Goal: Book appointment/travel/reservation

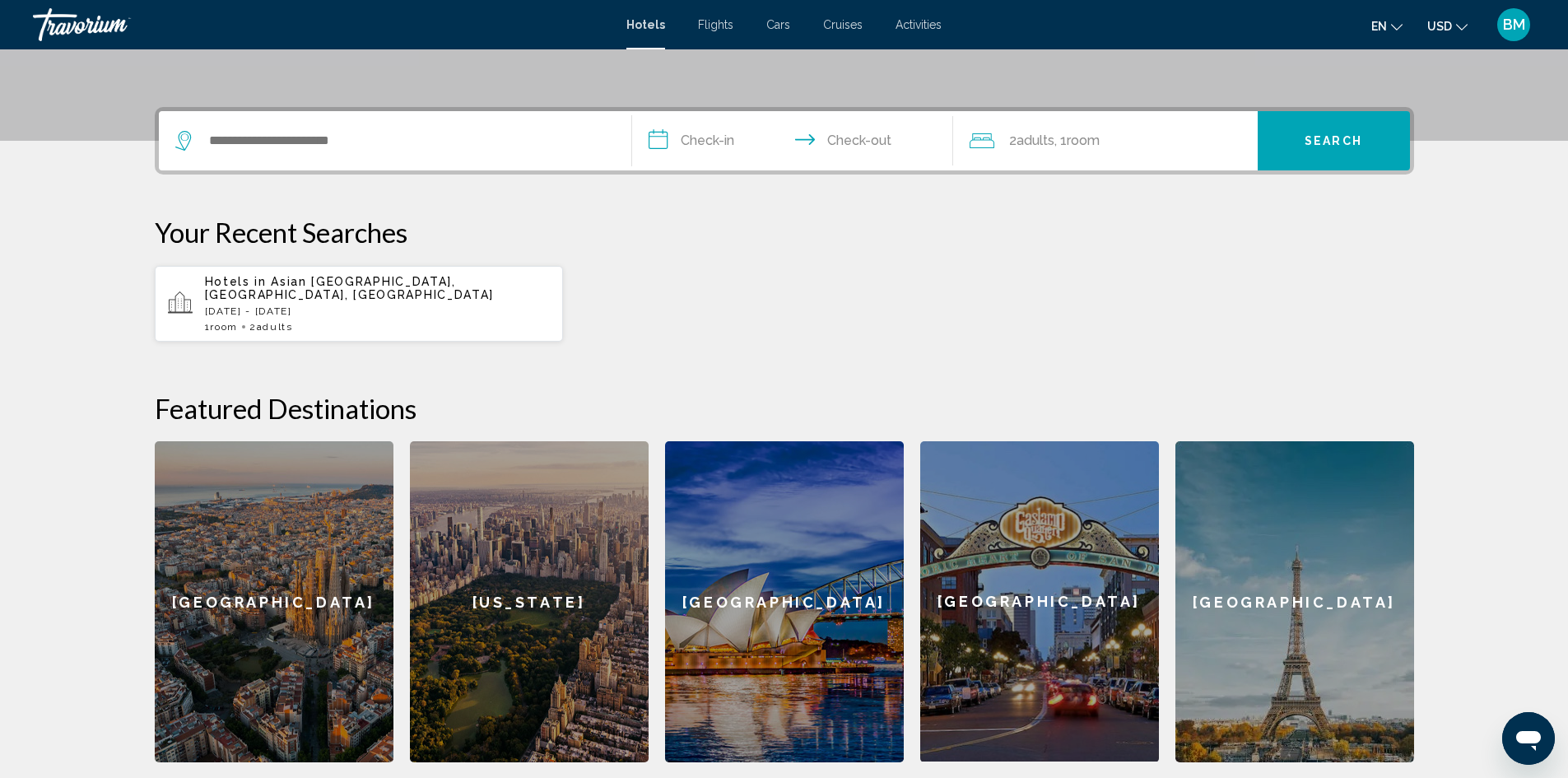
scroll to position [238, 0]
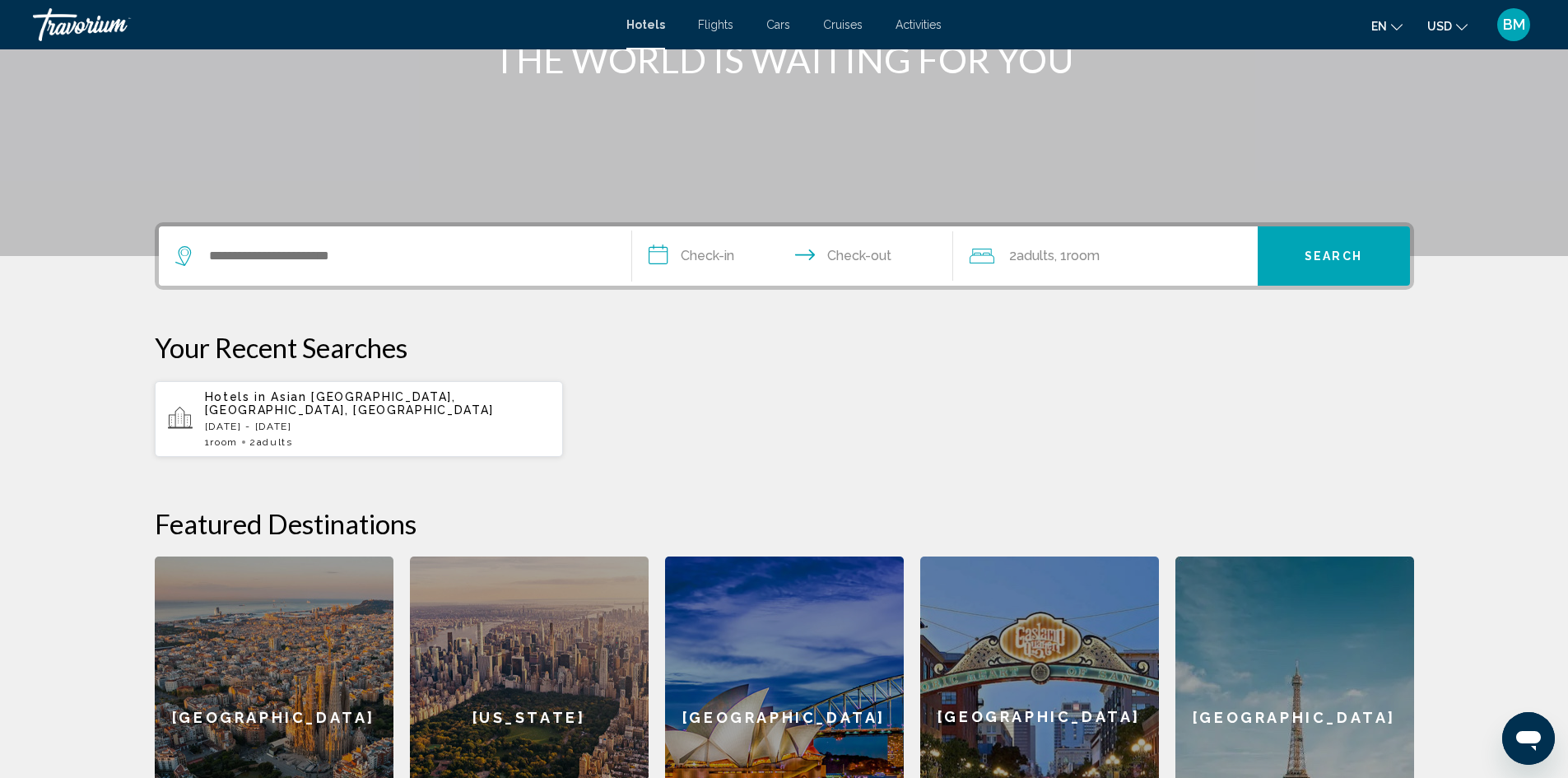
click at [179, 255] on icon "Search widget" at bounding box center [185, 256] width 20 height 20
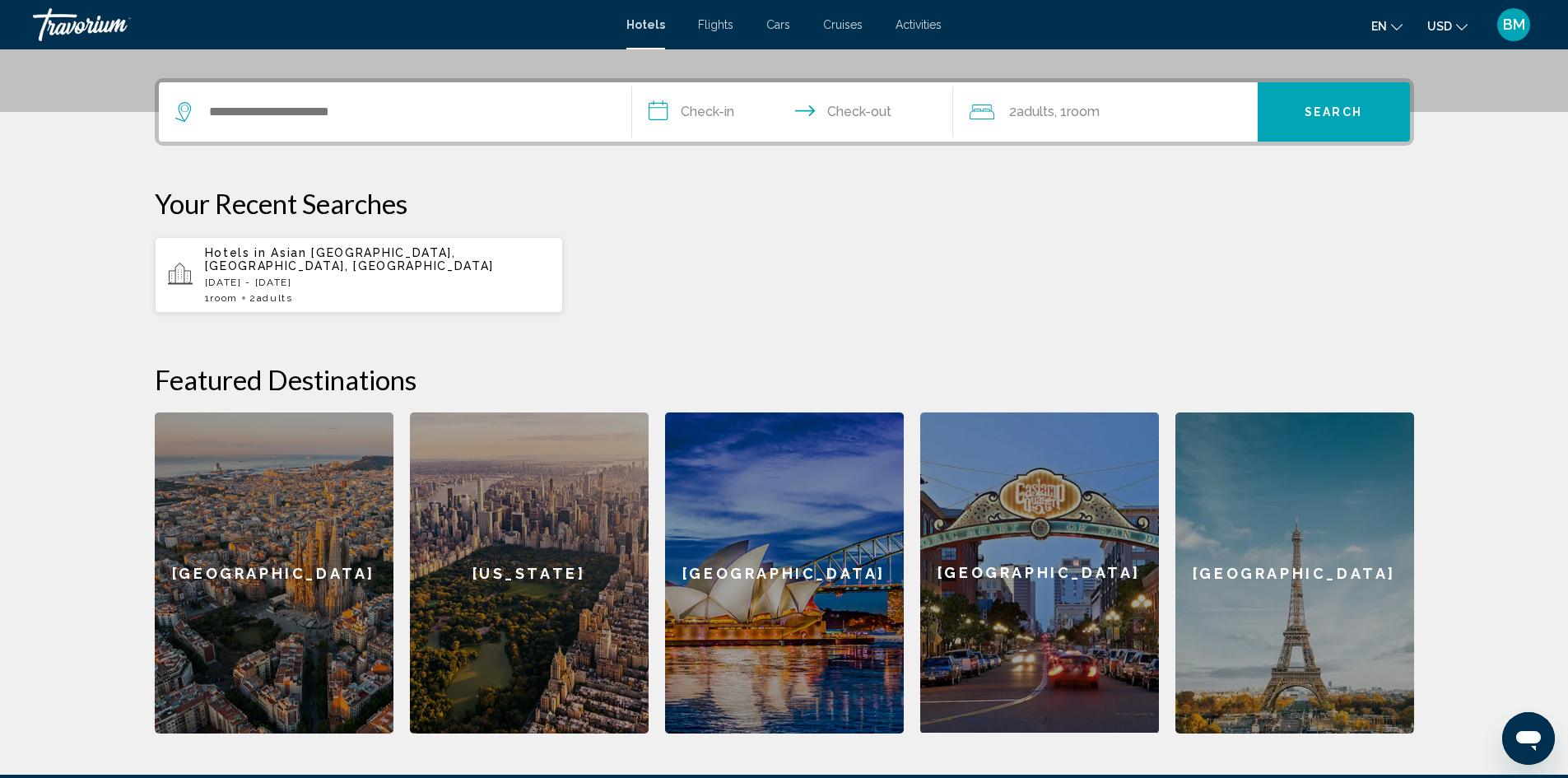
scroll to position [406, 0]
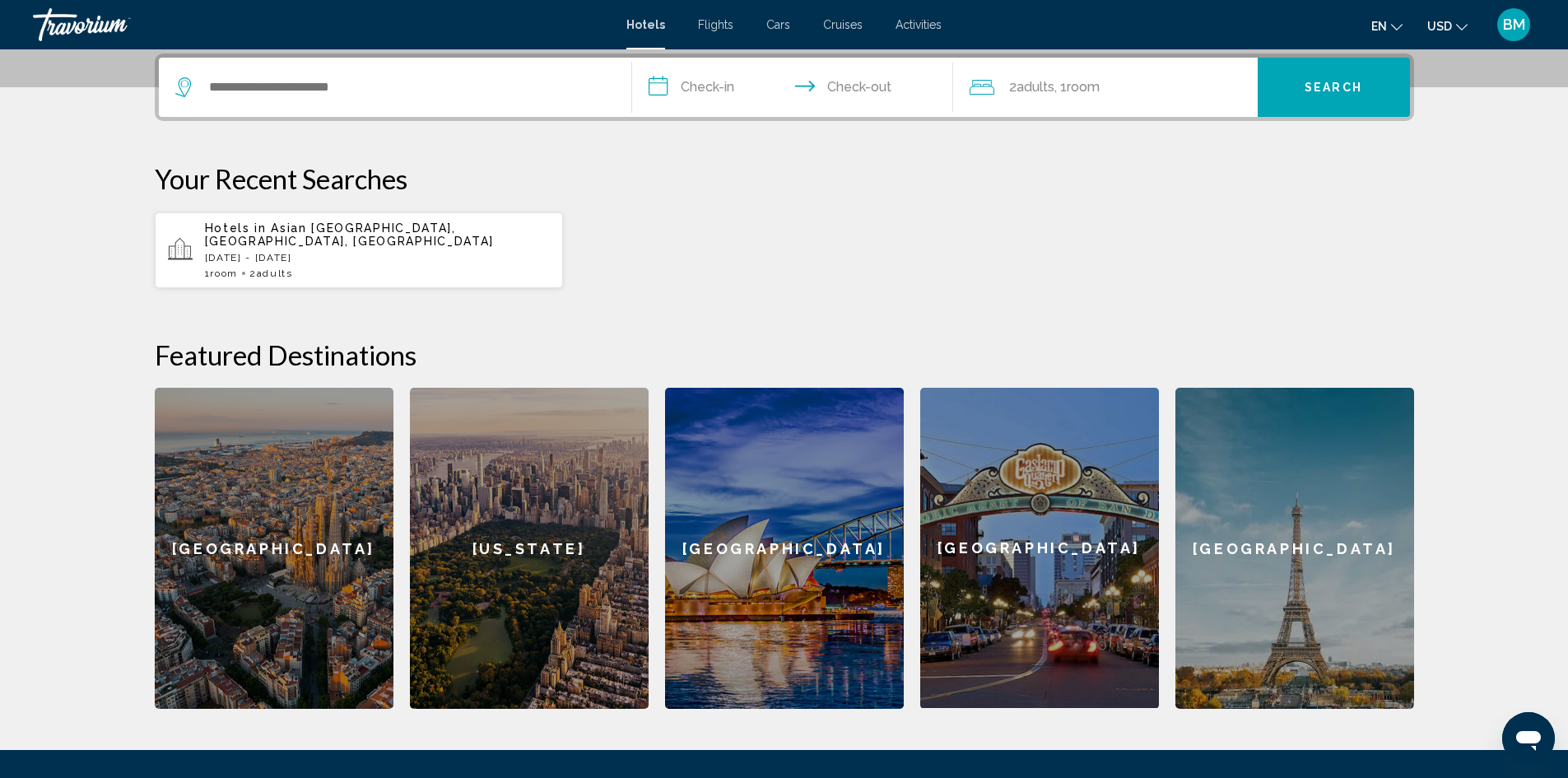
click at [187, 90] on icon "Search widget" at bounding box center [182, 87] width 16 height 20
click at [732, 86] on input "**********" at bounding box center [795, 89] width 328 height 64
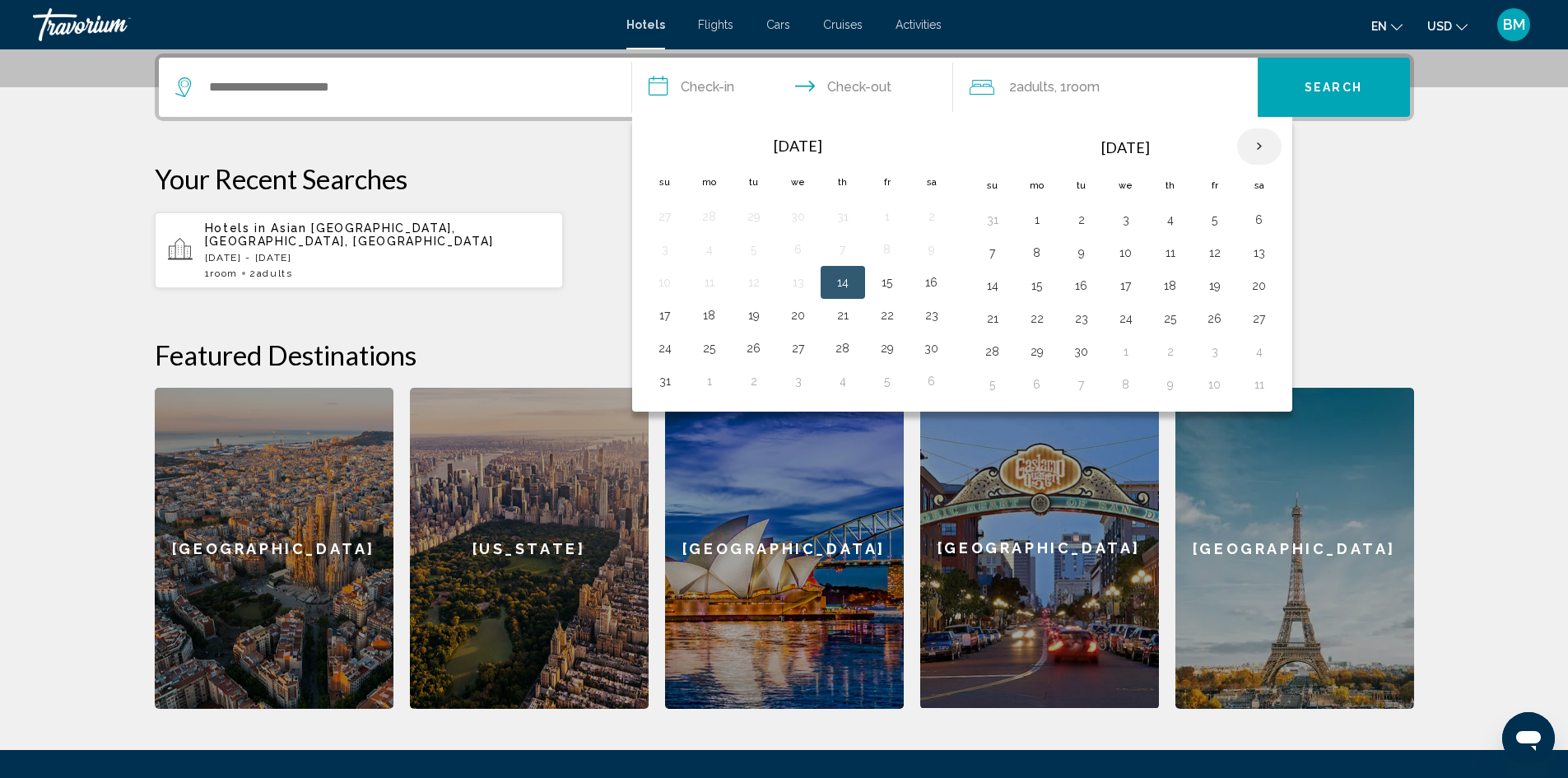
click at [1260, 150] on th "Next month" at bounding box center [1260, 147] width 45 height 36
click at [988, 319] on button "21" at bounding box center [993, 318] width 27 height 23
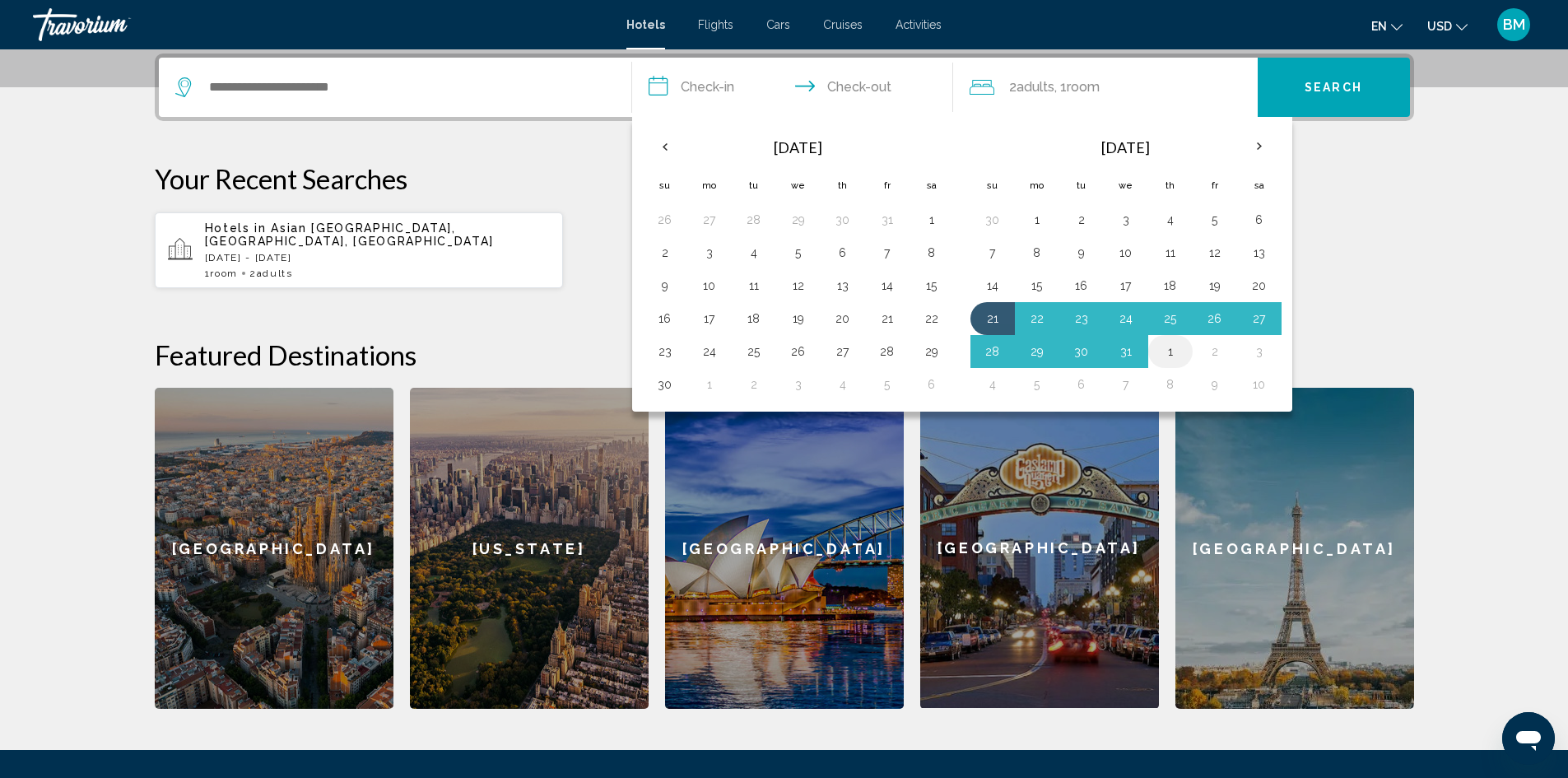
click at [1163, 353] on button "1" at bounding box center [1170, 352] width 27 height 23
type input "**********"
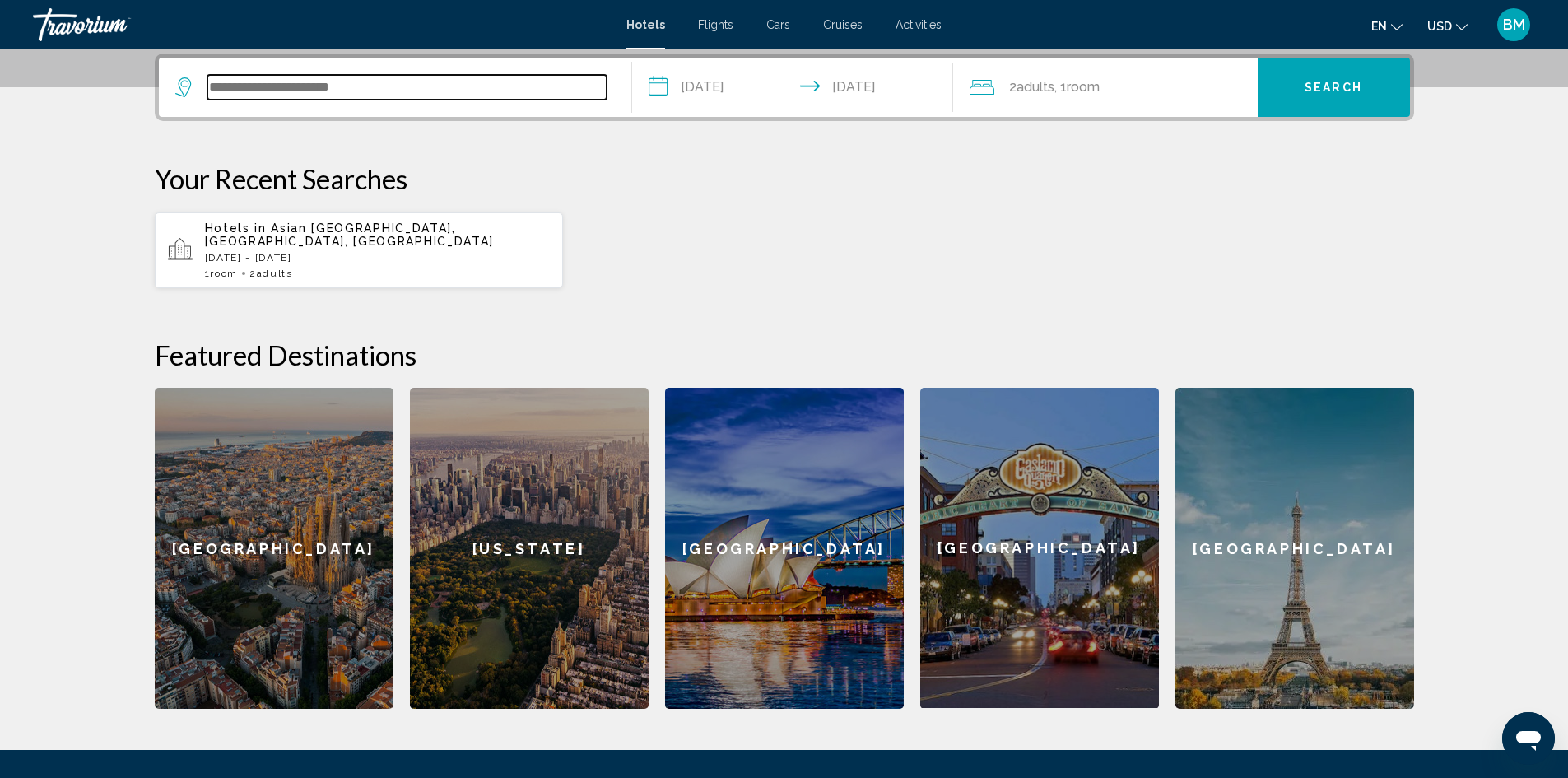
click at [221, 85] on input "Search widget" at bounding box center [406, 87] width 399 height 25
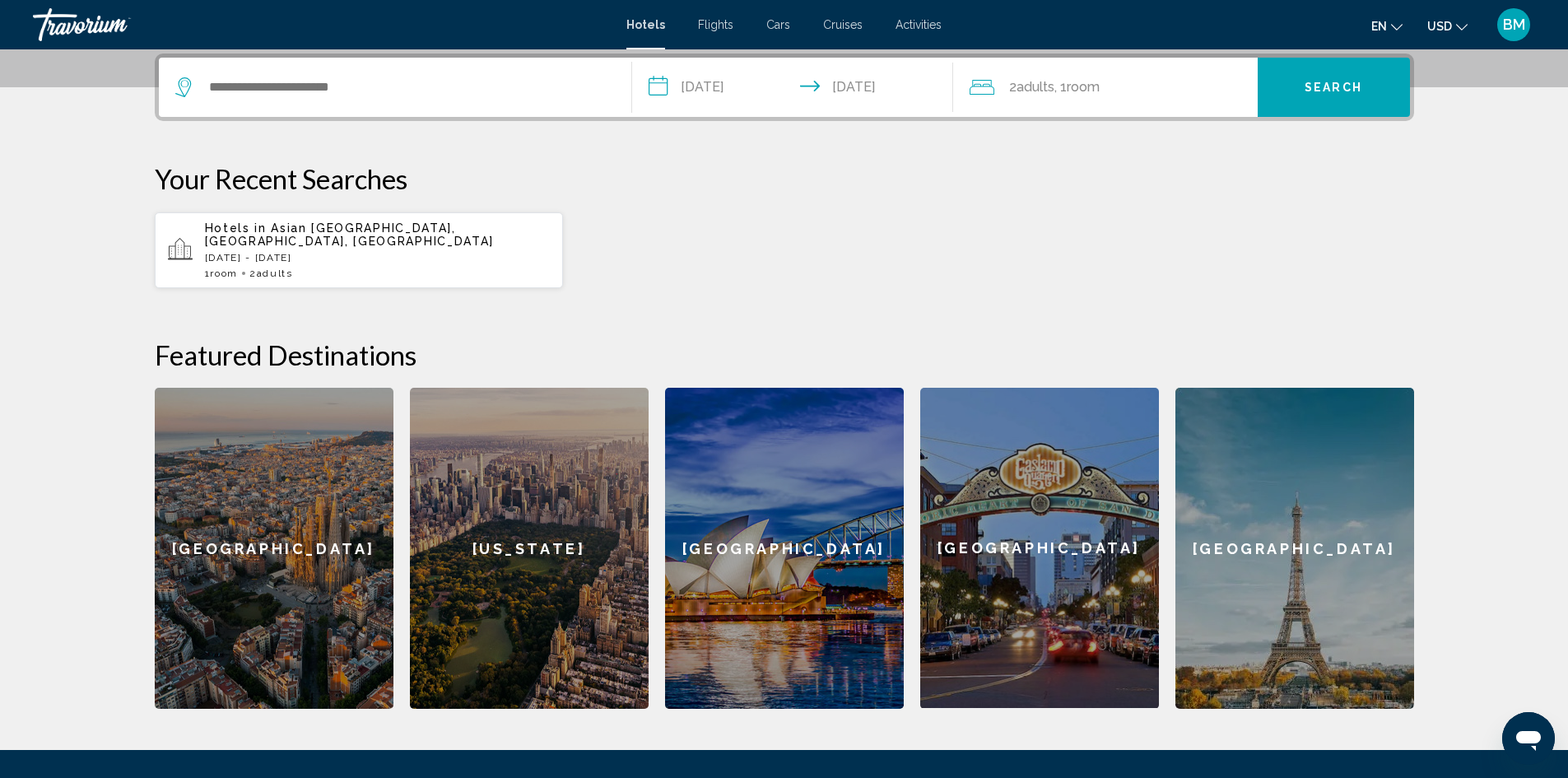
click at [182, 95] on icon "Search widget" at bounding box center [185, 87] width 20 height 20
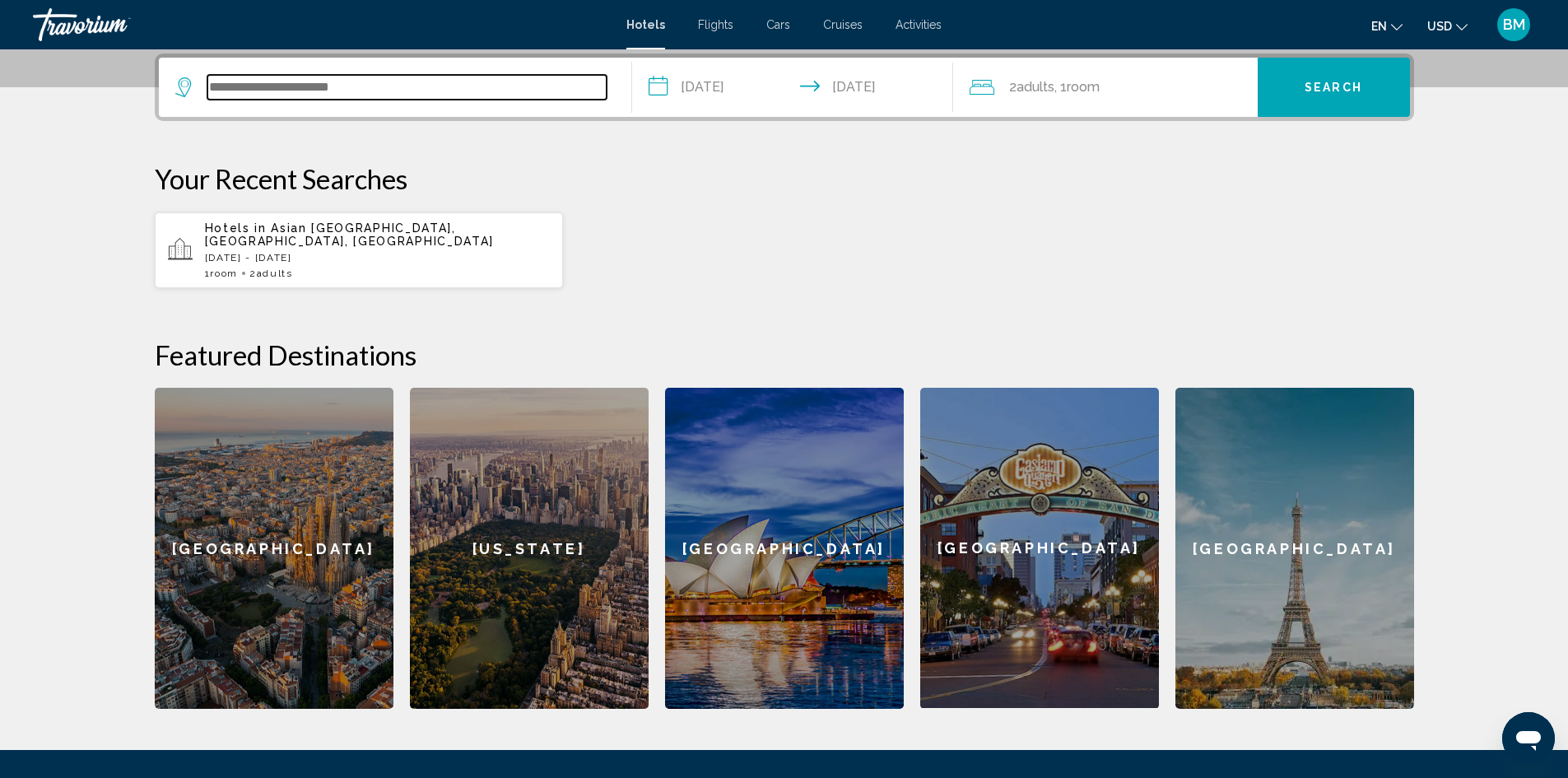
click at [237, 86] on input "Search widget" at bounding box center [406, 87] width 399 height 25
type input "*"
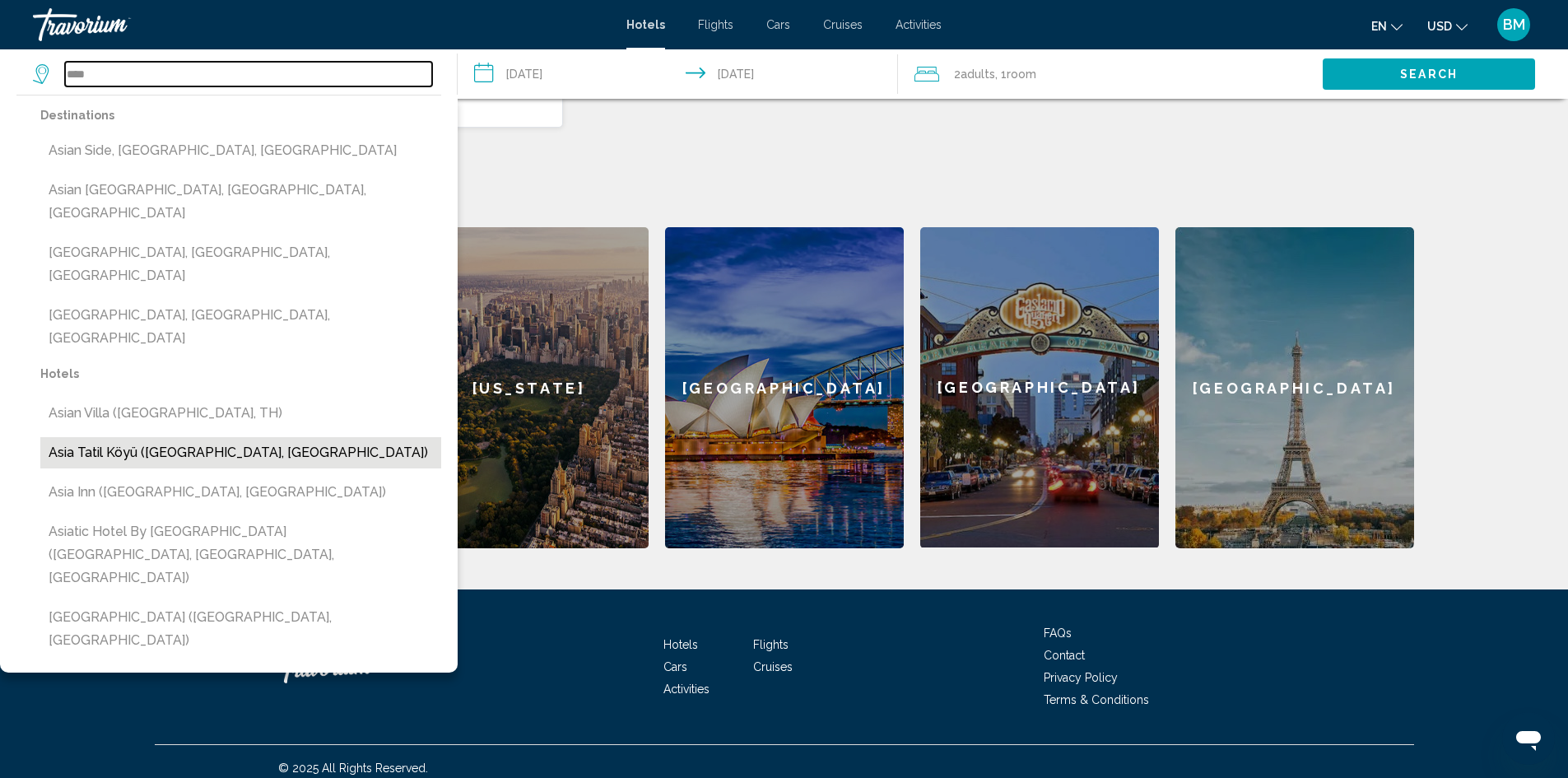
scroll to position [402, 0]
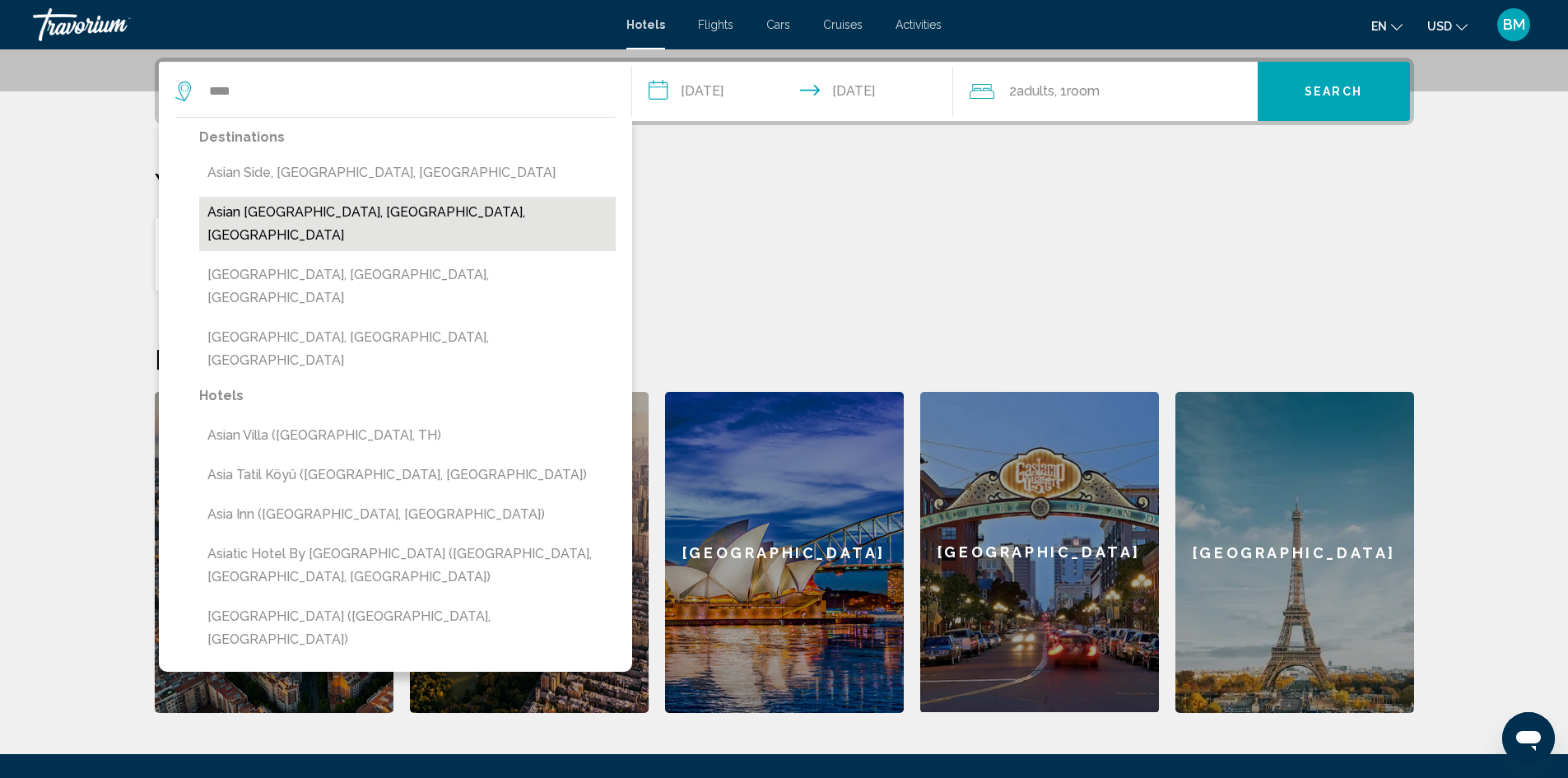
click at [327, 212] on button "Asian Games Village, Beijing, China" at bounding box center [407, 224] width 416 height 55
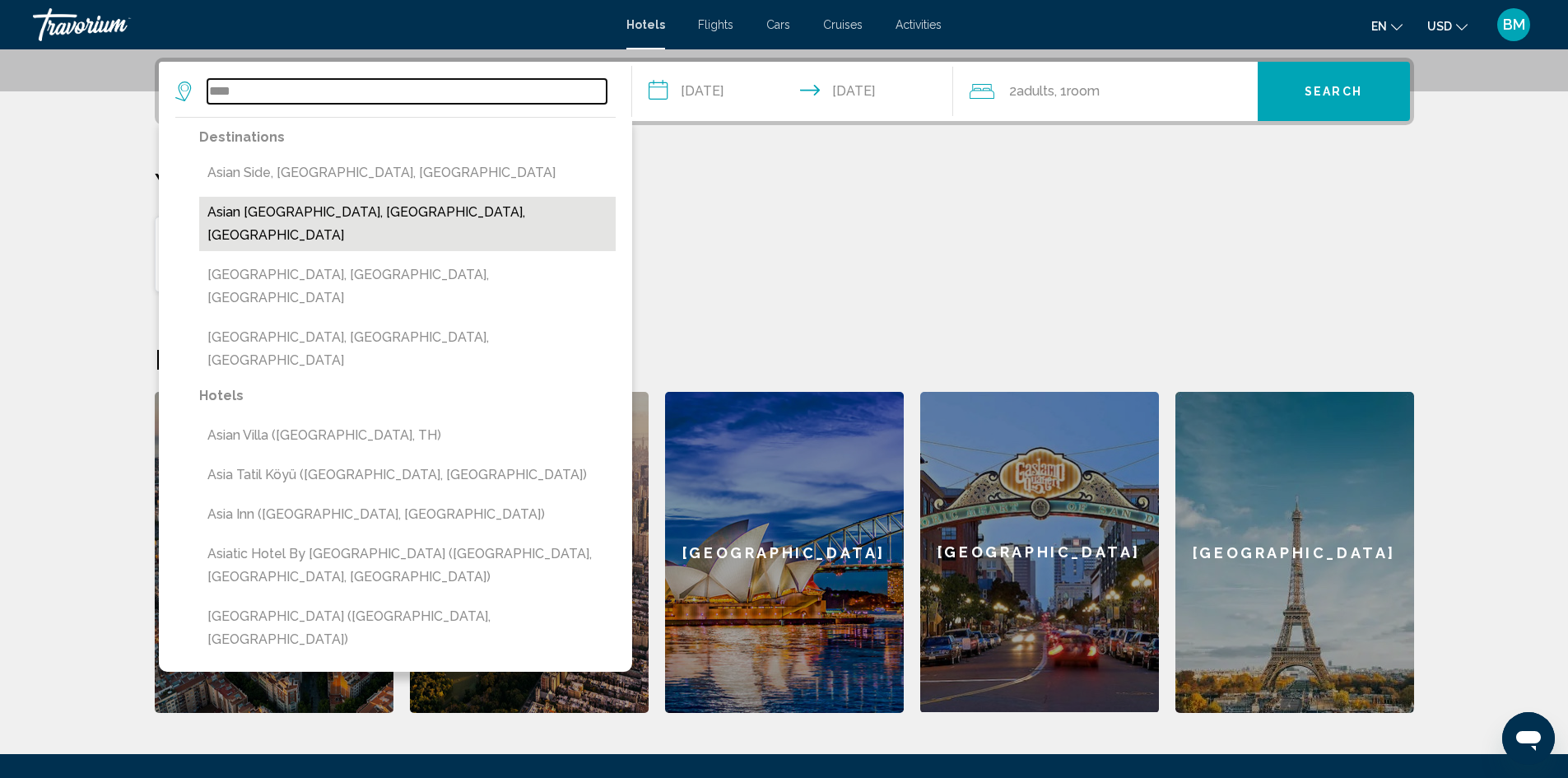
type input "**********"
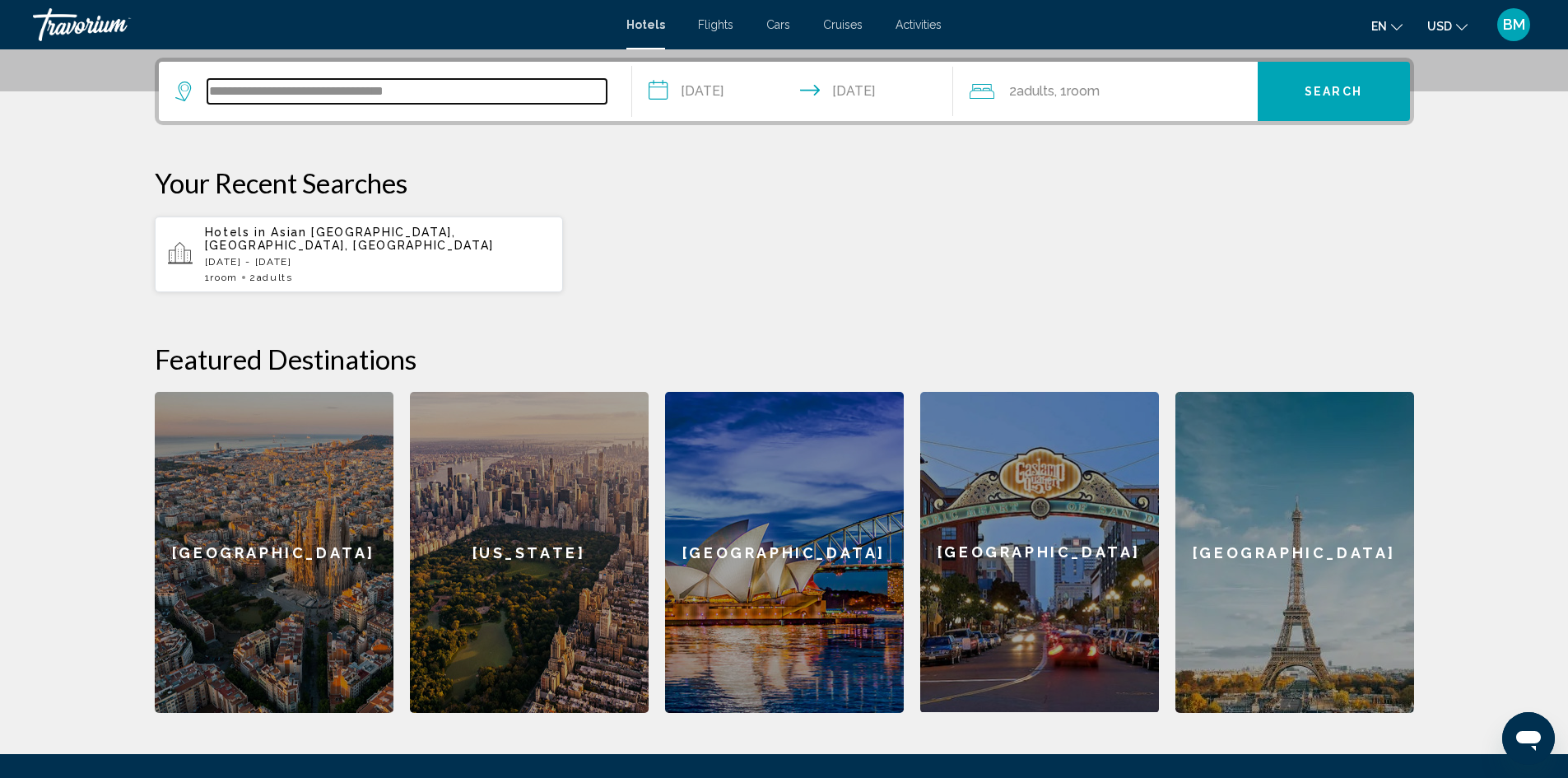
scroll to position [406, 0]
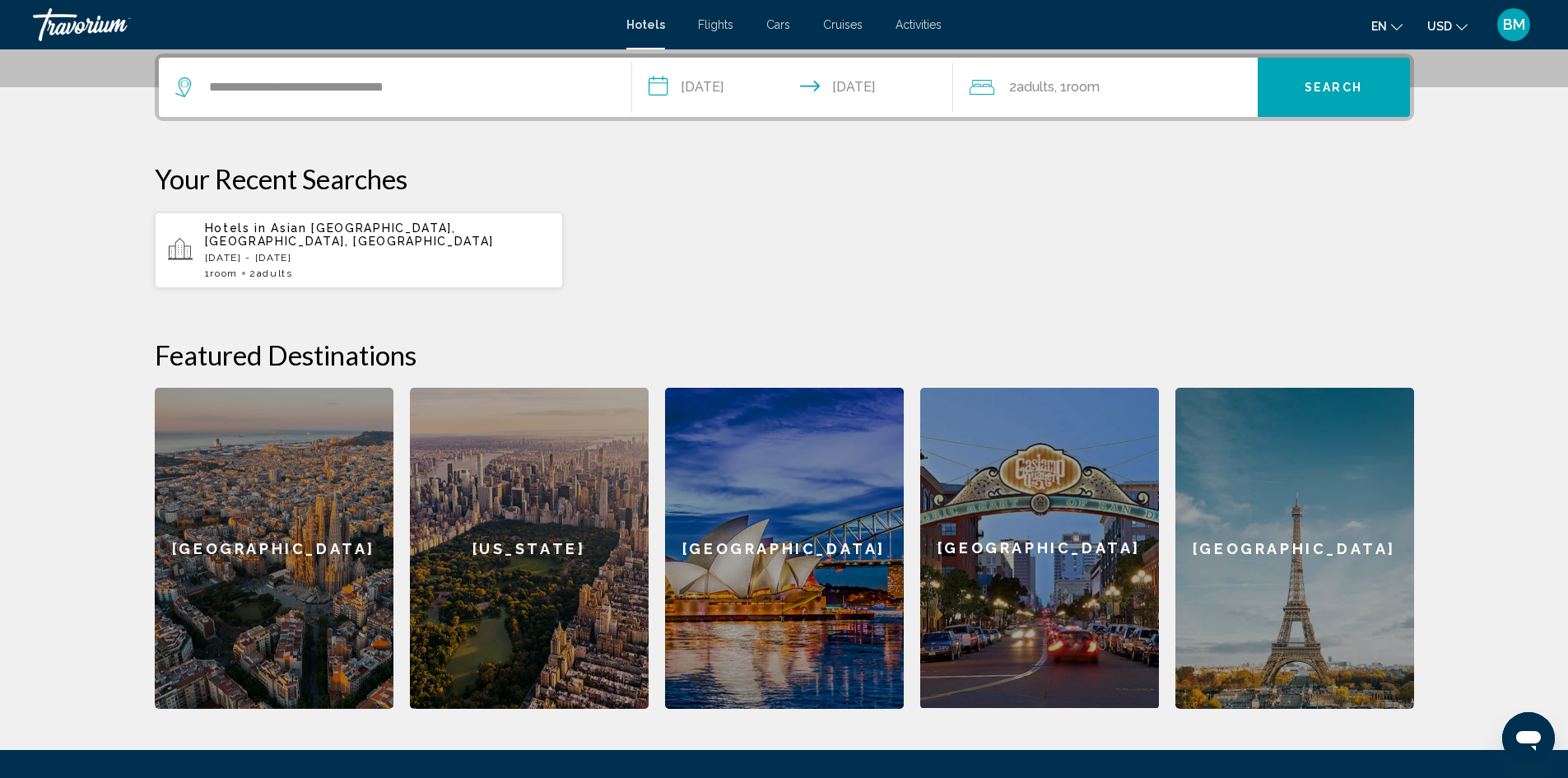
click at [1381, 76] on button "Search" at bounding box center [1334, 86] width 153 height 59
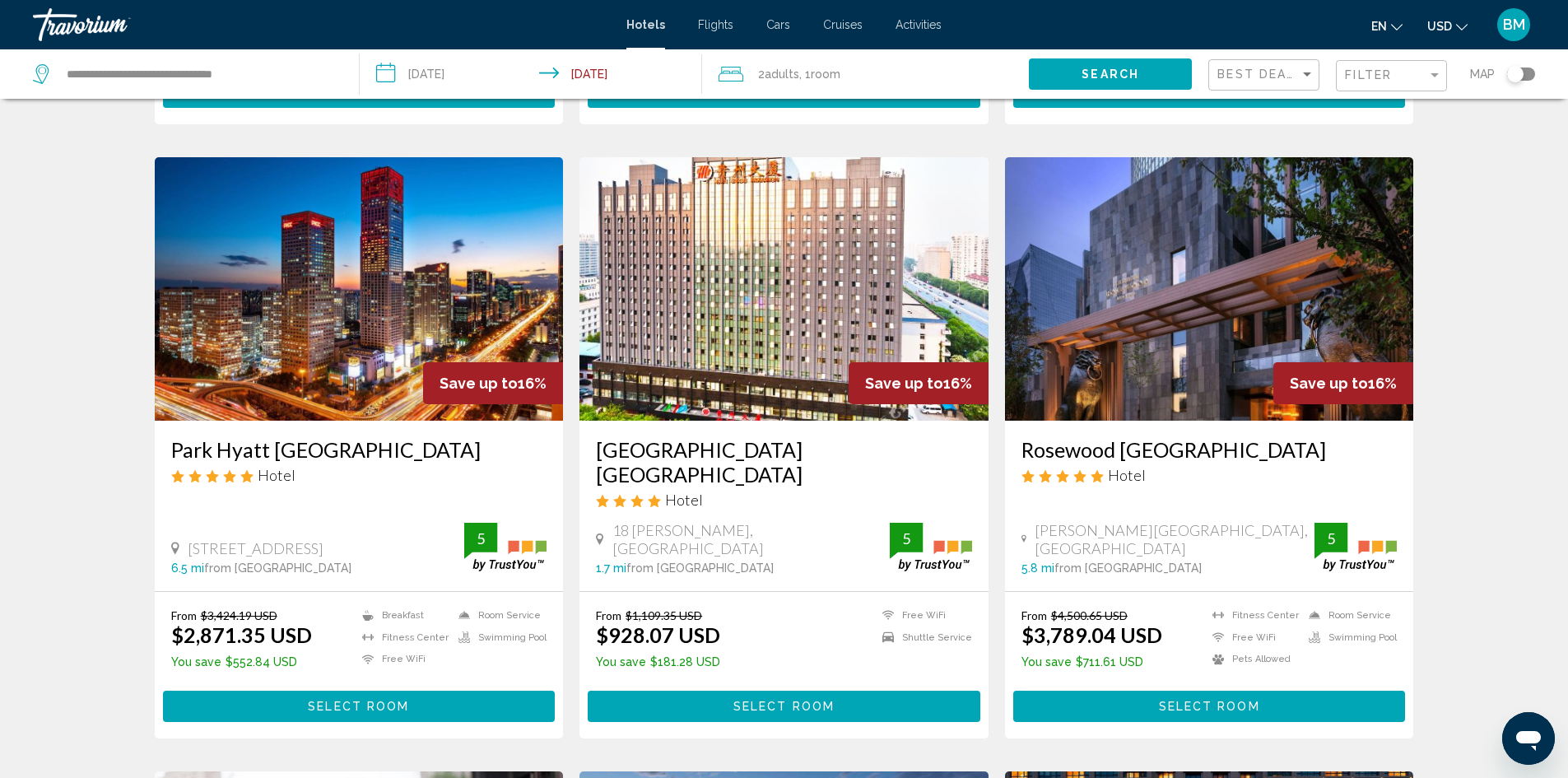
scroll to position [1141, 0]
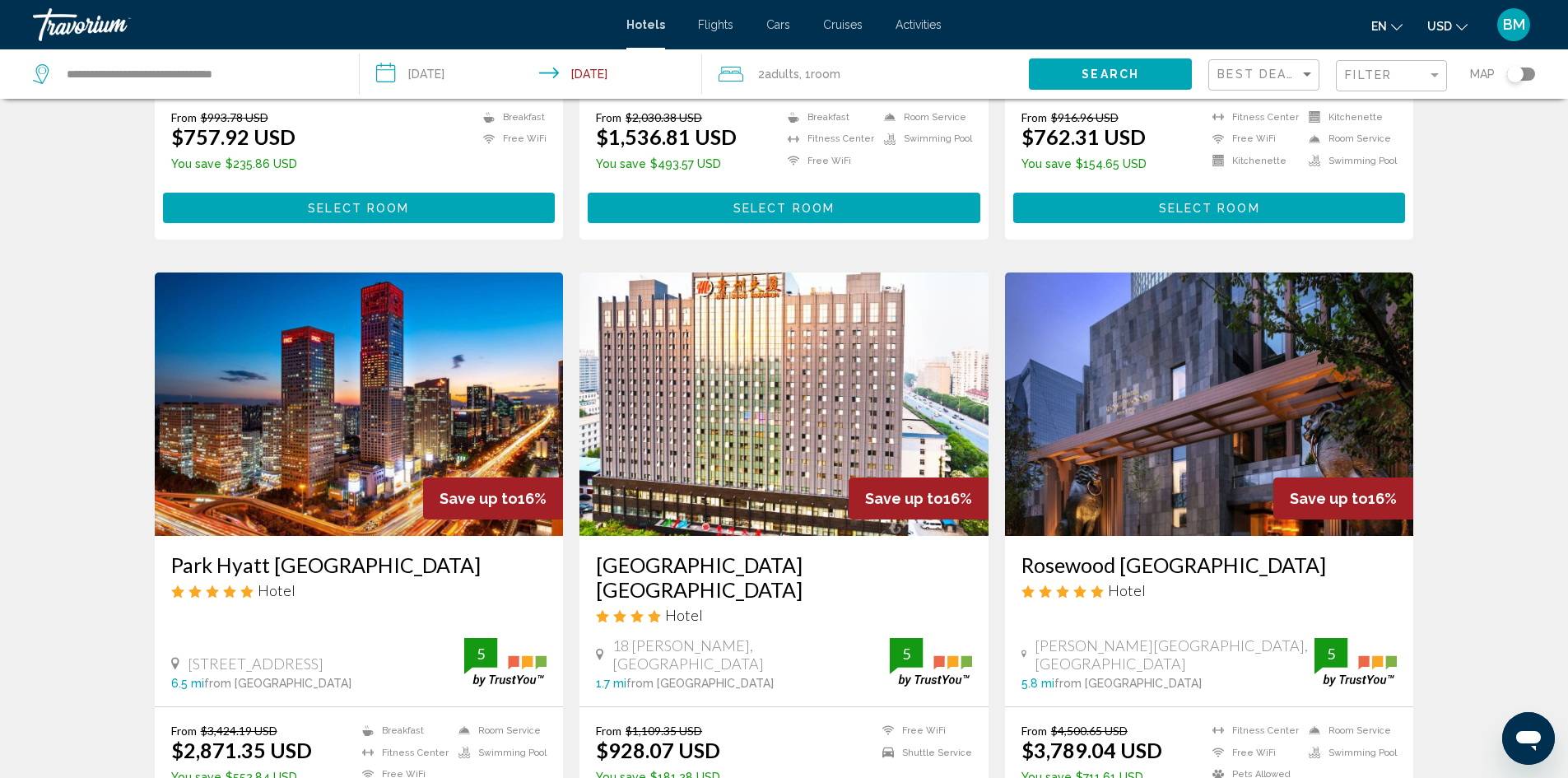
click at [1119, 386] on img "Main content" at bounding box center [1209, 405] width 409 height 264
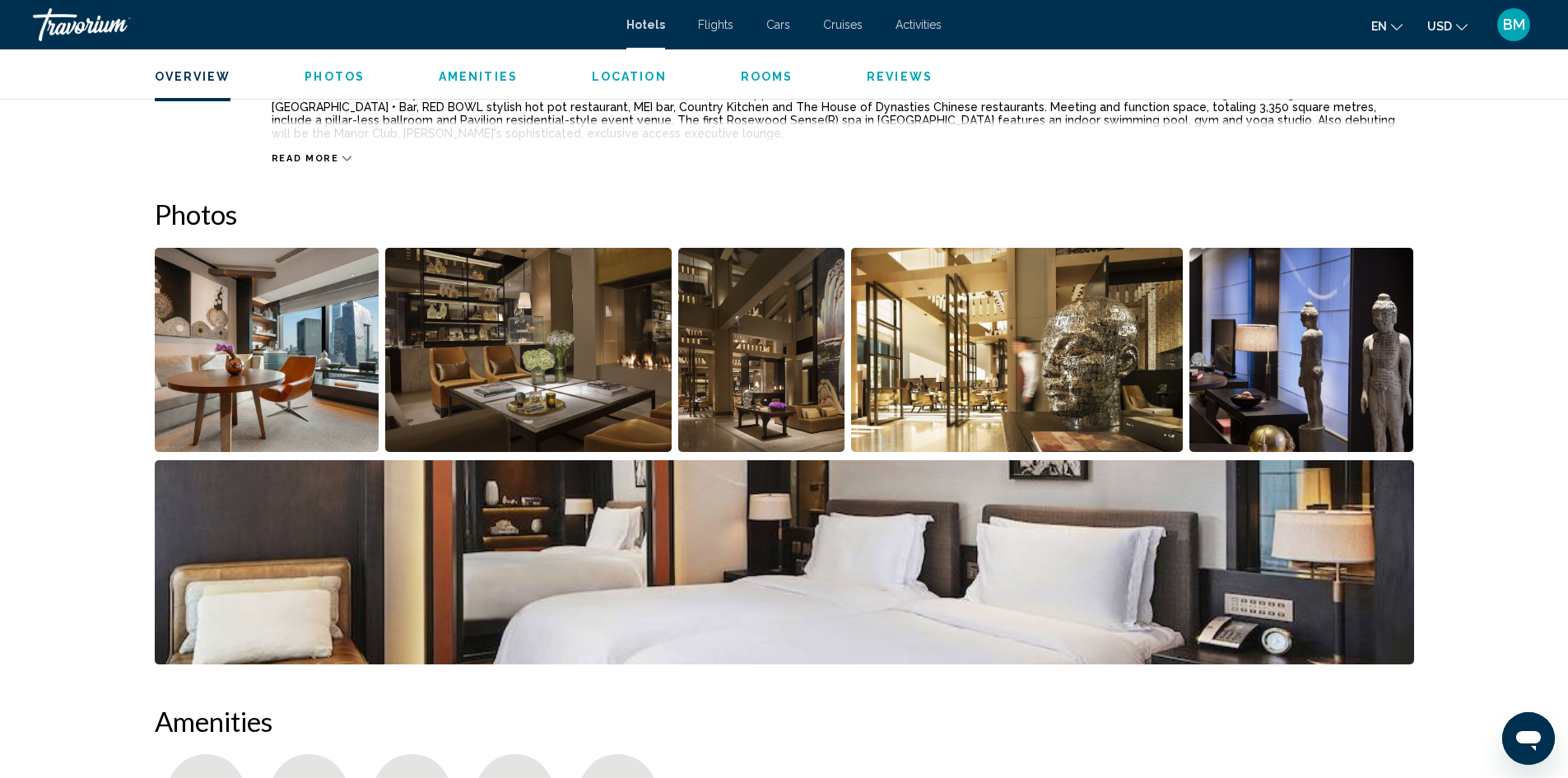
scroll to position [659, 0]
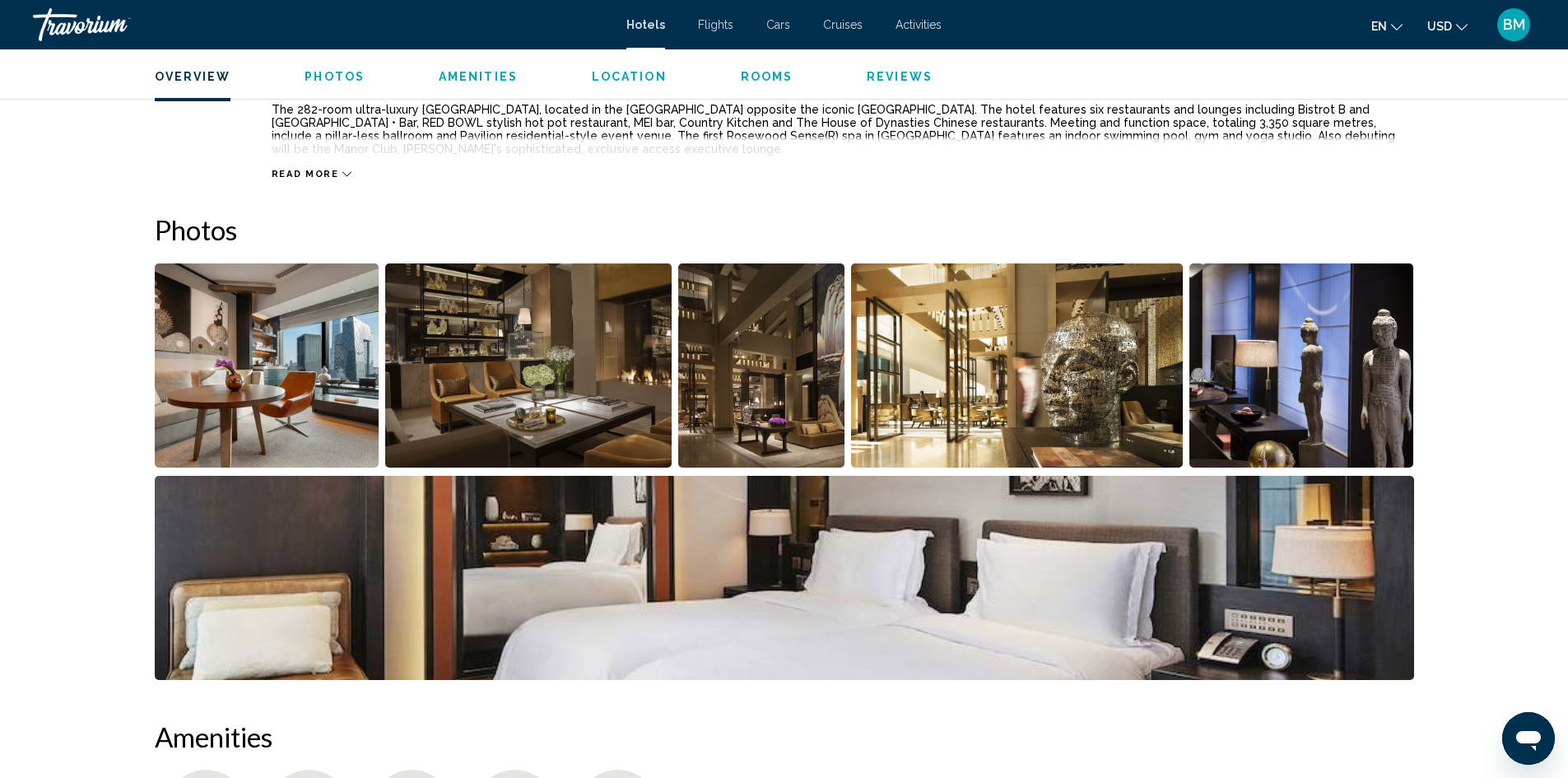
click at [298, 344] on img "Open full-screen image slider" at bounding box center [267, 366] width 225 height 204
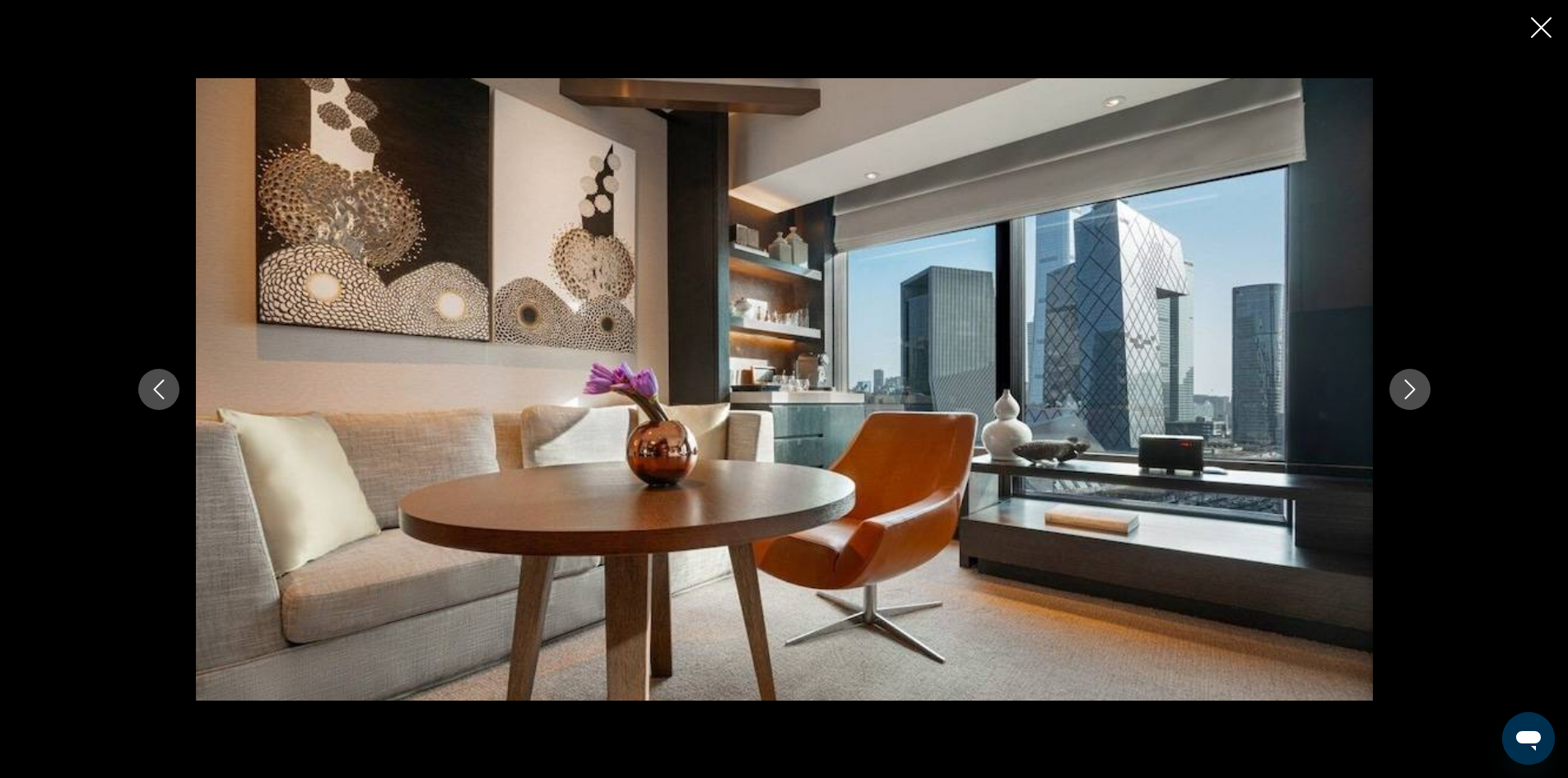
click at [1391, 393] on button "Next image" at bounding box center [1410, 390] width 41 height 41
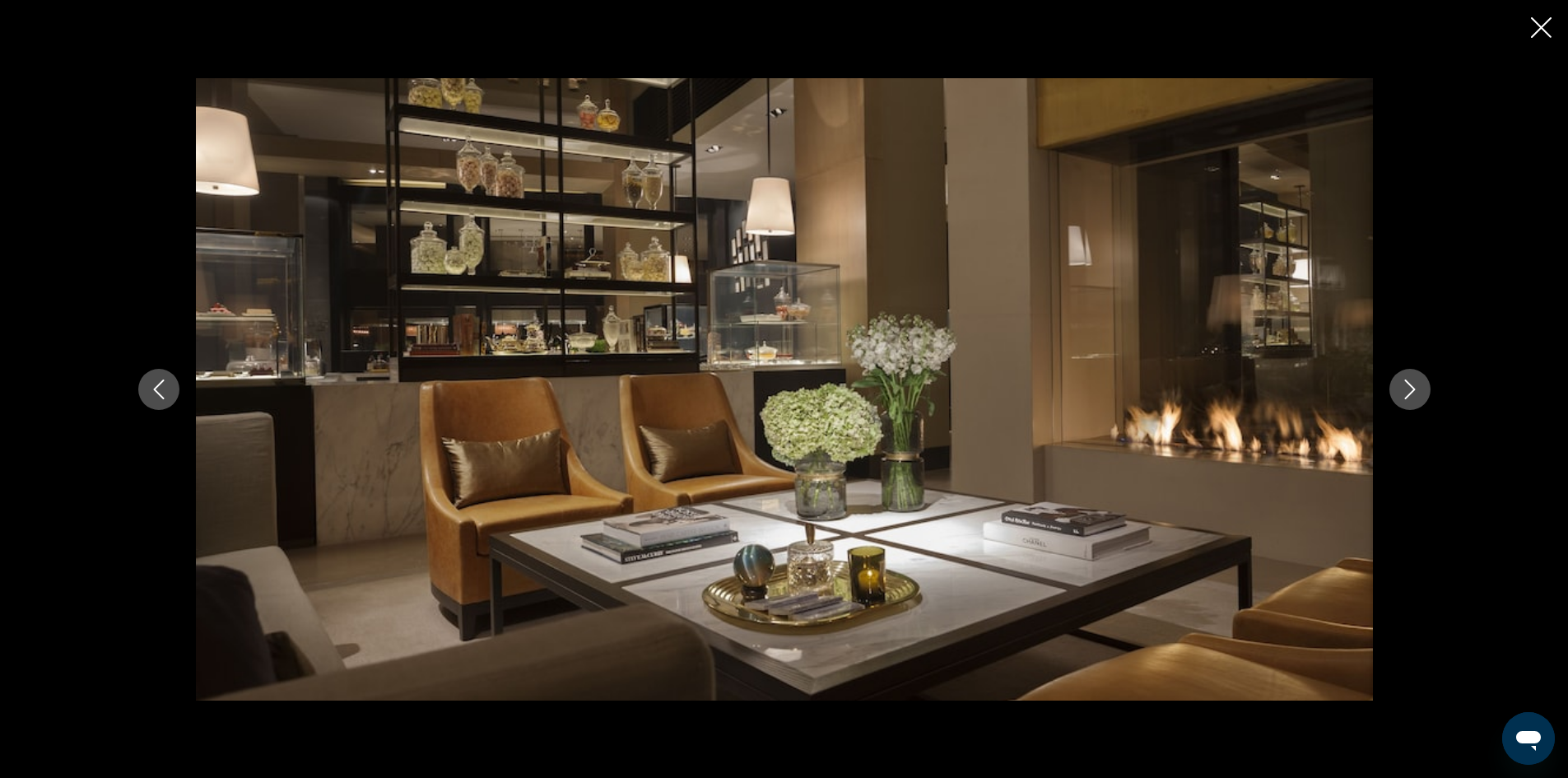
click at [1401, 390] on icon "Next image" at bounding box center [1410, 390] width 20 height 20
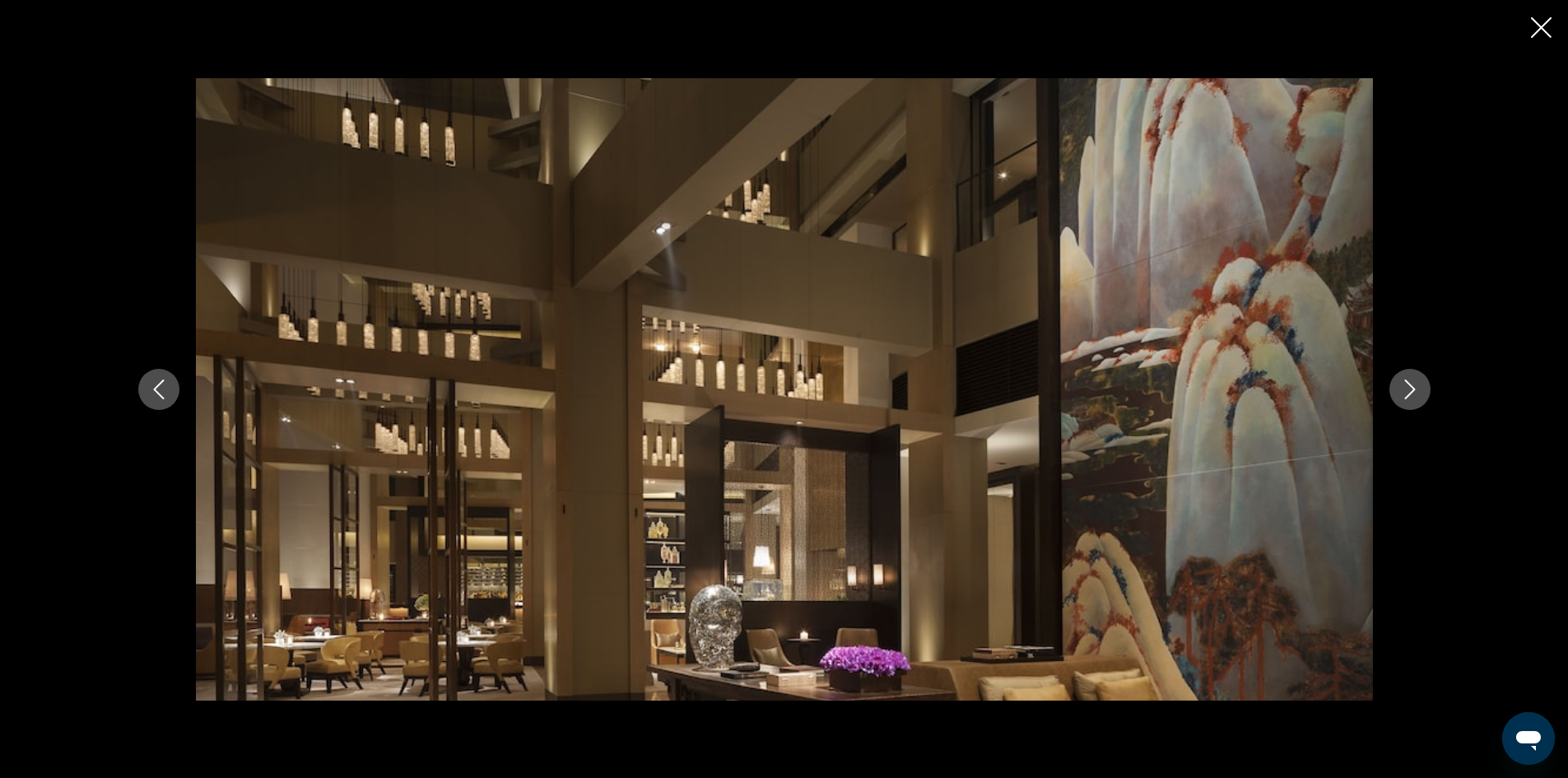
click at [1411, 387] on icon "Next image" at bounding box center [1410, 390] width 20 height 20
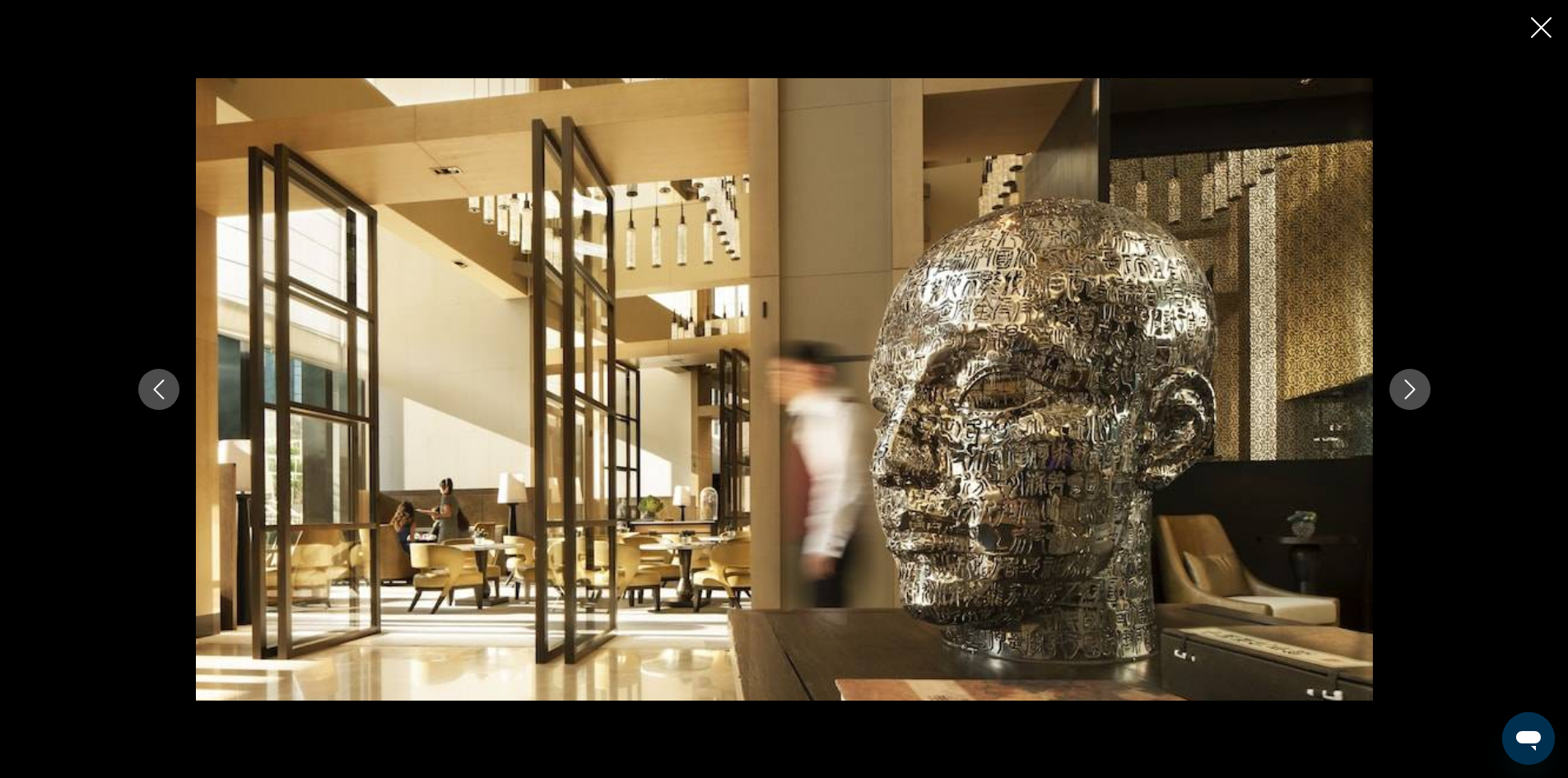
click at [1411, 387] on icon "Next image" at bounding box center [1410, 390] width 20 height 20
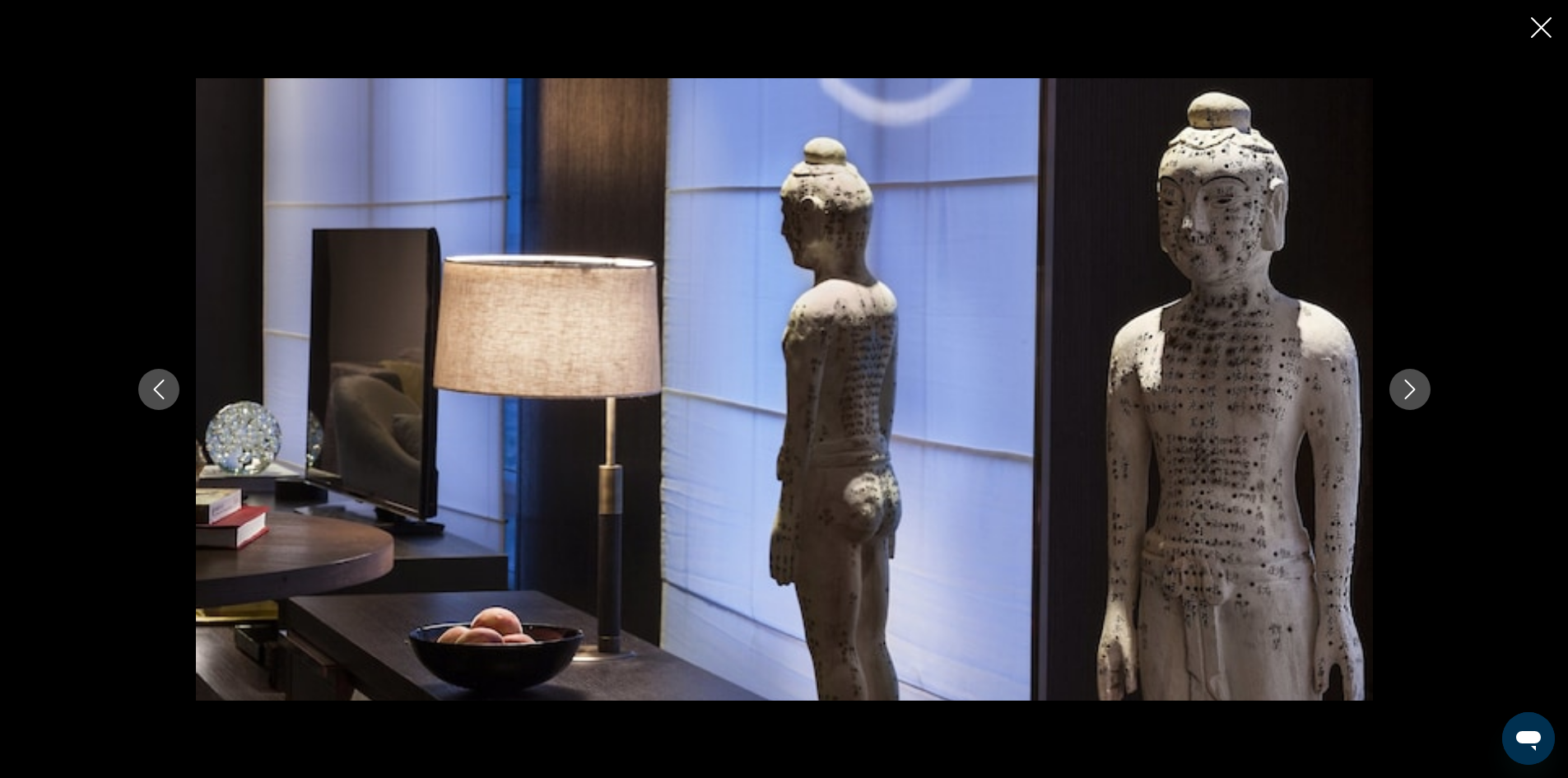
click at [1411, 387] on icon "Next image" at bounding box center [1410, 390] width 20 height 20
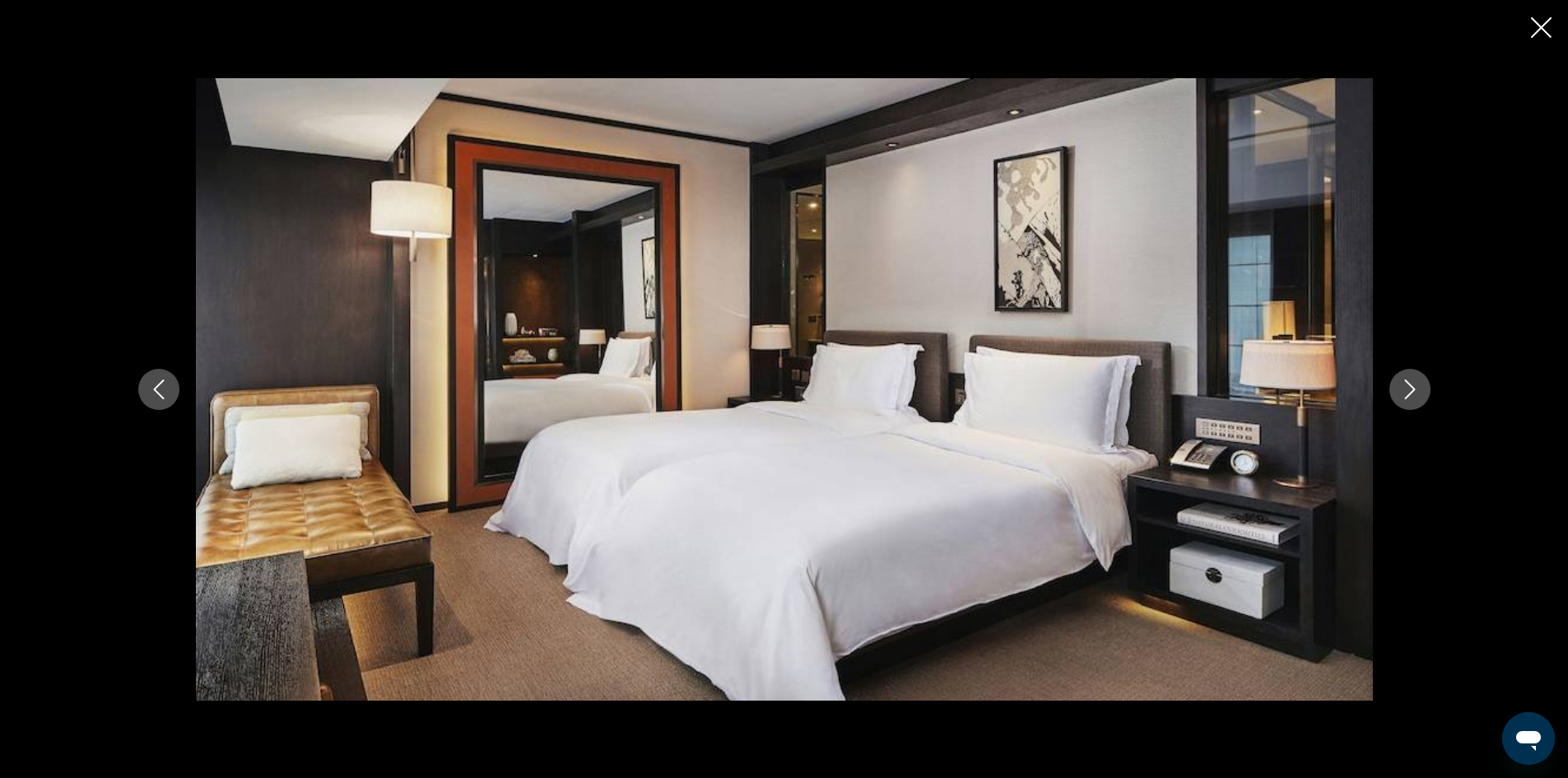
click at [1411, 387] on icon "Next image" at bounding box center [1410, 390] width 20 height 20
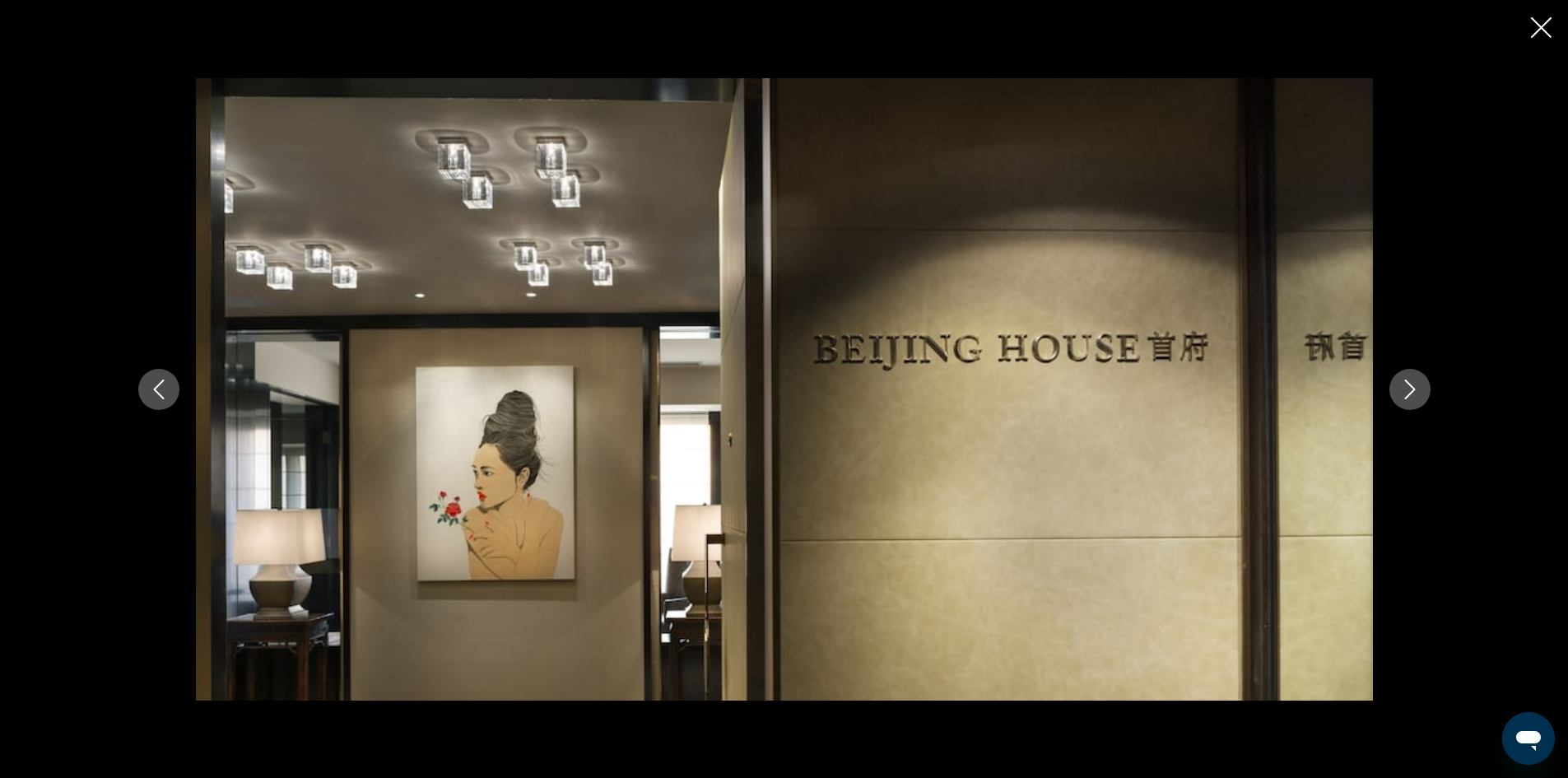
click at [161, 396] on icon "Previous image" at bounding box center [158, 390] width 11 height 20
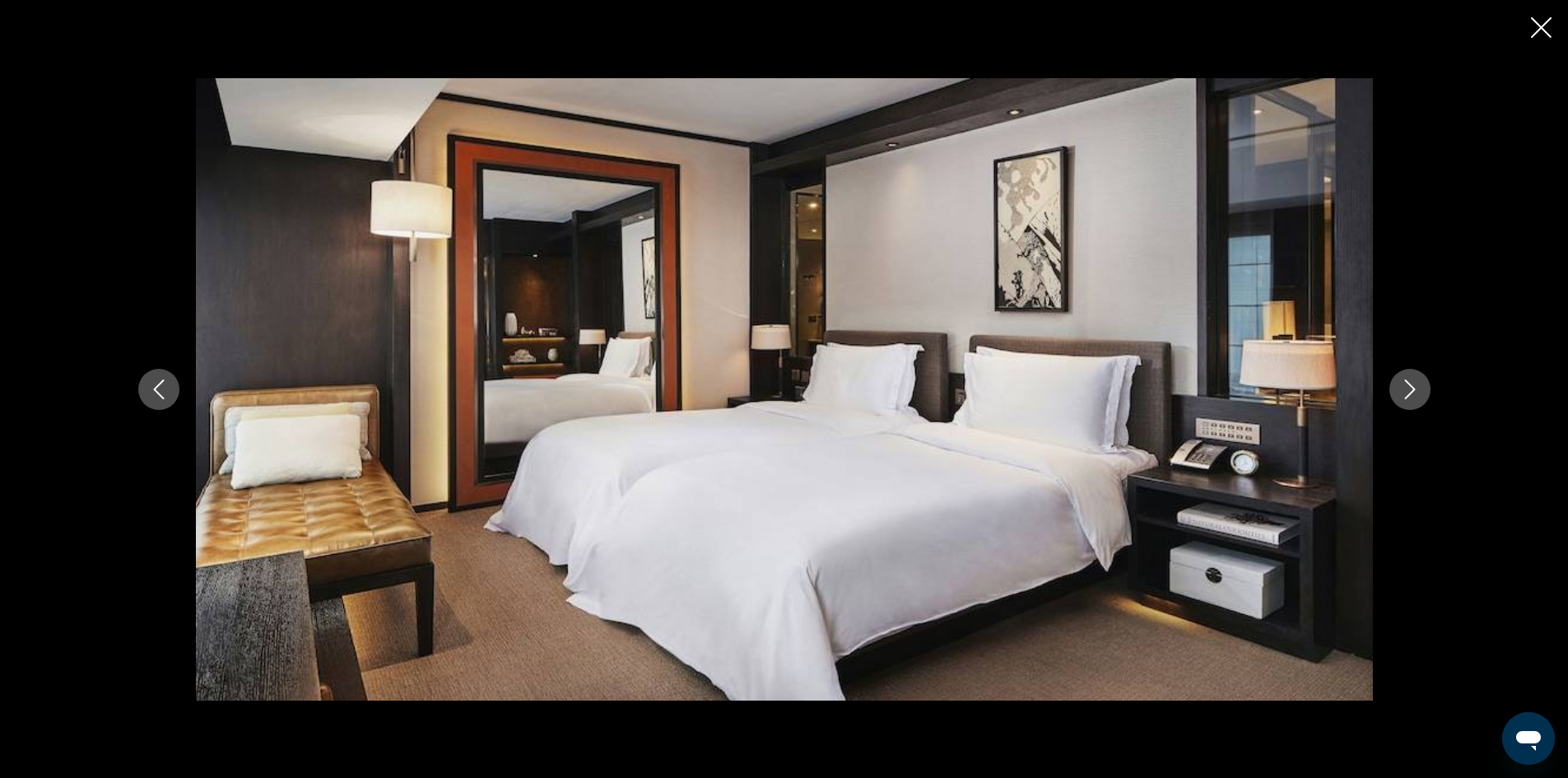
click at [1401, 383] on icon "Next image" at bounding box center [1410, 390] width 20 height 20
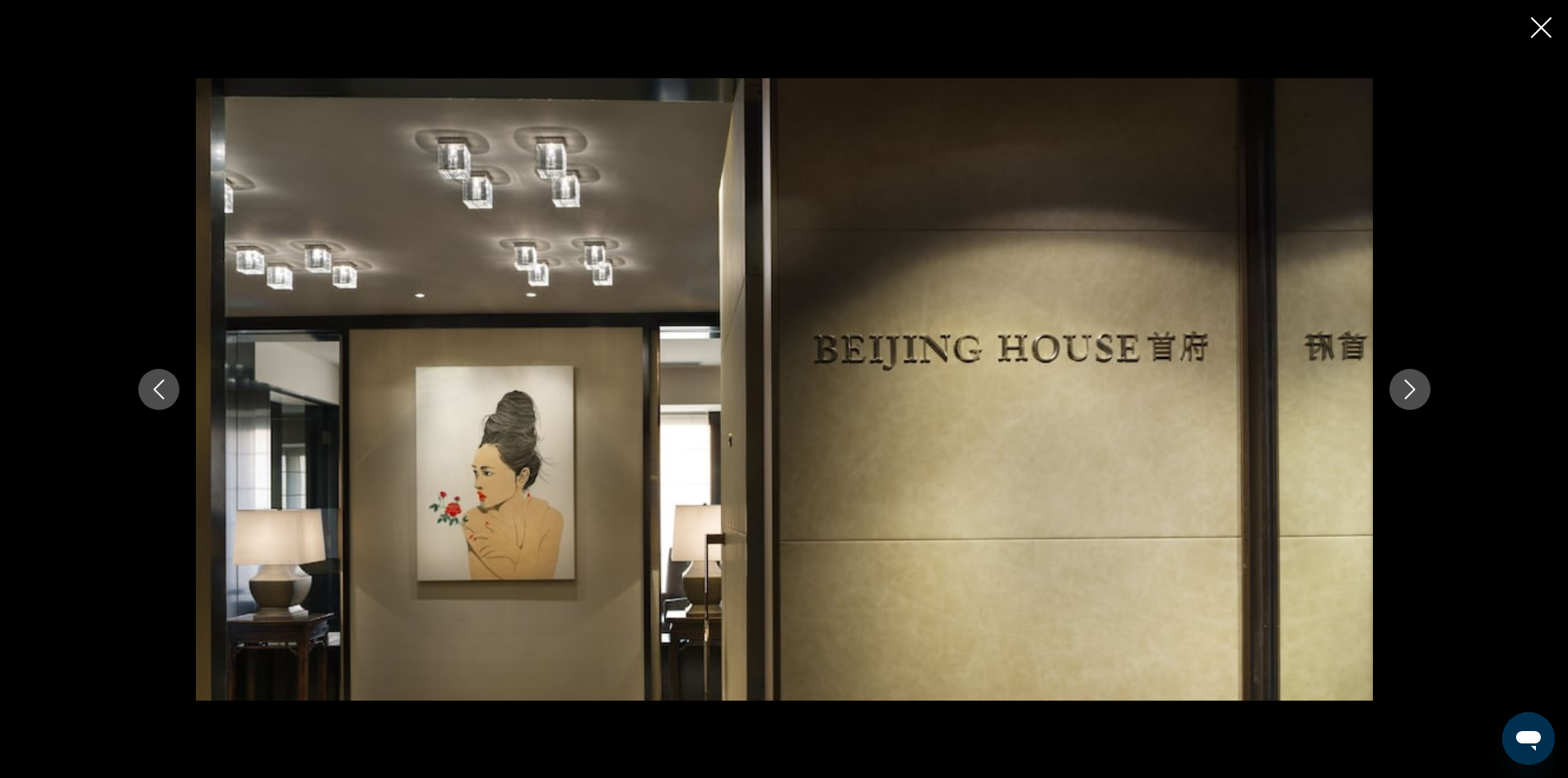
click at [1396, 382] on button "Next image" at bounding box center [1410, 390] width 41 height 41
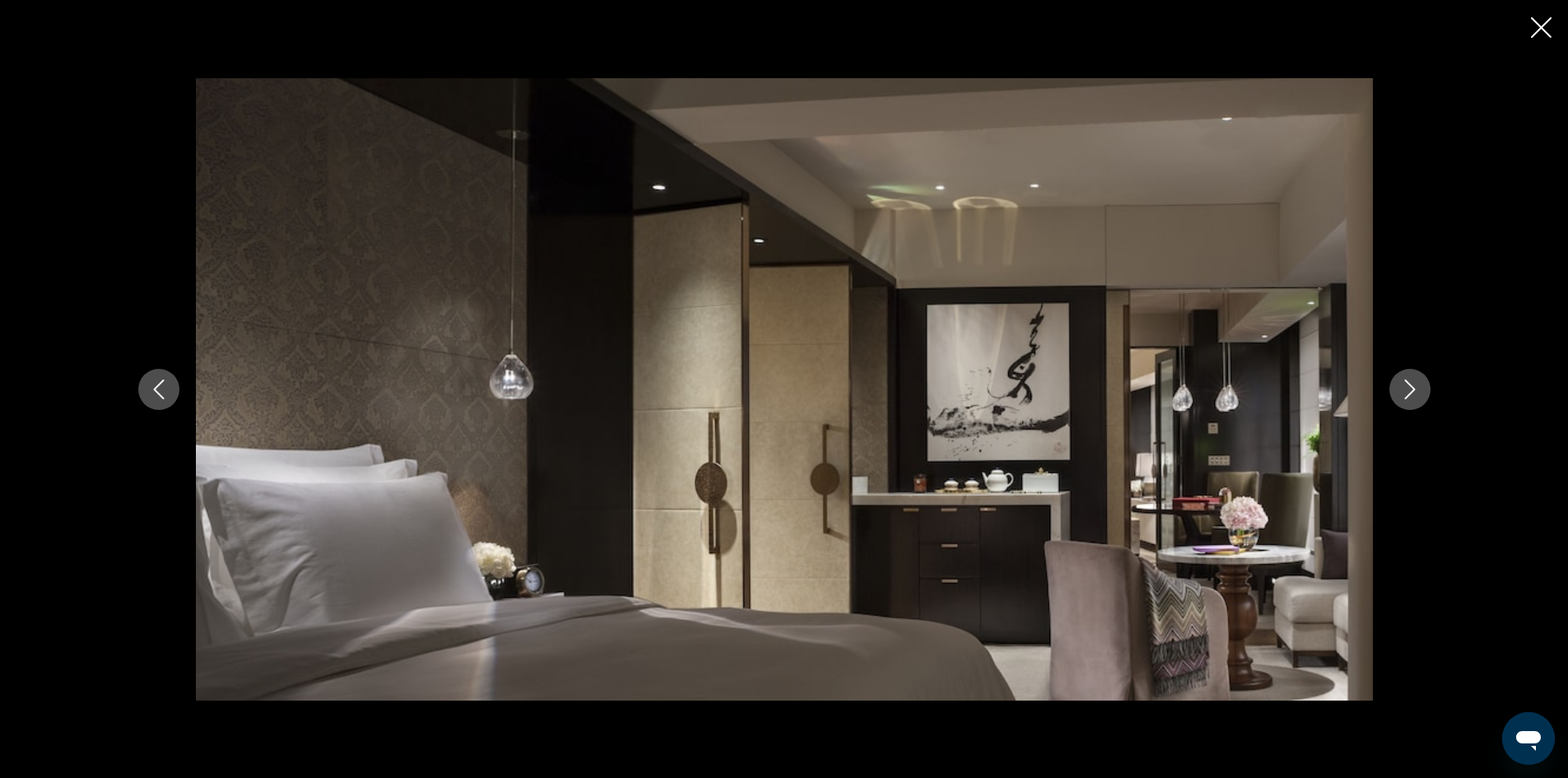
click at [1396, 382] on button "Next image" at bounding box center [1410, 390] width 41 height 41
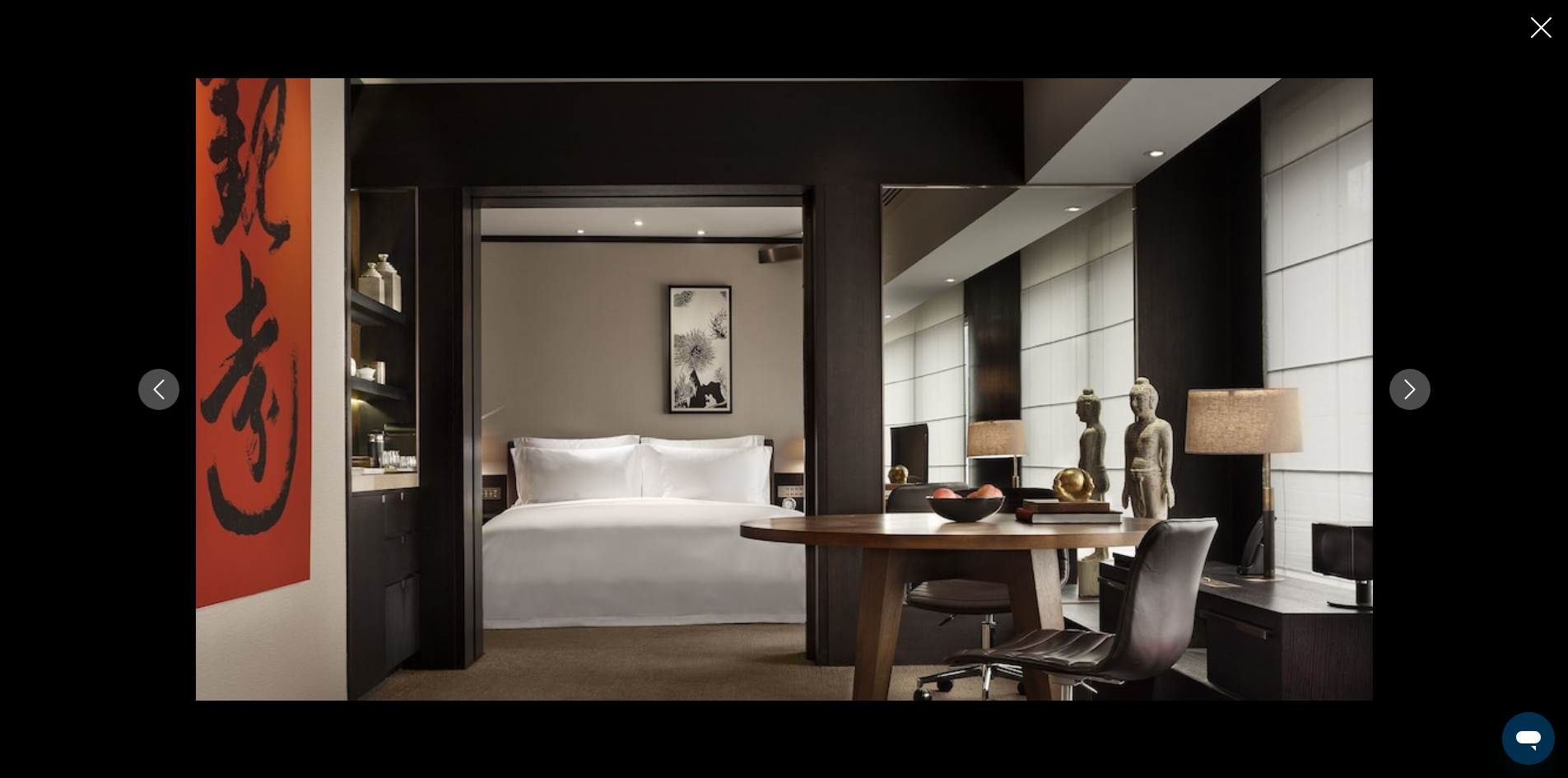
click at [1405, 387] on icon "Next image" at bounding box center [1410, 390] width 20 height 20
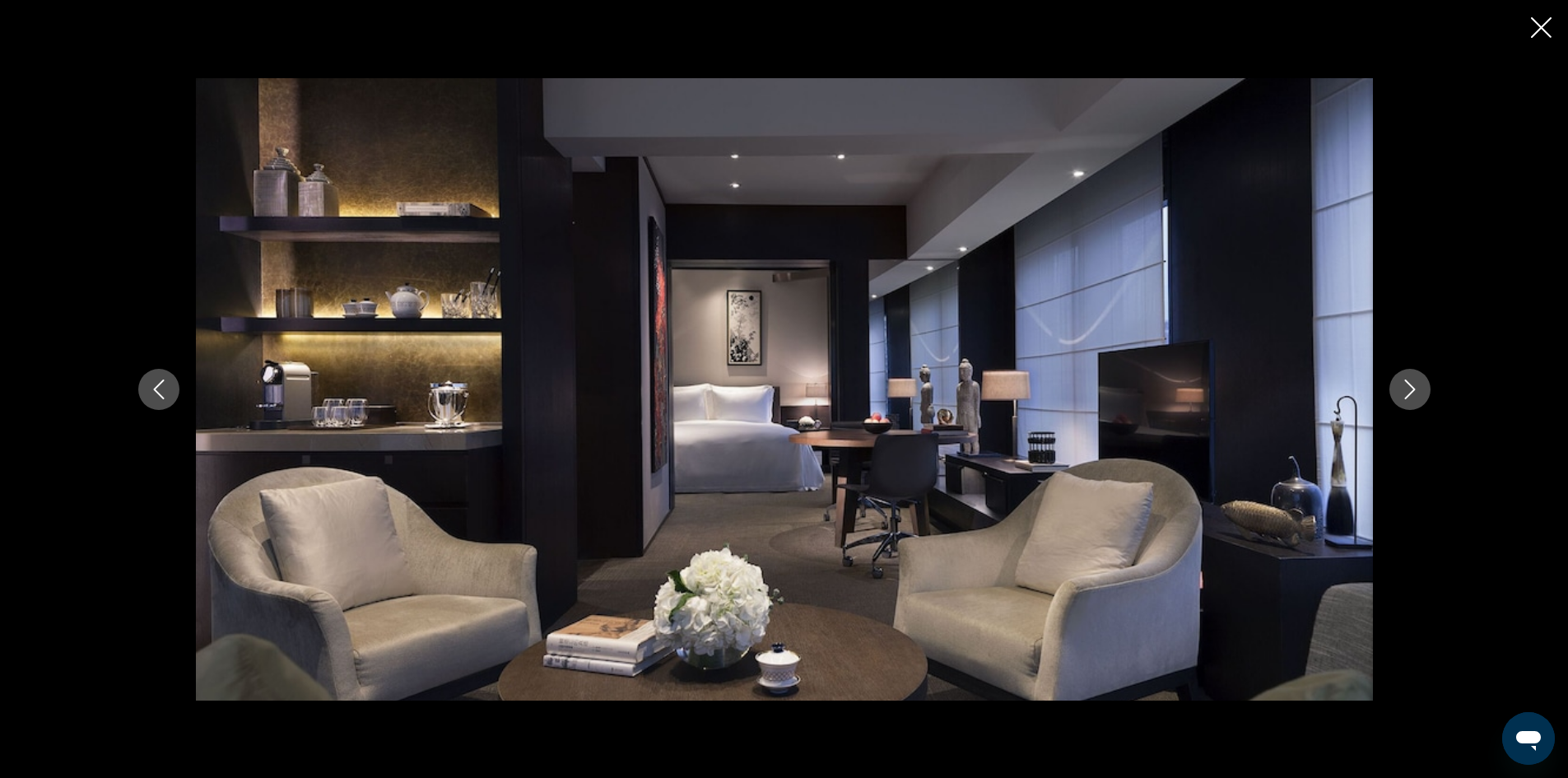
click at [1405, 387] on icon "Next image" at bounding box center [1410, 390] width 20 height 20
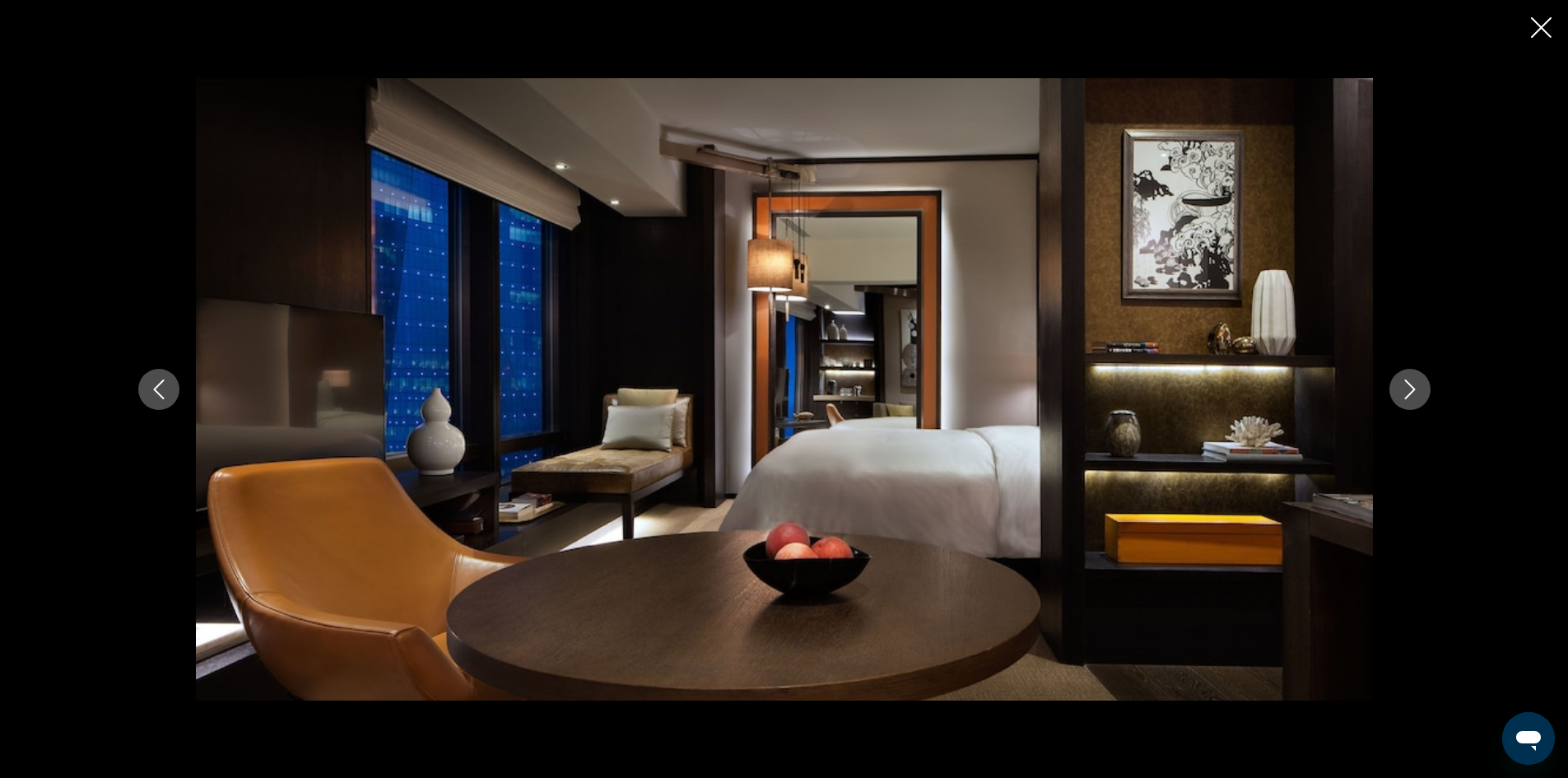
click at [1405, 387] on icon "Next image" at bounding box center [1410, 390] width 20 height 20
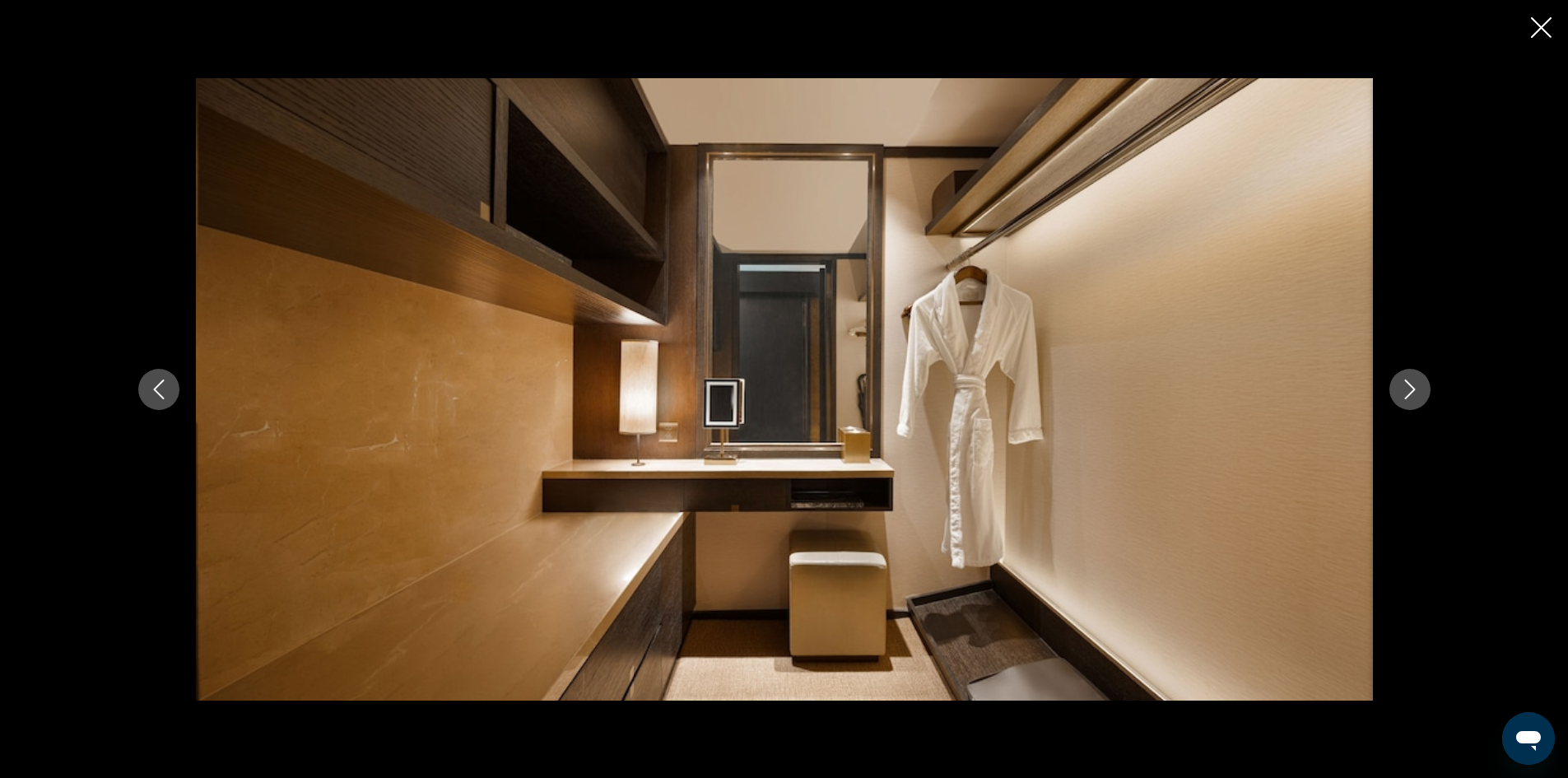
click at [1405, 387] on icon "Next image" at bounding box center [1410, 390] width 20 height 20
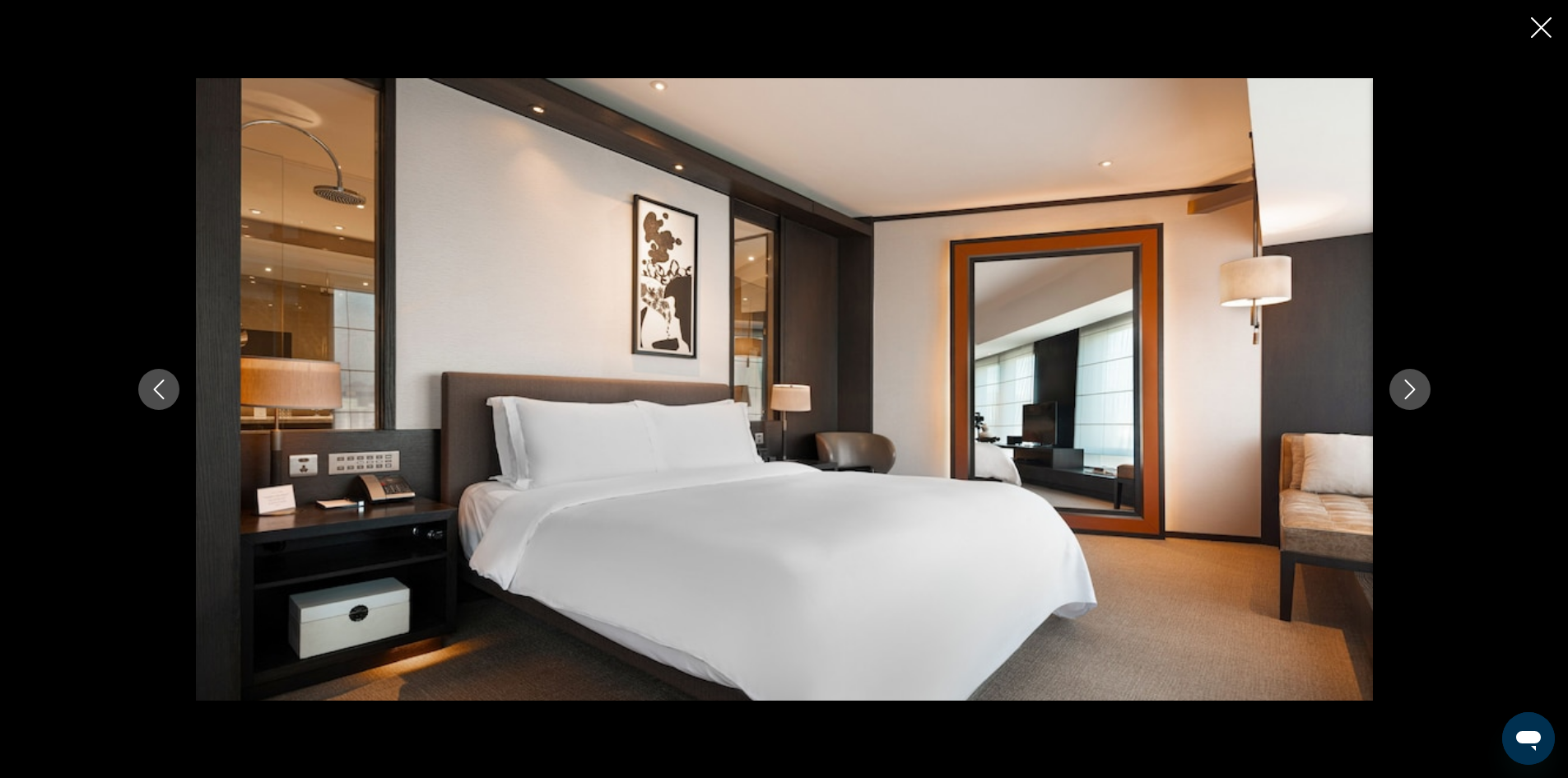
click at [1405, 387] on icon "Next image" at bounding box center [1410, 390] width 20 height 20
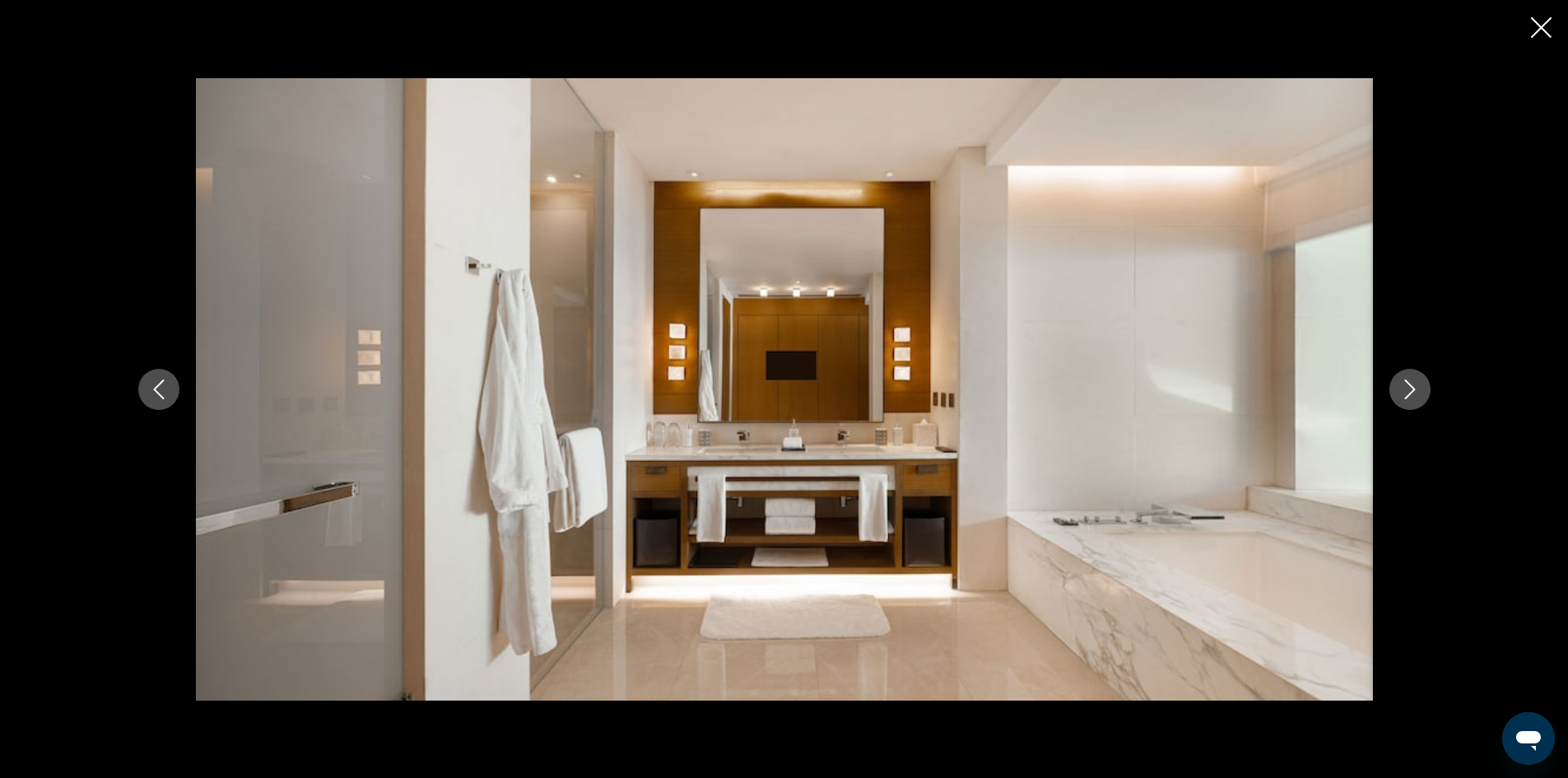
click at [1405, 387] on icon "Next image" at bounding box center [1410, 390] width 20 height 20
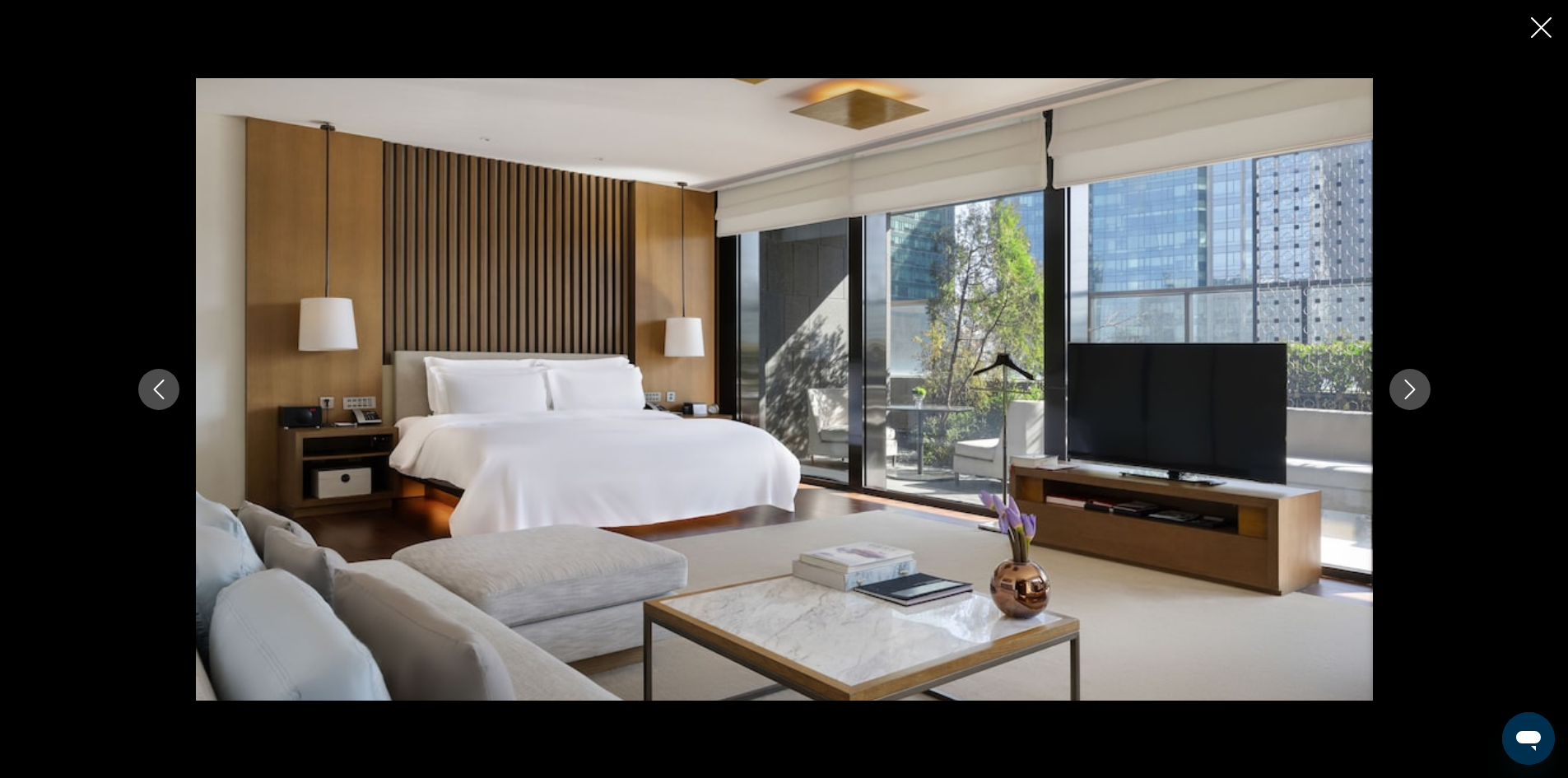
click at [1405, 387] on icon "Next image" at bounding box center [1410, 390] width 20 height 20
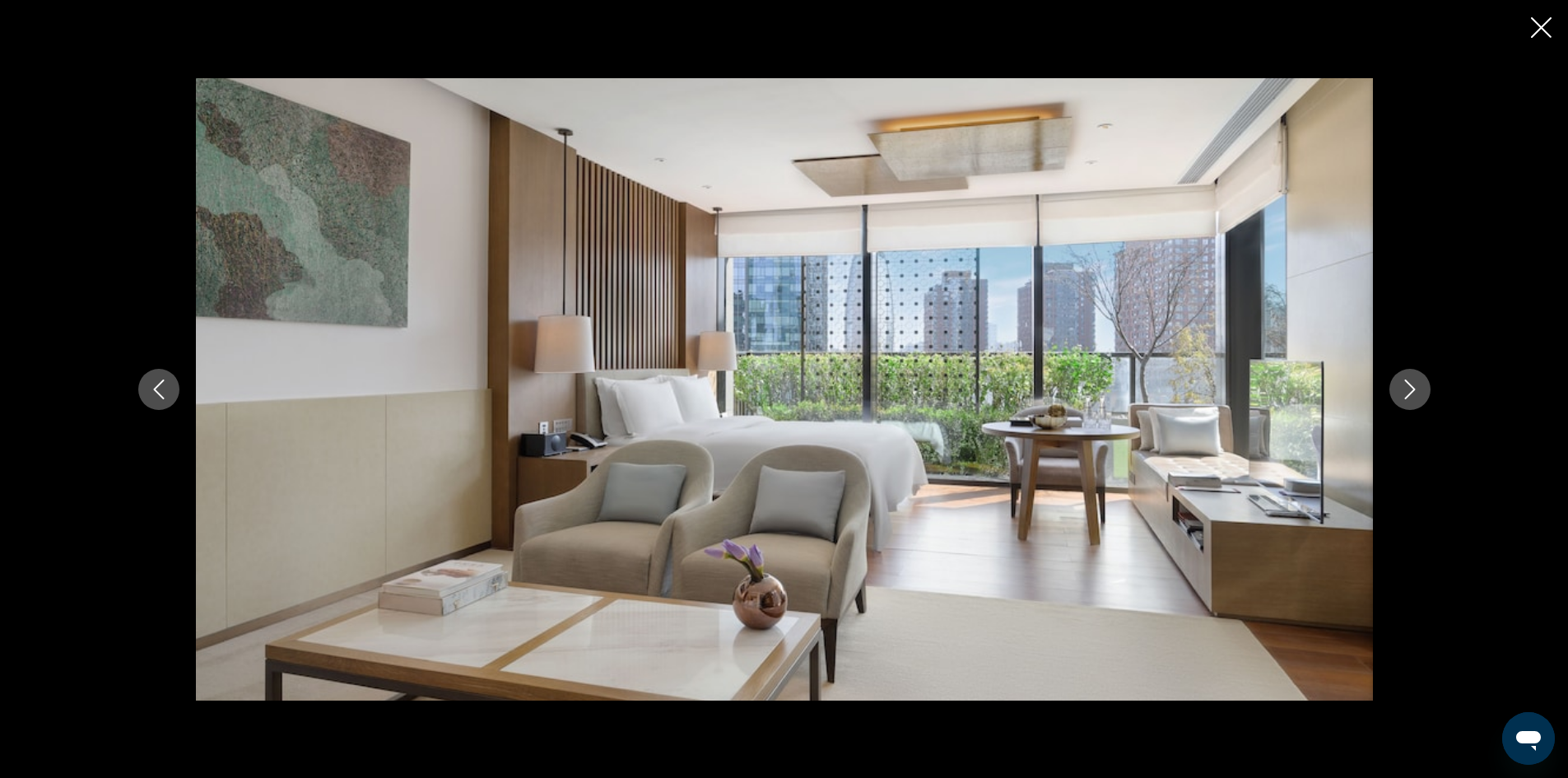
click at [1405, 387] on icon "Next image" at bounding box center [1410, 390] width 20 height 20
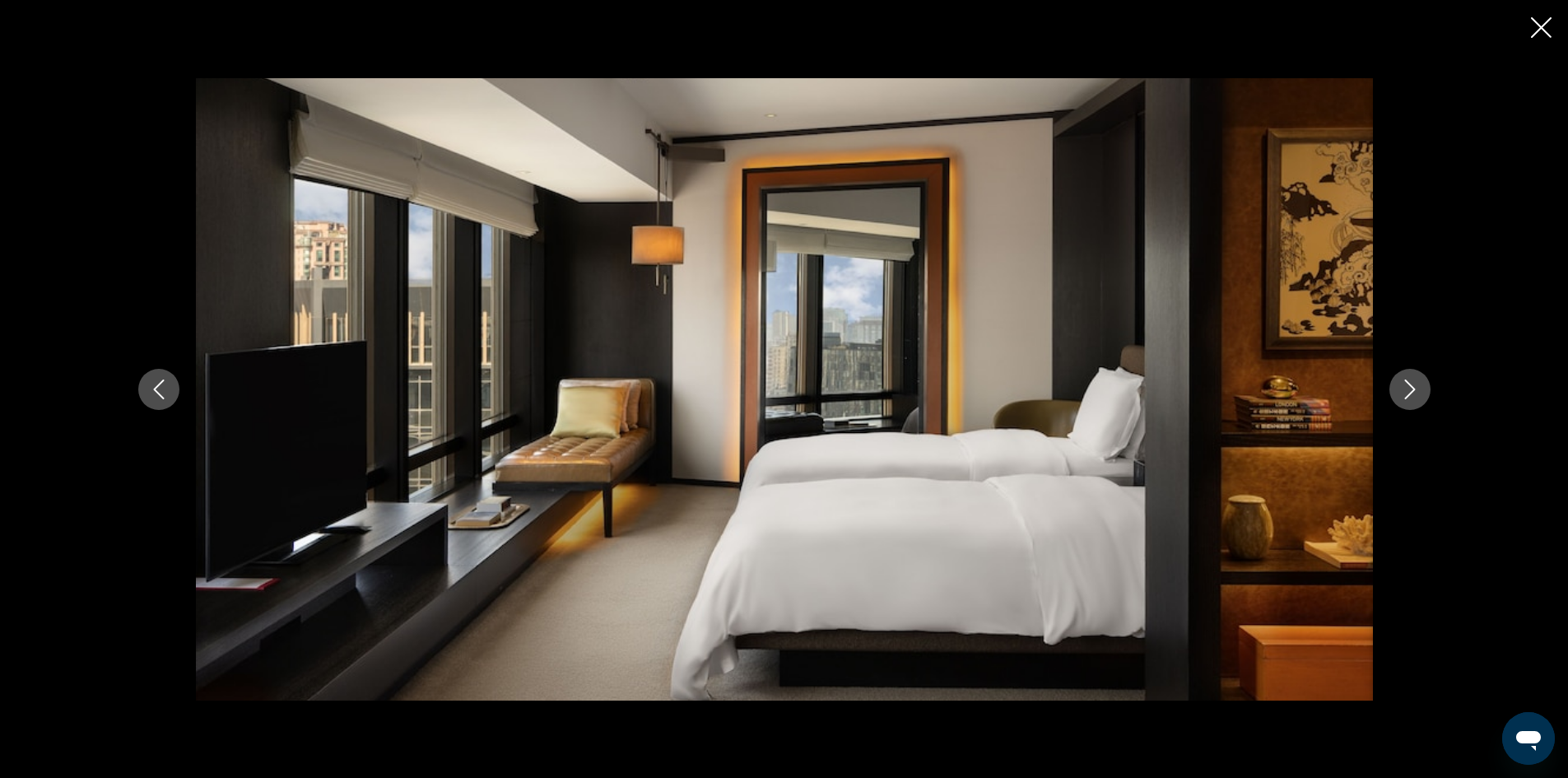
click at [1405, 387] on icon "Next image" at bounding box center [1410, 390] width 20 height 20
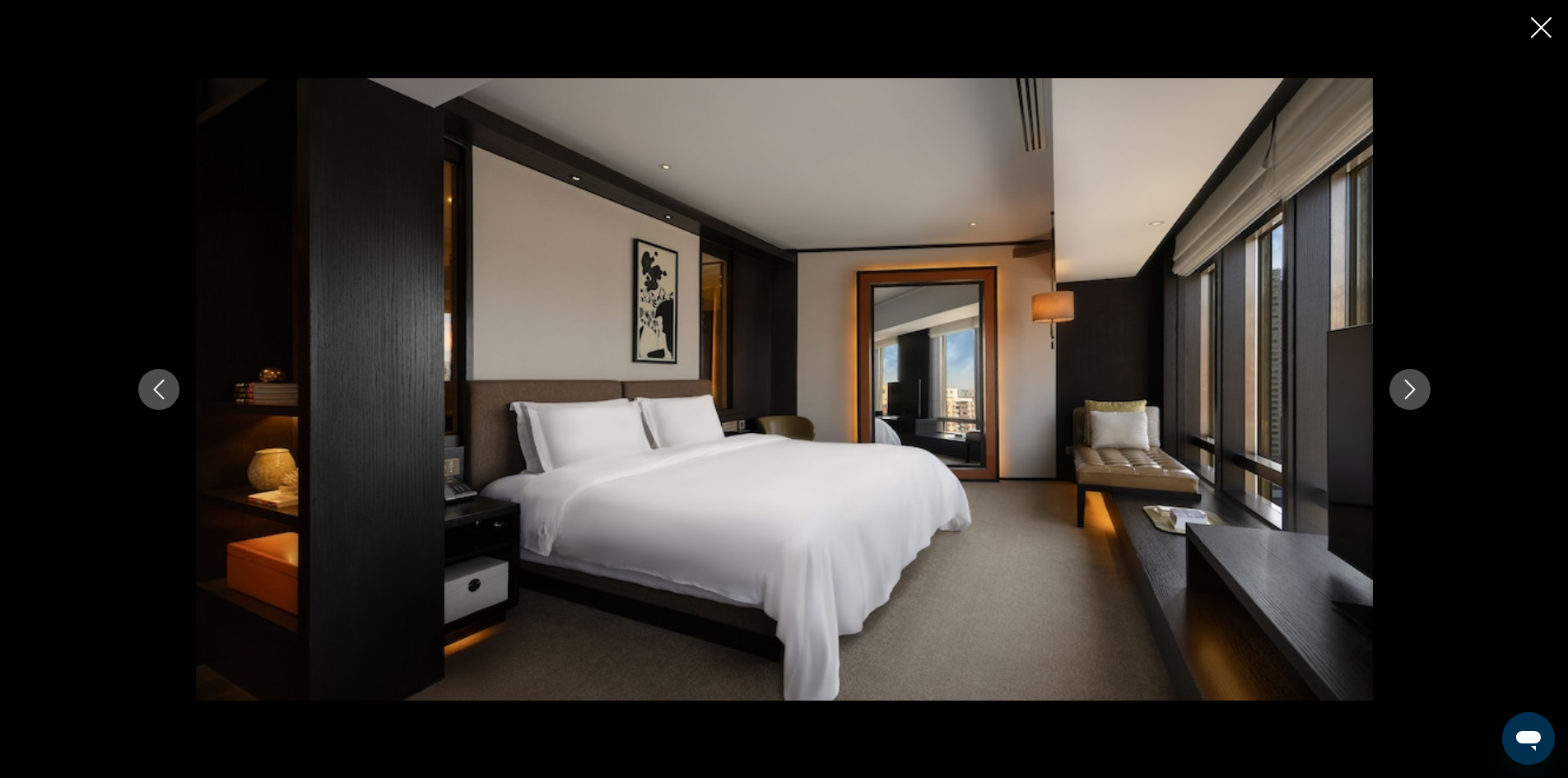
click at [1405, 387] on icon "Next image" at bounding box center [1410, 390] width 20 height 20
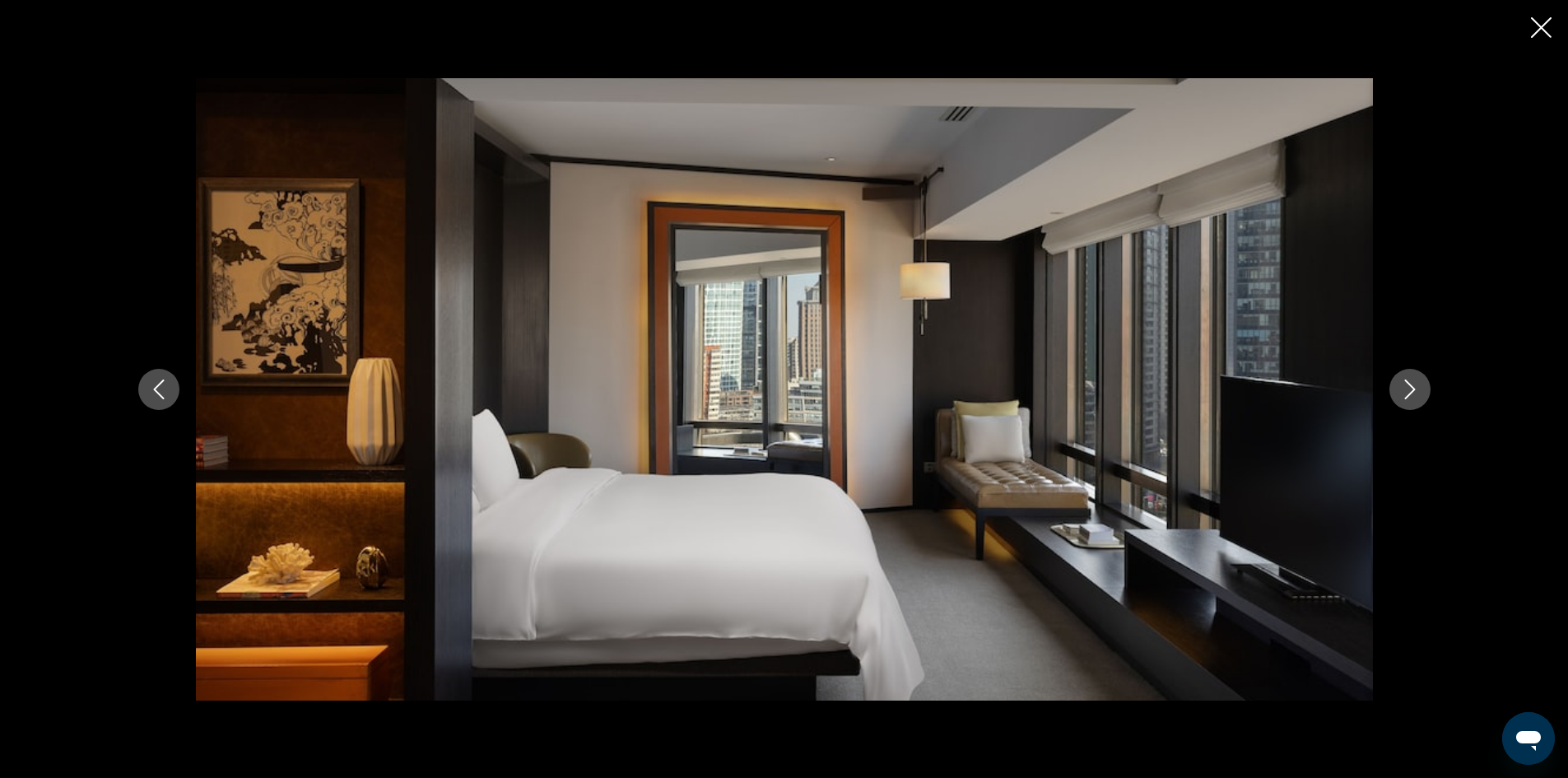
click at [1405, 387] on icon "Next image" at bounding box center [1410, 390] width 20 height 20
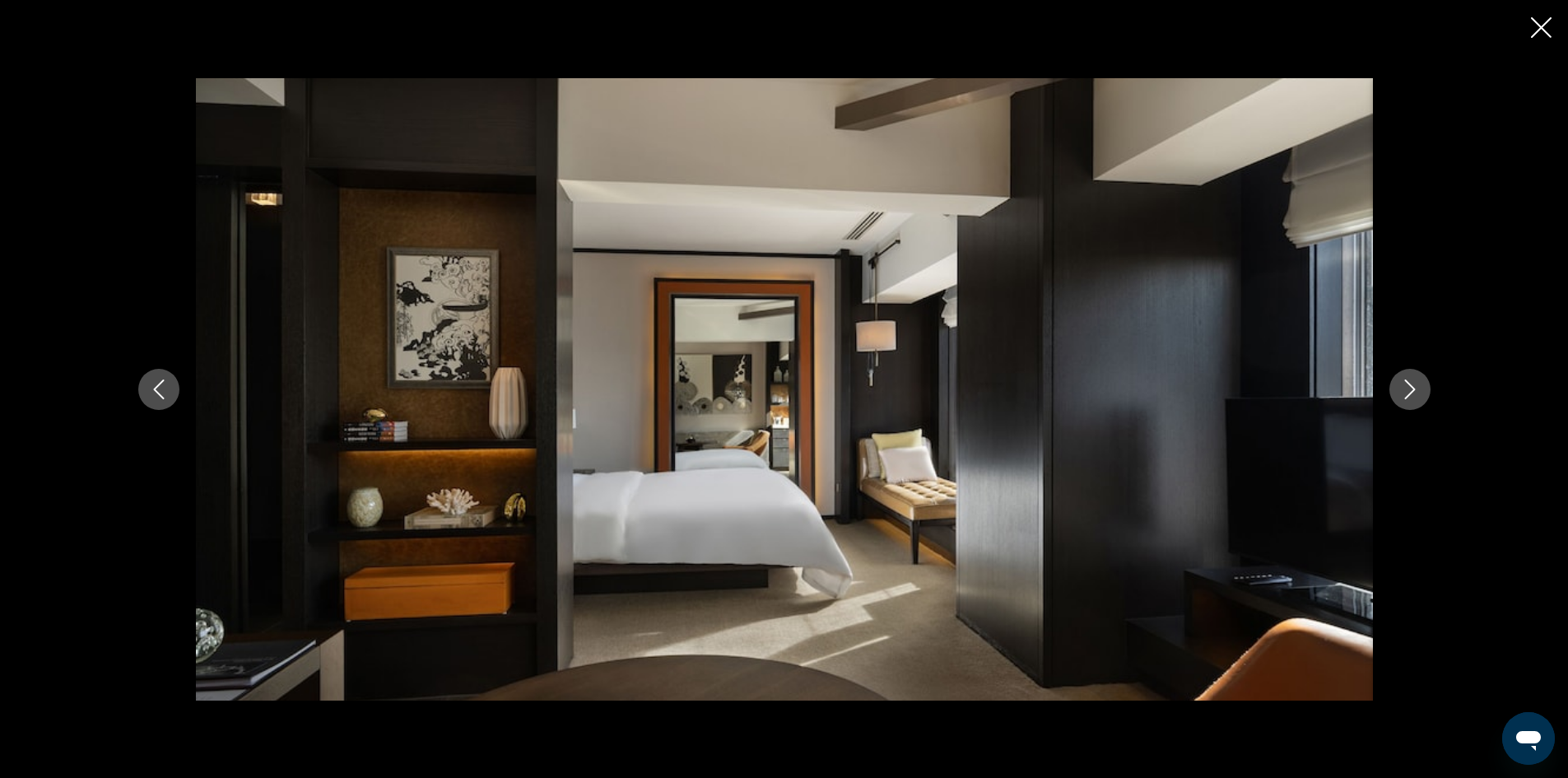
click at [1405, 387] on icon "Next image" at bounding box center [1410, 390] width 20 height 20
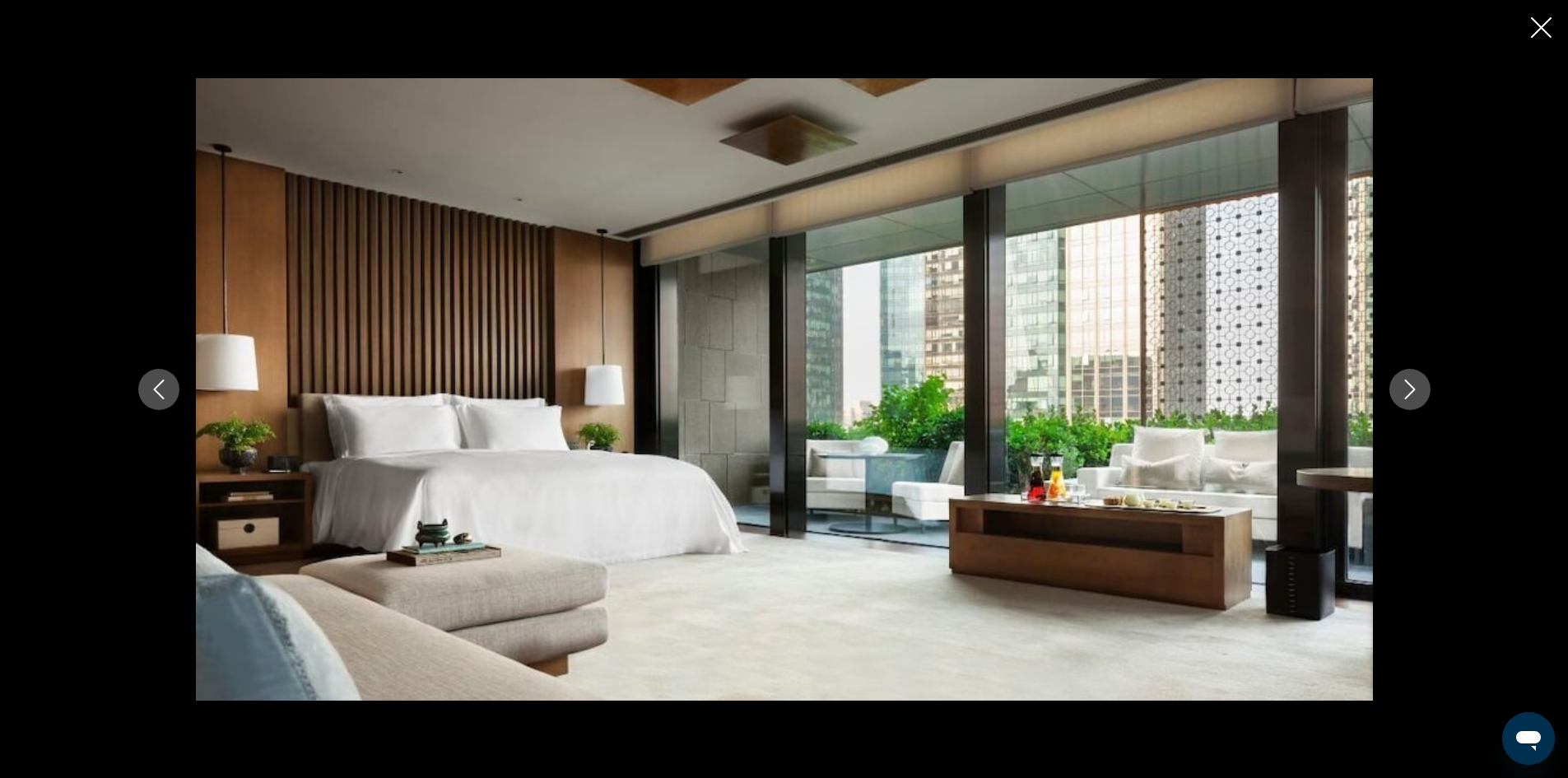
click at [1405, 387] on icon "Next image" at bounding box center [1410, 390] width 20 height 20
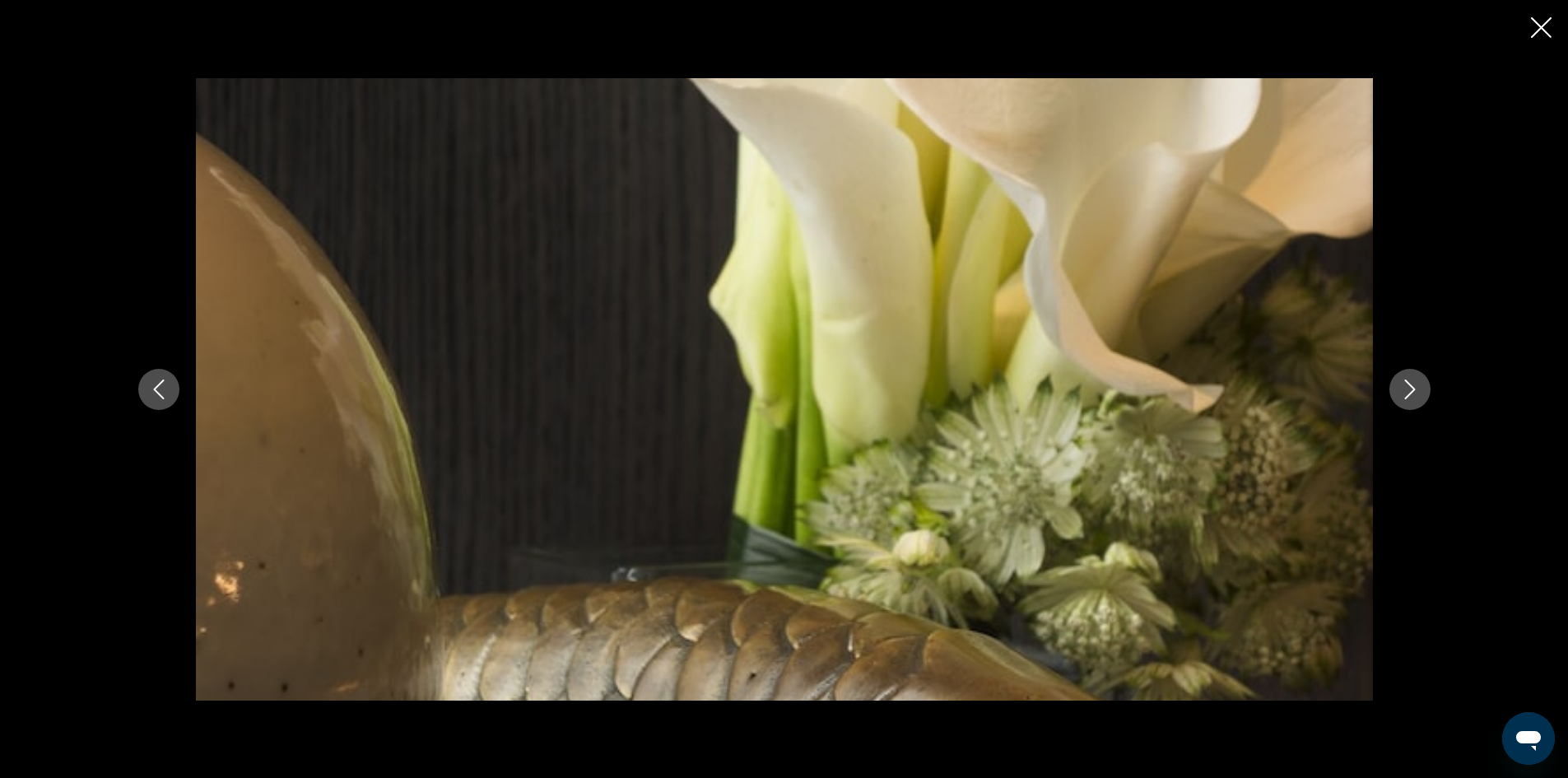
click at [1405, 387] on icon "Next image" at bounding box center [1410, 390] width 20 height 20
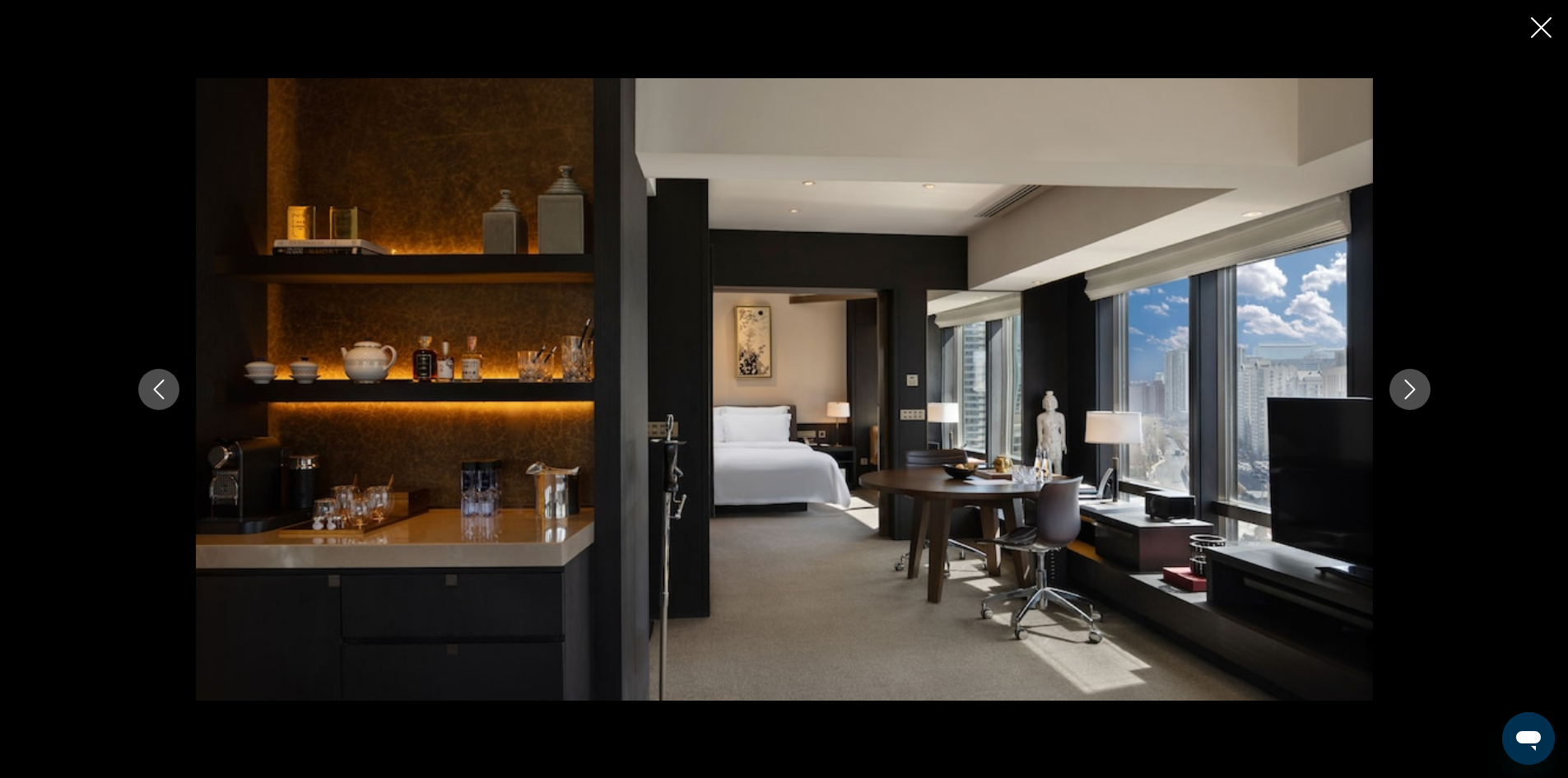
click at [1405, 387] on icon "Next image" at bounding box center [1410, 390] width 20 height 20
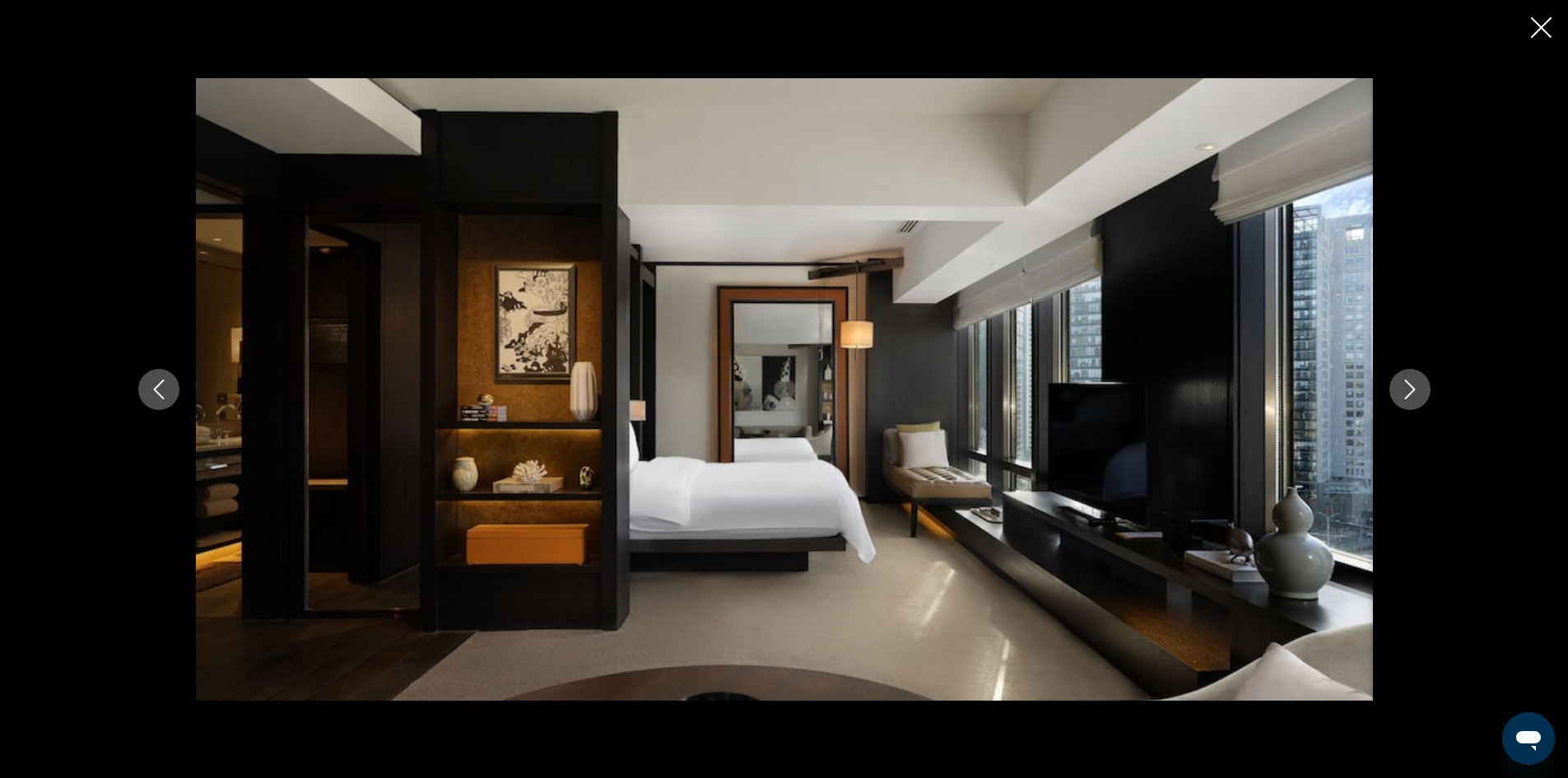
click at [1405, 387] on icon "Next image" at bounding box center [1410, 390] width 20 height 20
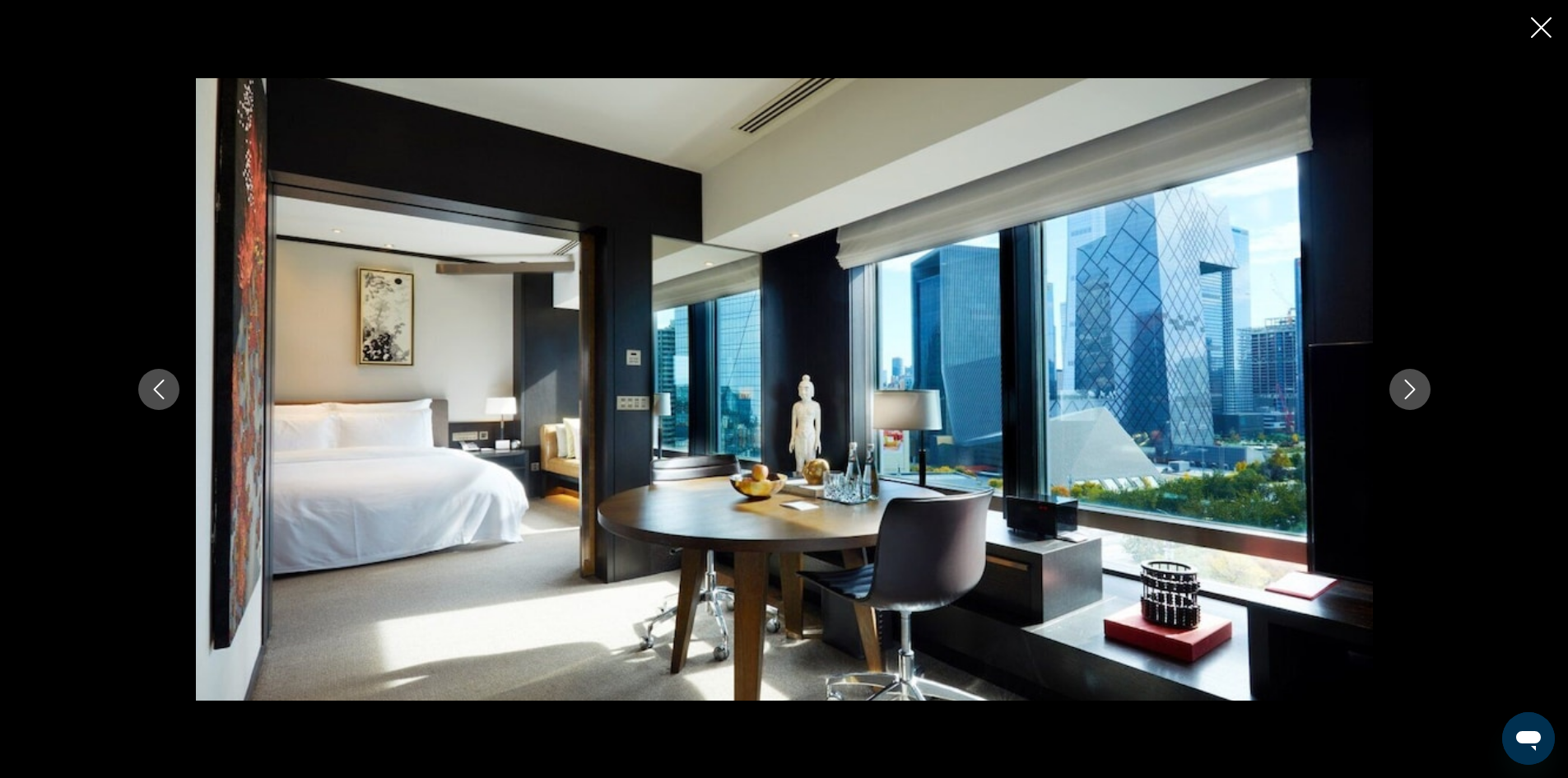
click at [1405, 387] on icon "Next image" at bounding box center [1410, 390] width 20 height 20
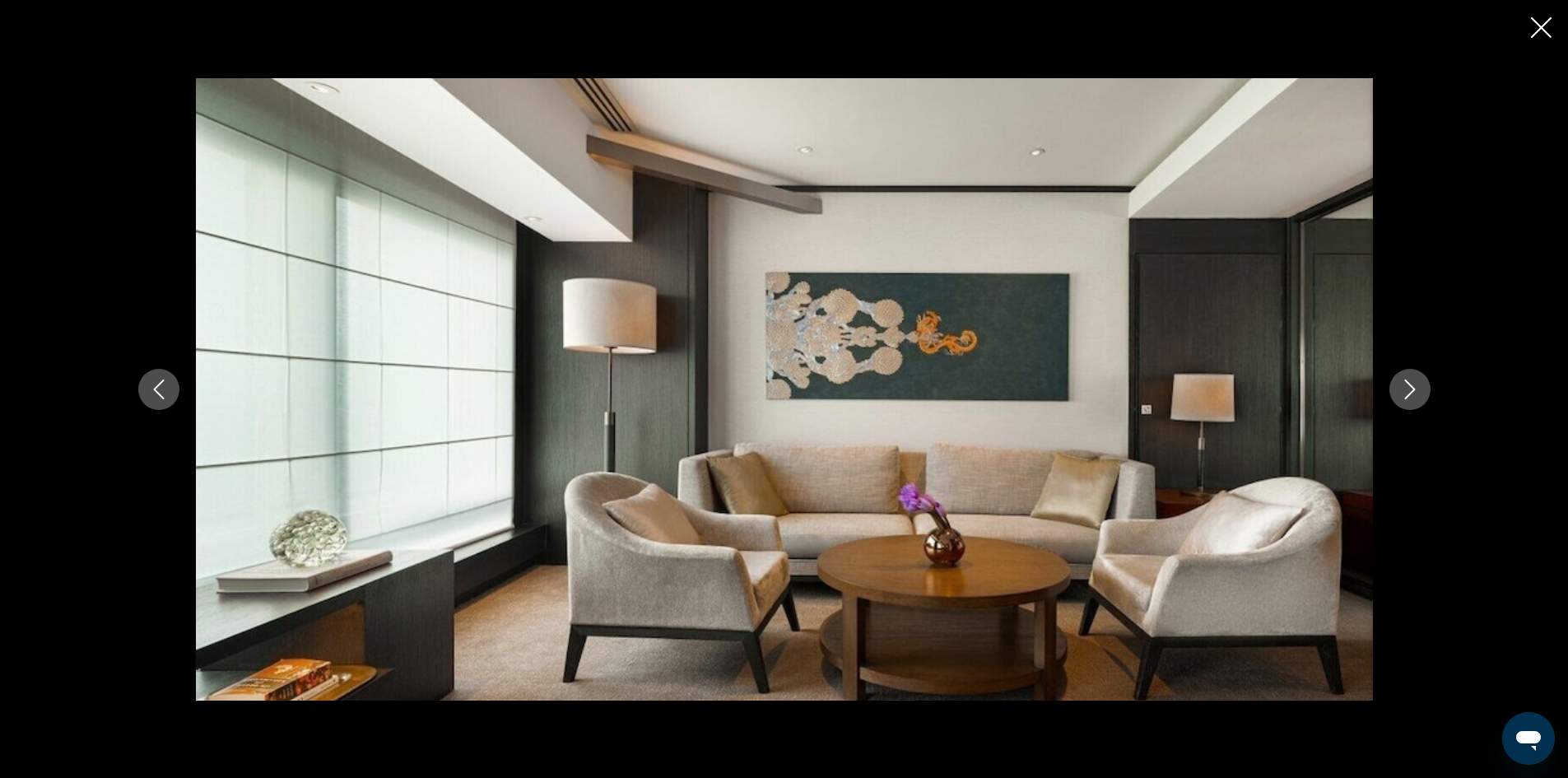
click at [1405, 387] on icon "Next image" at bounding box center [1410, 390] width 20 height 20
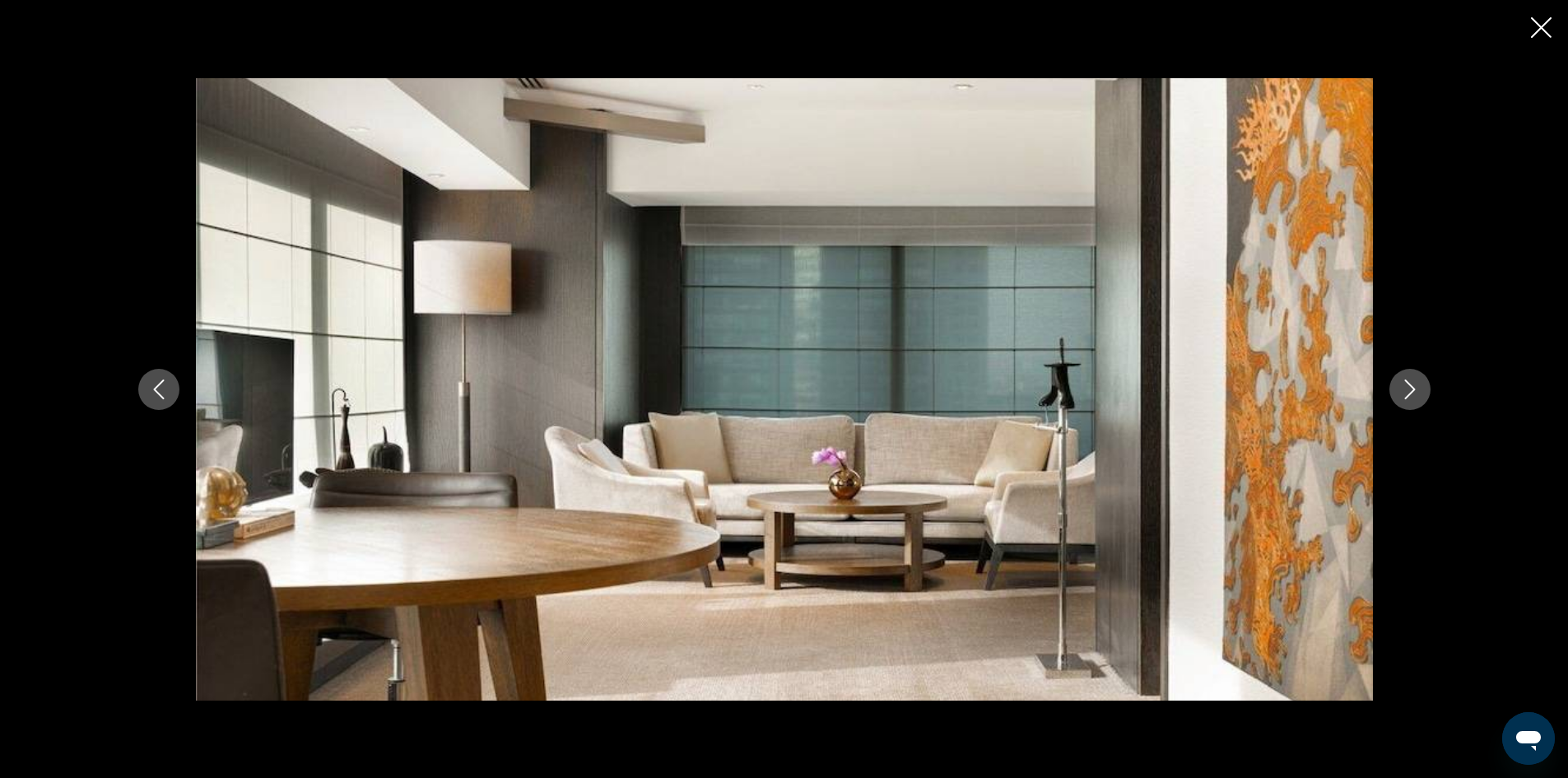
click at [1415, 391] on icon "Next image" at bounding box center [1410, 390] width 20 height 20
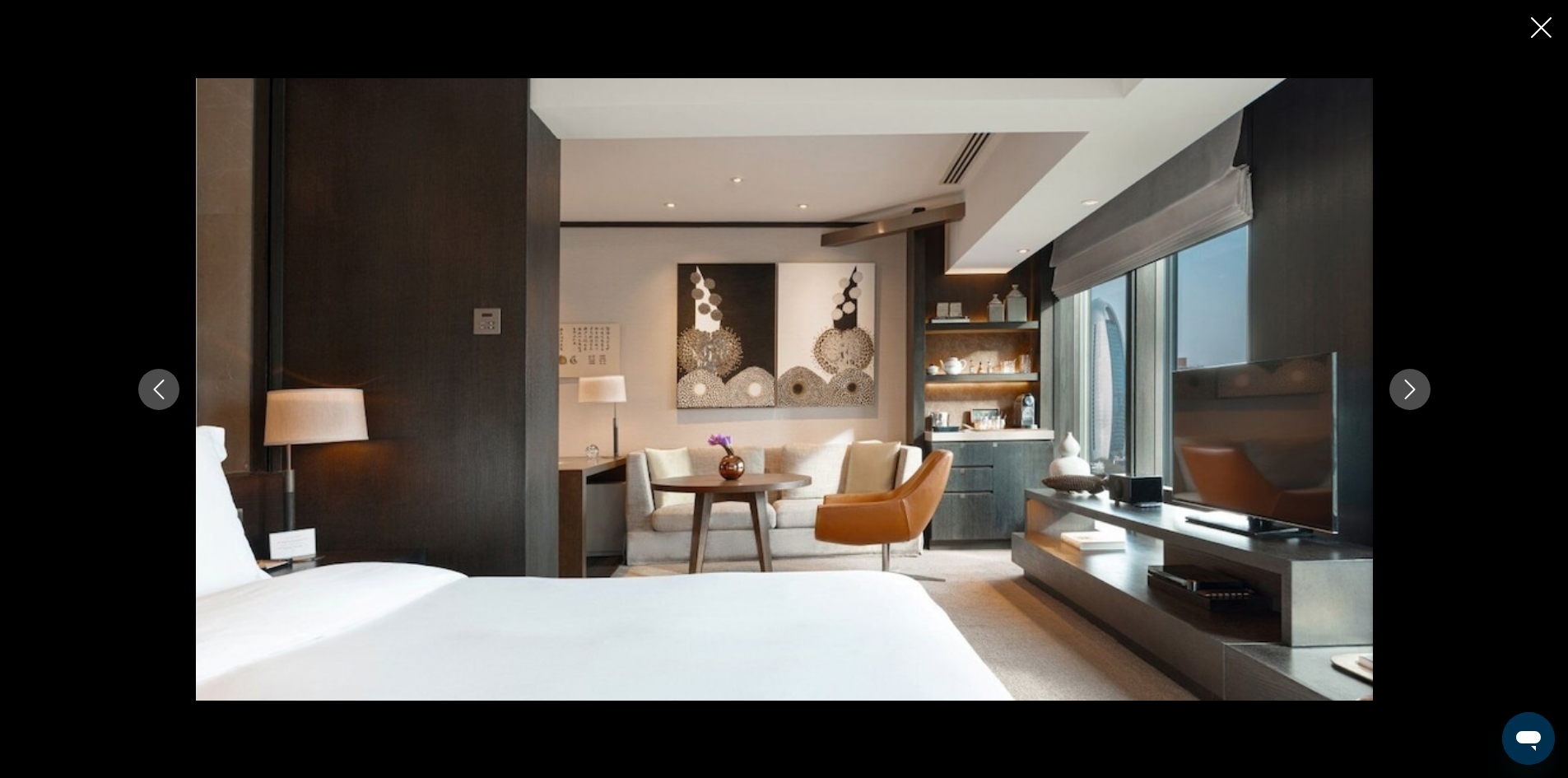
click at [1415, 391] on icon "Next image" at bounding box center [1410, 390] width 20 height 20
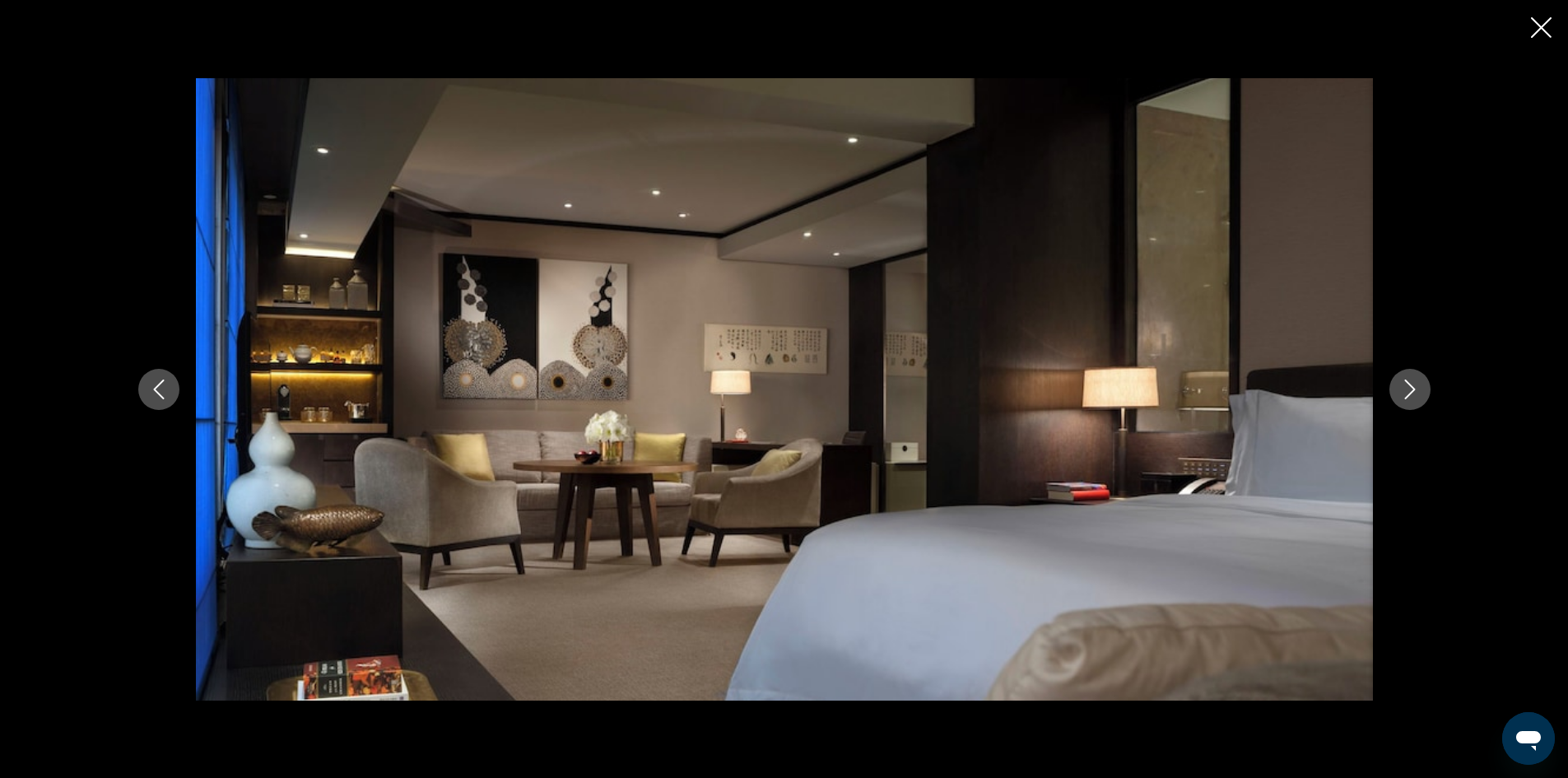
click at [1415, 391] on icon "Next image" at bounding box center [1410, 390] width 20 height 20
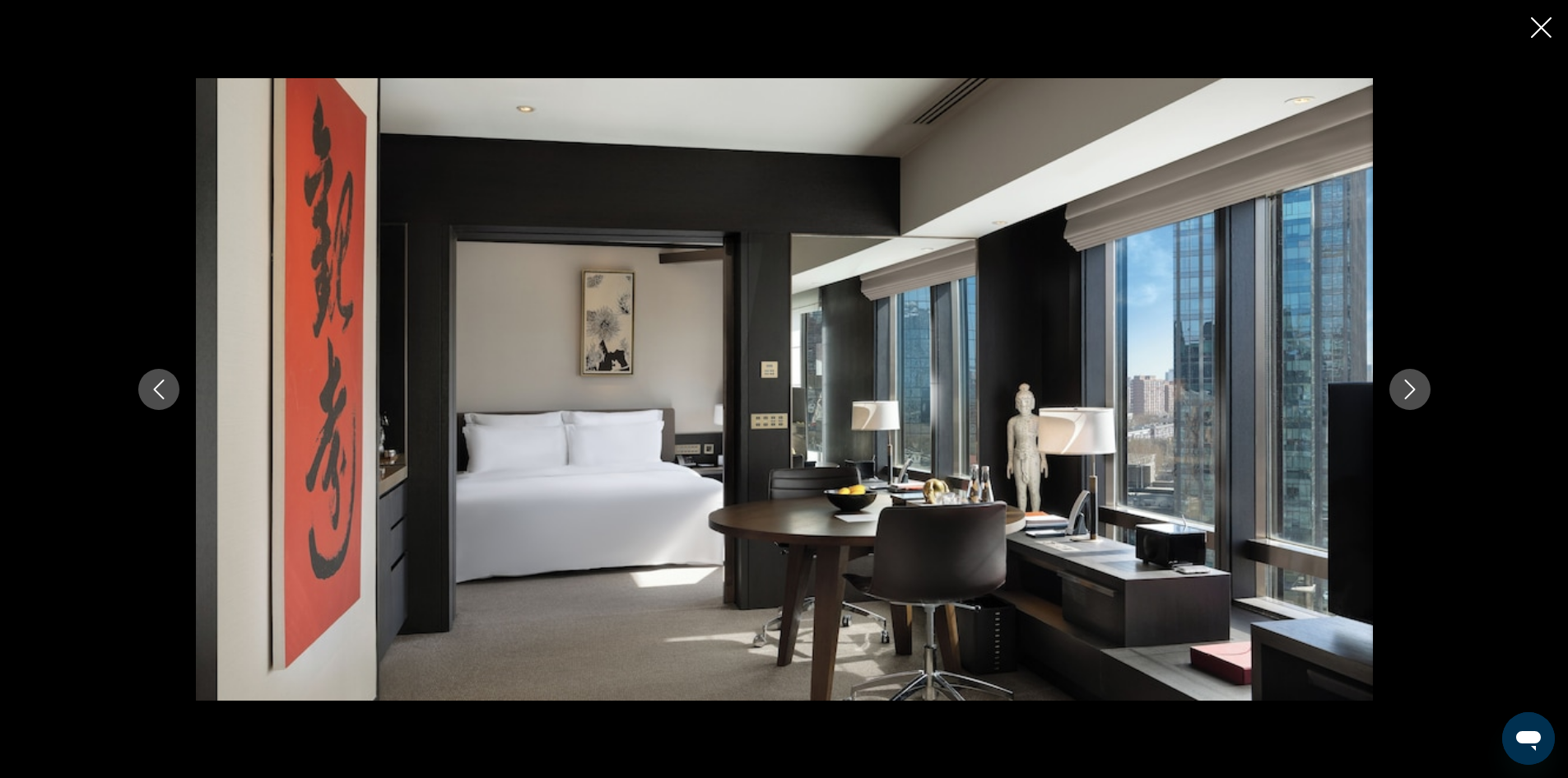
click at [1415, 391] on icon "Next image" at bounding box center [1410, 390] width 20 height 20
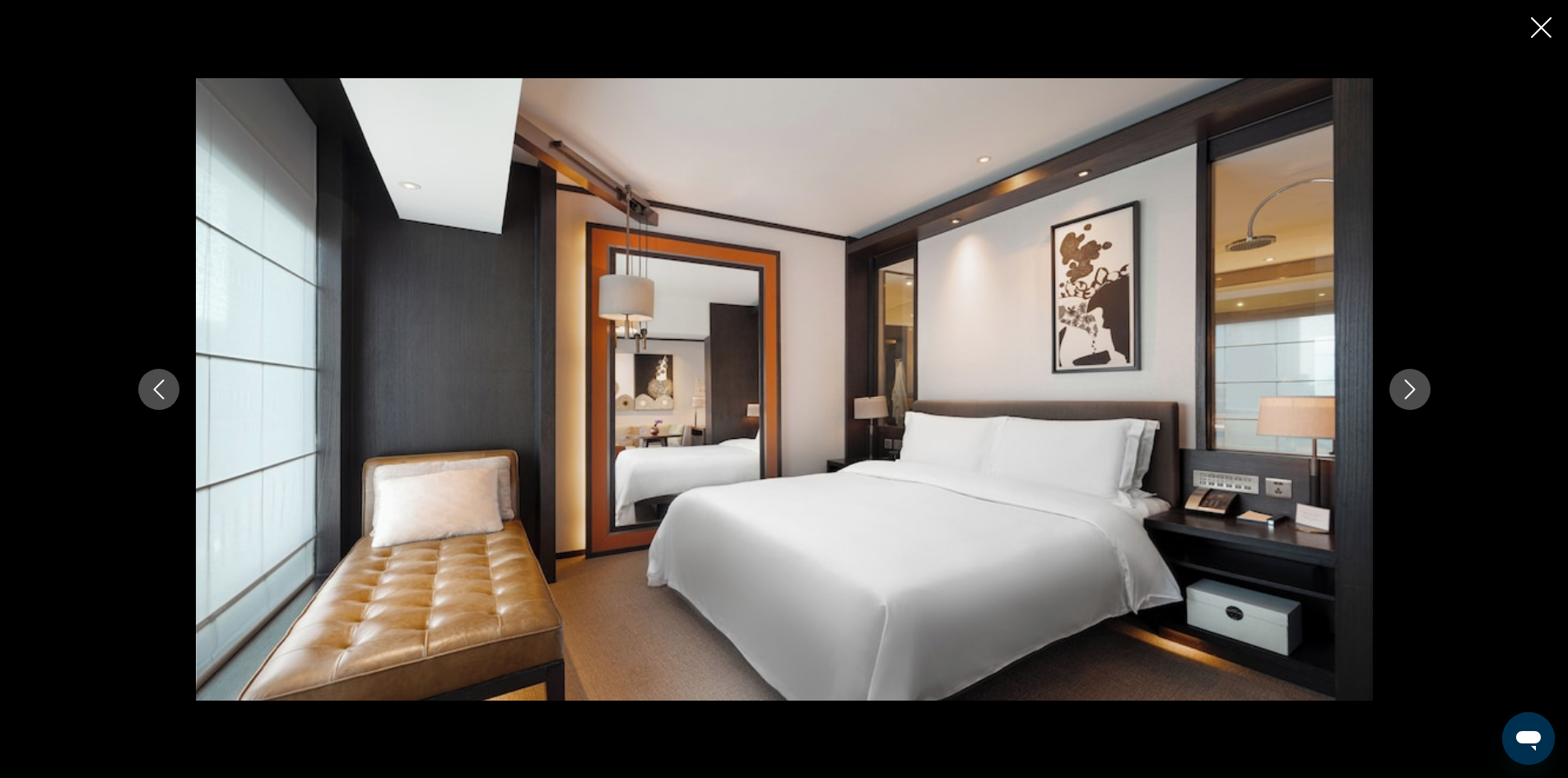
click at [1415, 391] on icon "Next image" at bounding box center [1410, 390] width 20 height 20
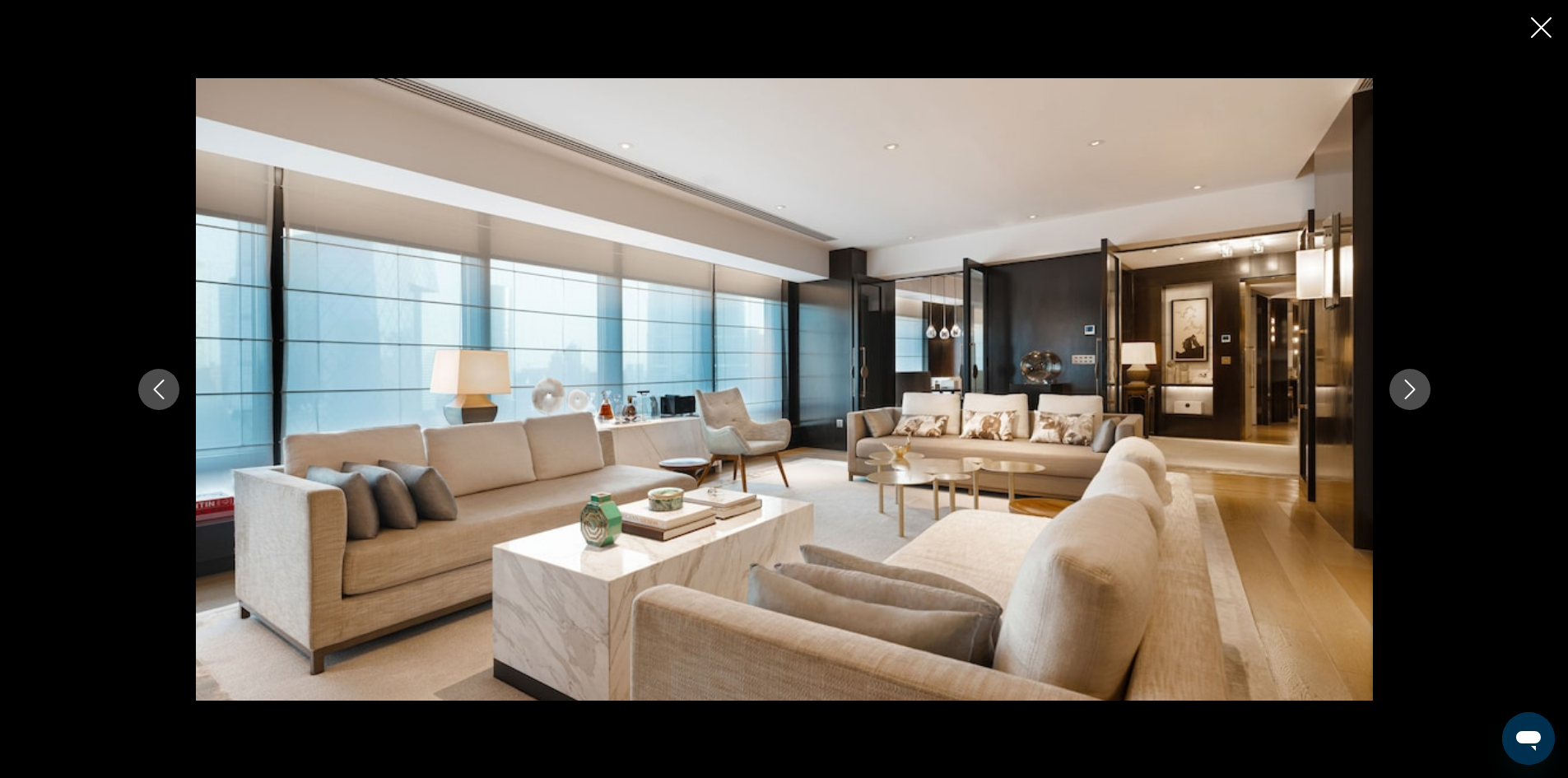
click at [1415, 391] on icon "Next image" at bounding box center [1410, 390] width 20 height 20
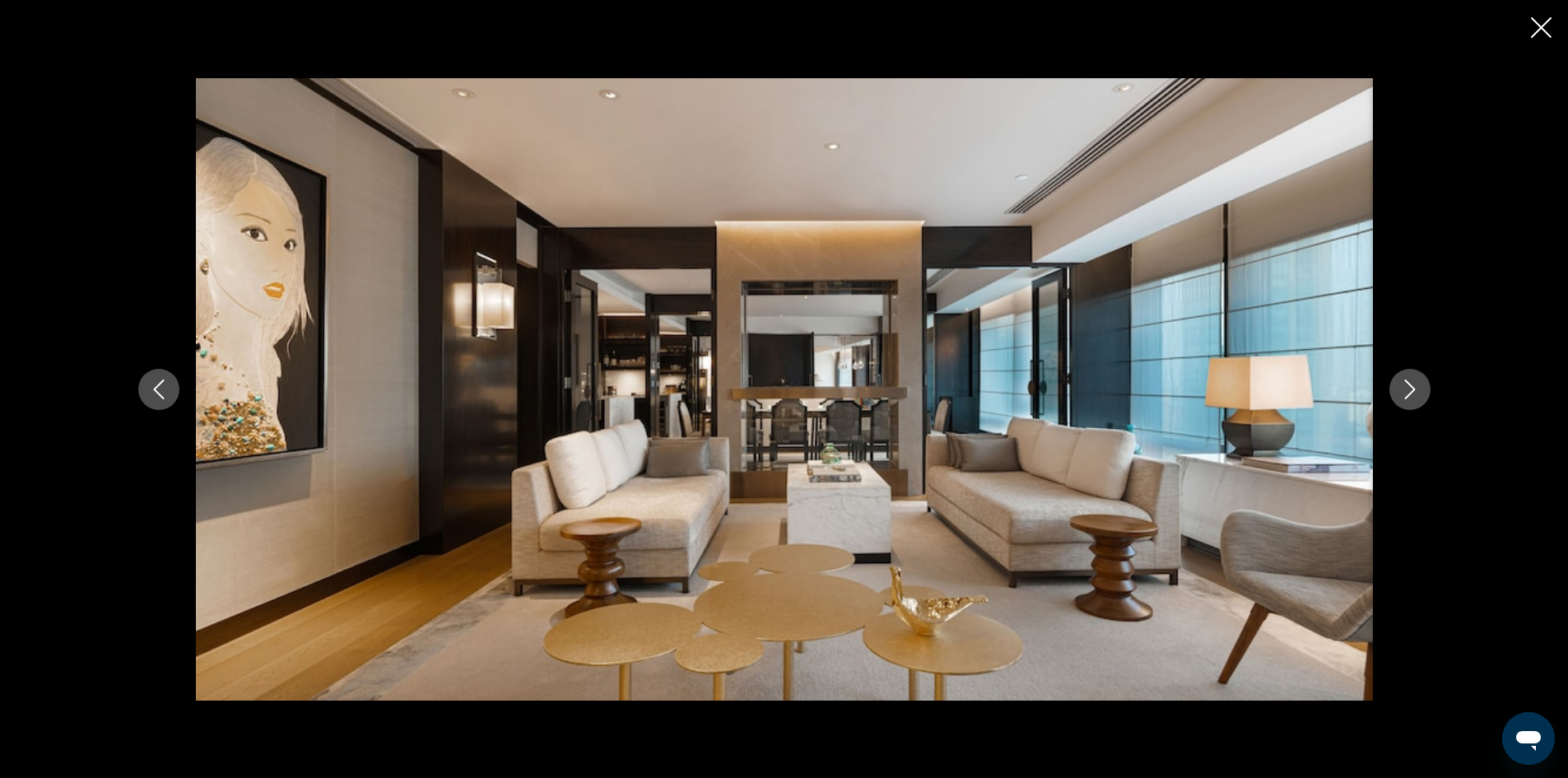
click at [1415, 391] on icon "Next image" at bounding box center [1410, 390] width 20 height 20
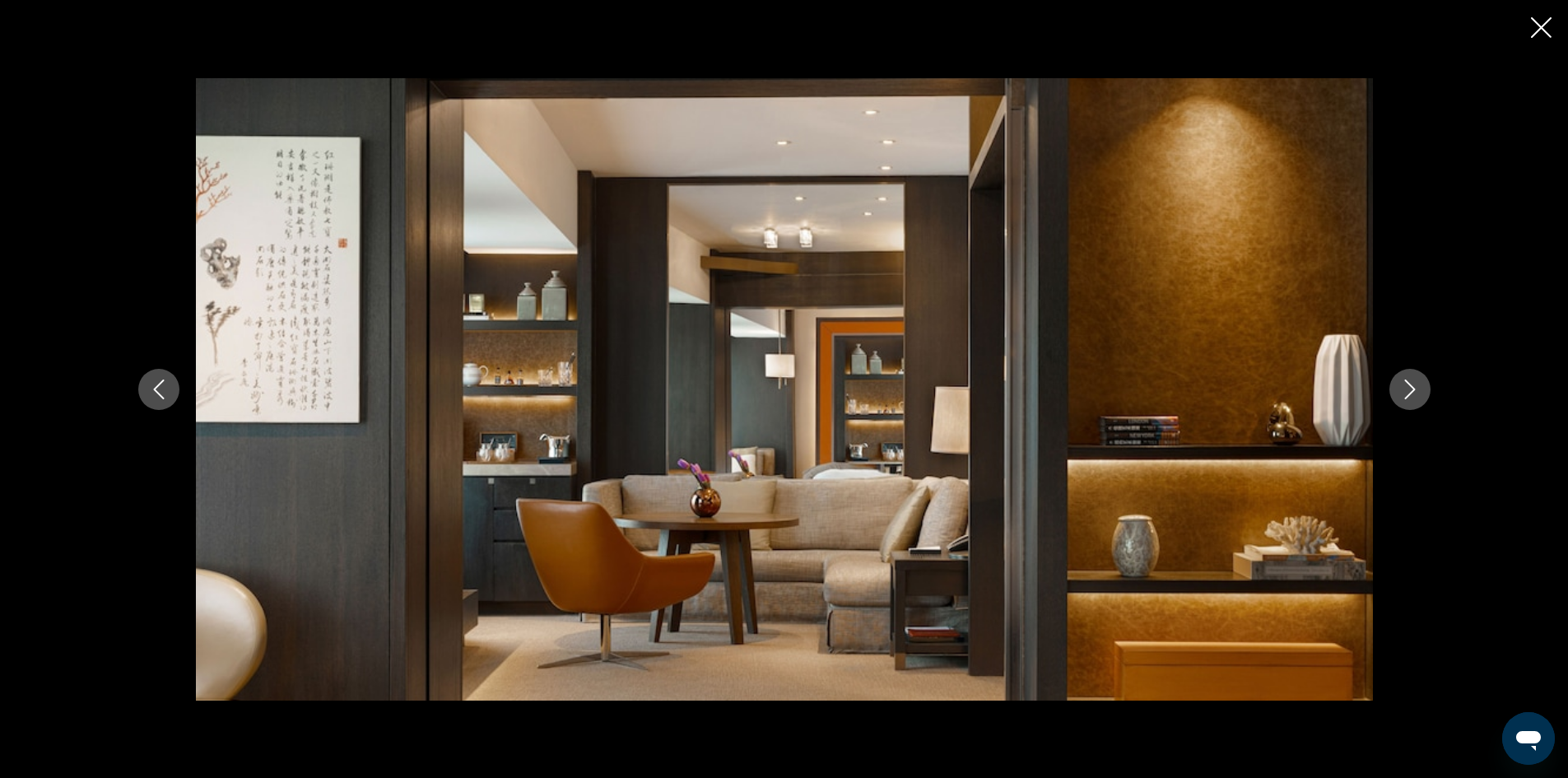
click at [1415, 391] on icon "Next image" at bounding box center [1410, 390] width 20 height 20
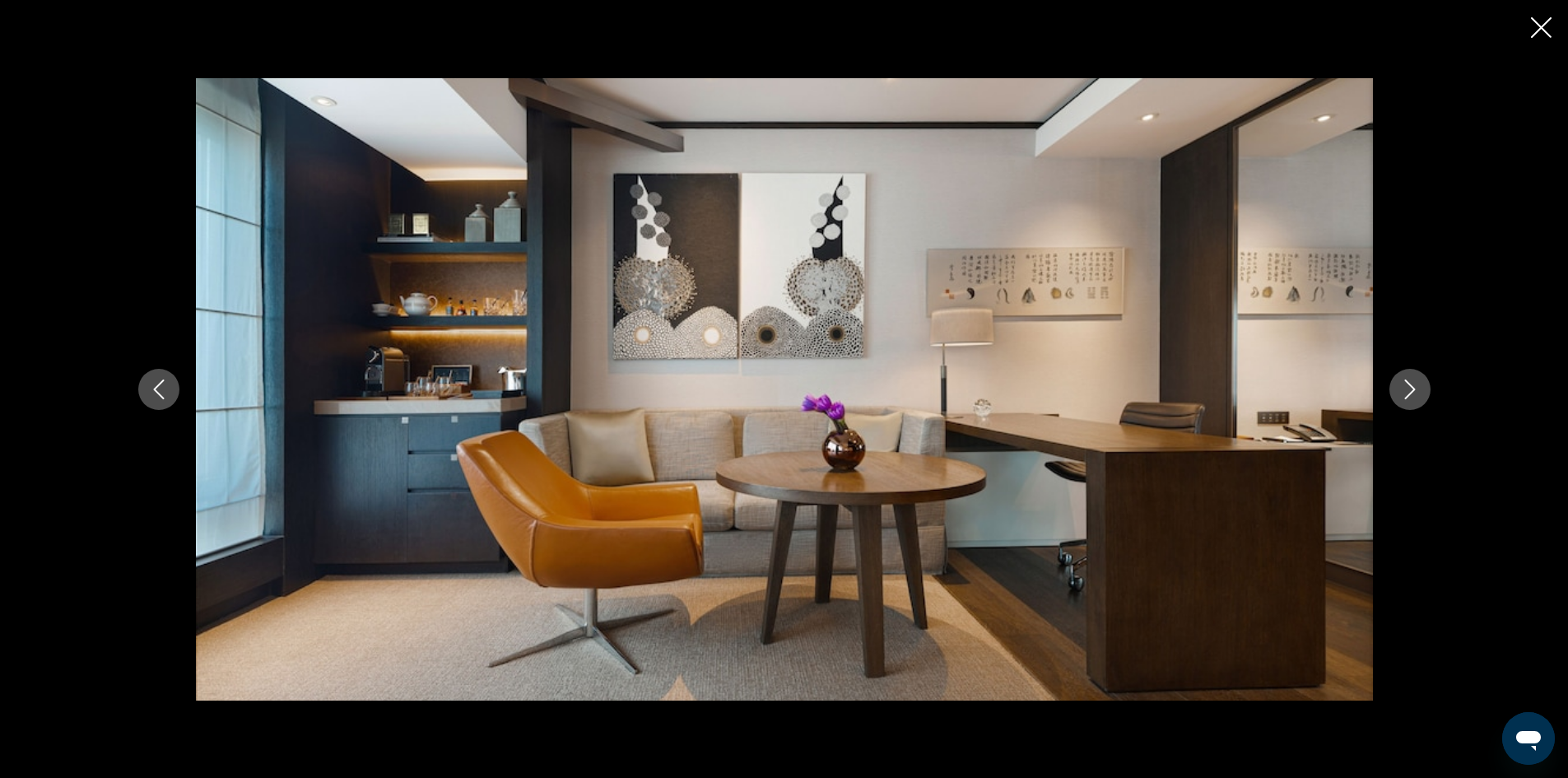
click at [1415, 391] on icon "Next image" at bounding box center [1410, 390] width 20 height 20
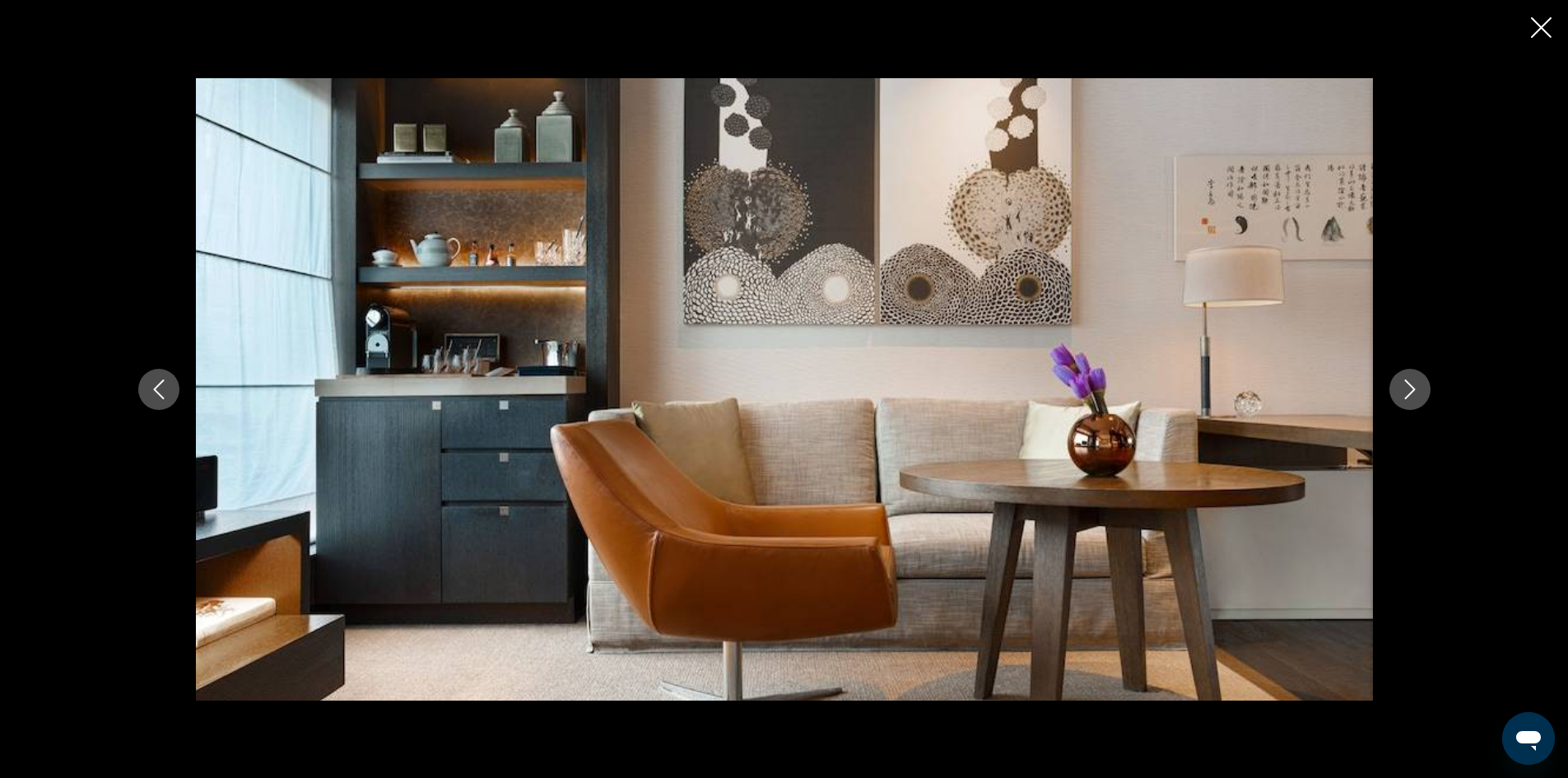
click at [1415, 391] on icon "Next image" at bounding box center [1410, 390] width 20 height 20
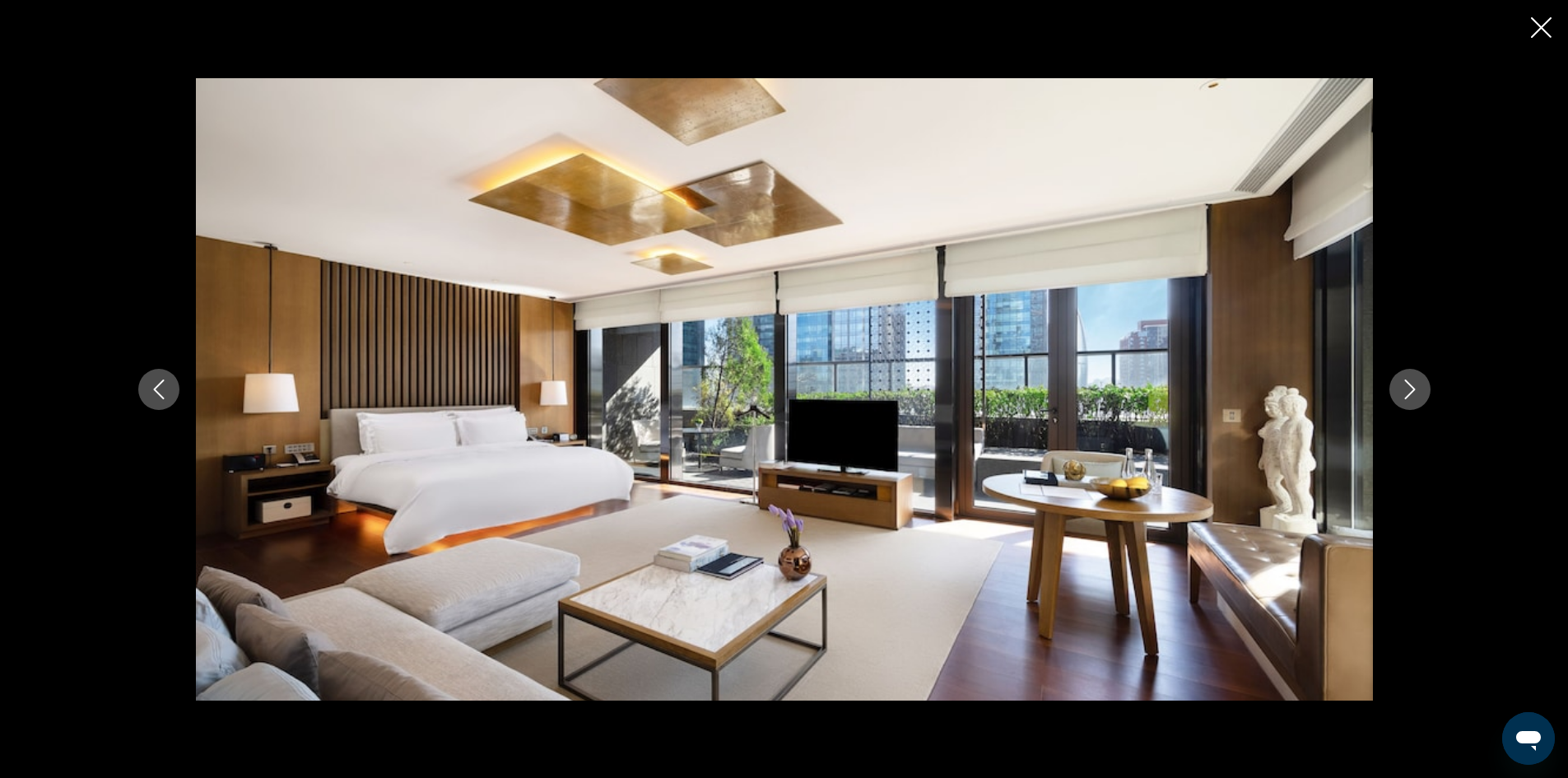
click at [1415, 391] on icon "Next image" at bounding box center [1410, 390] width 20 height 20
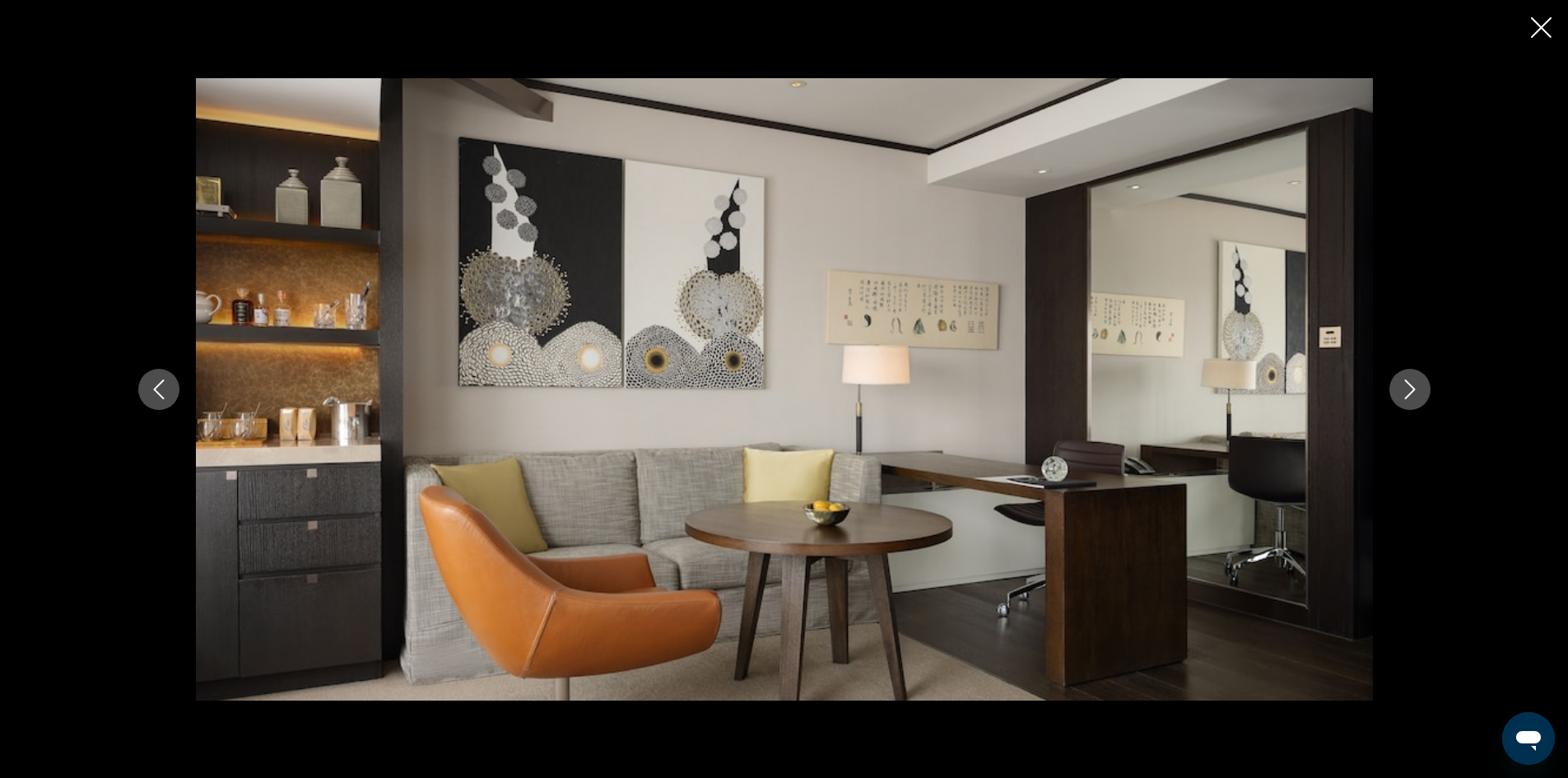
click at [1541, 28] on icon "Close slideshow" at bounding box center [1541, 27] width 21 height 21
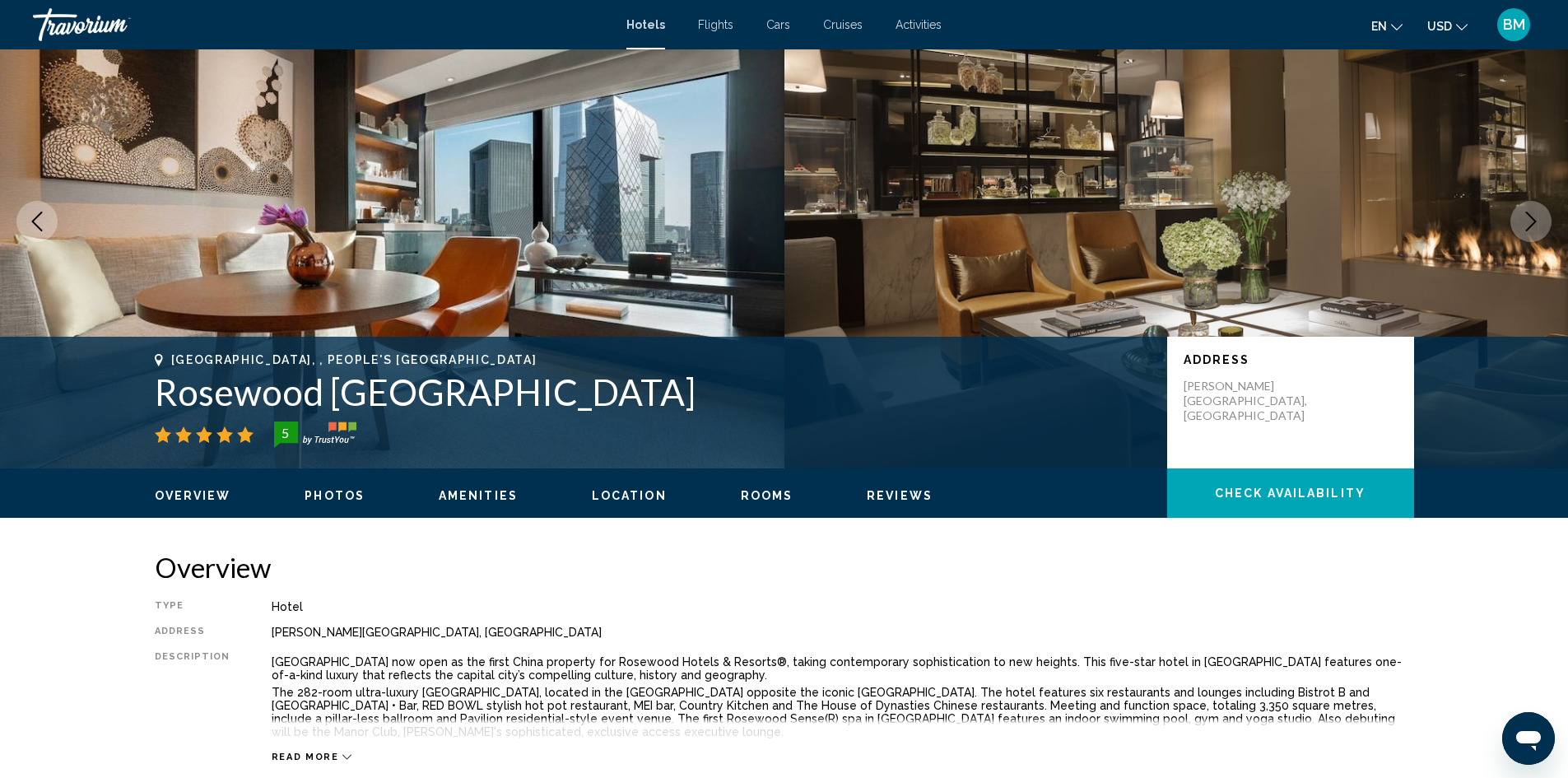
scroll to position [0, 0]
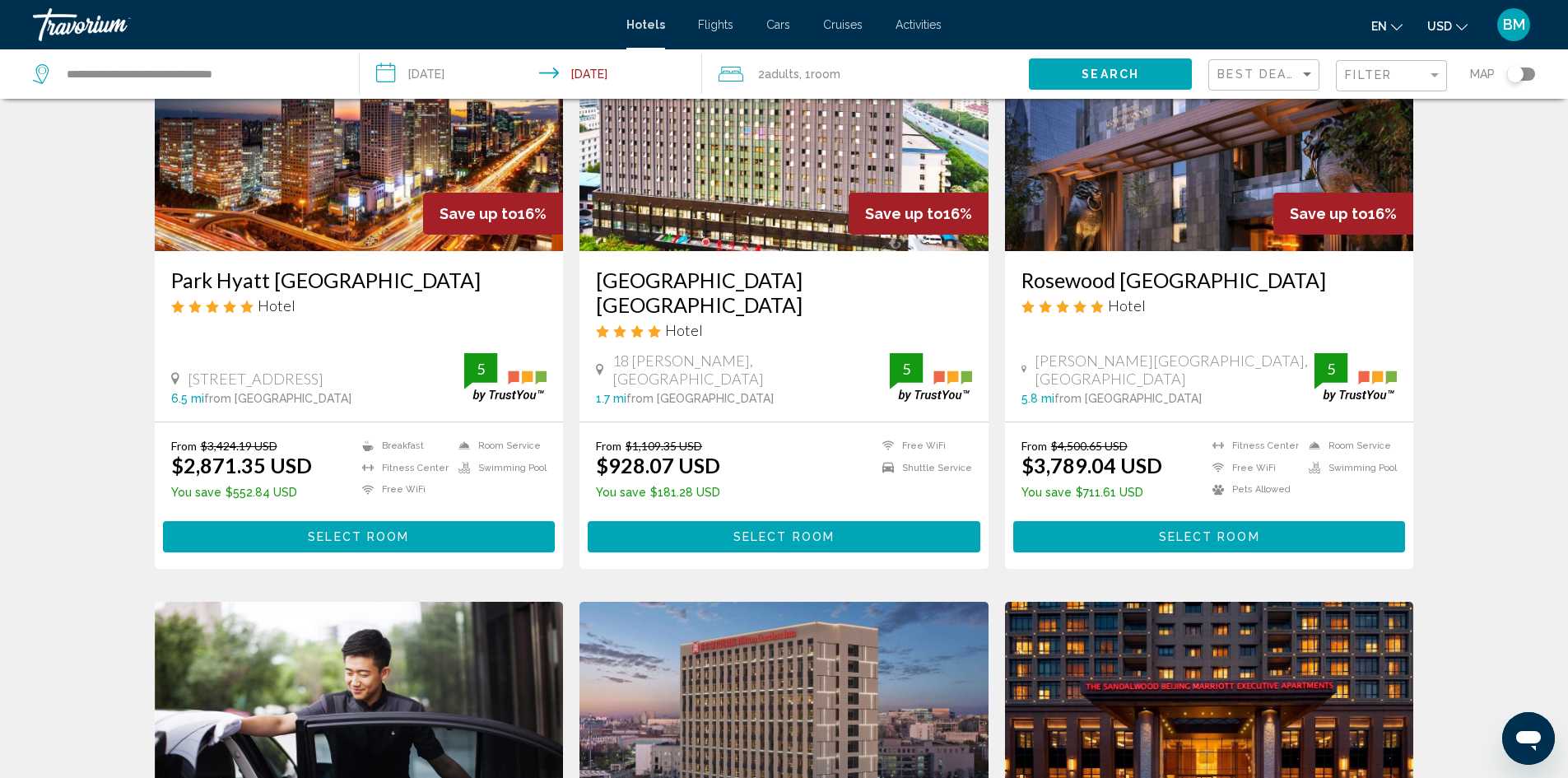
scroll to position [1399, 0]
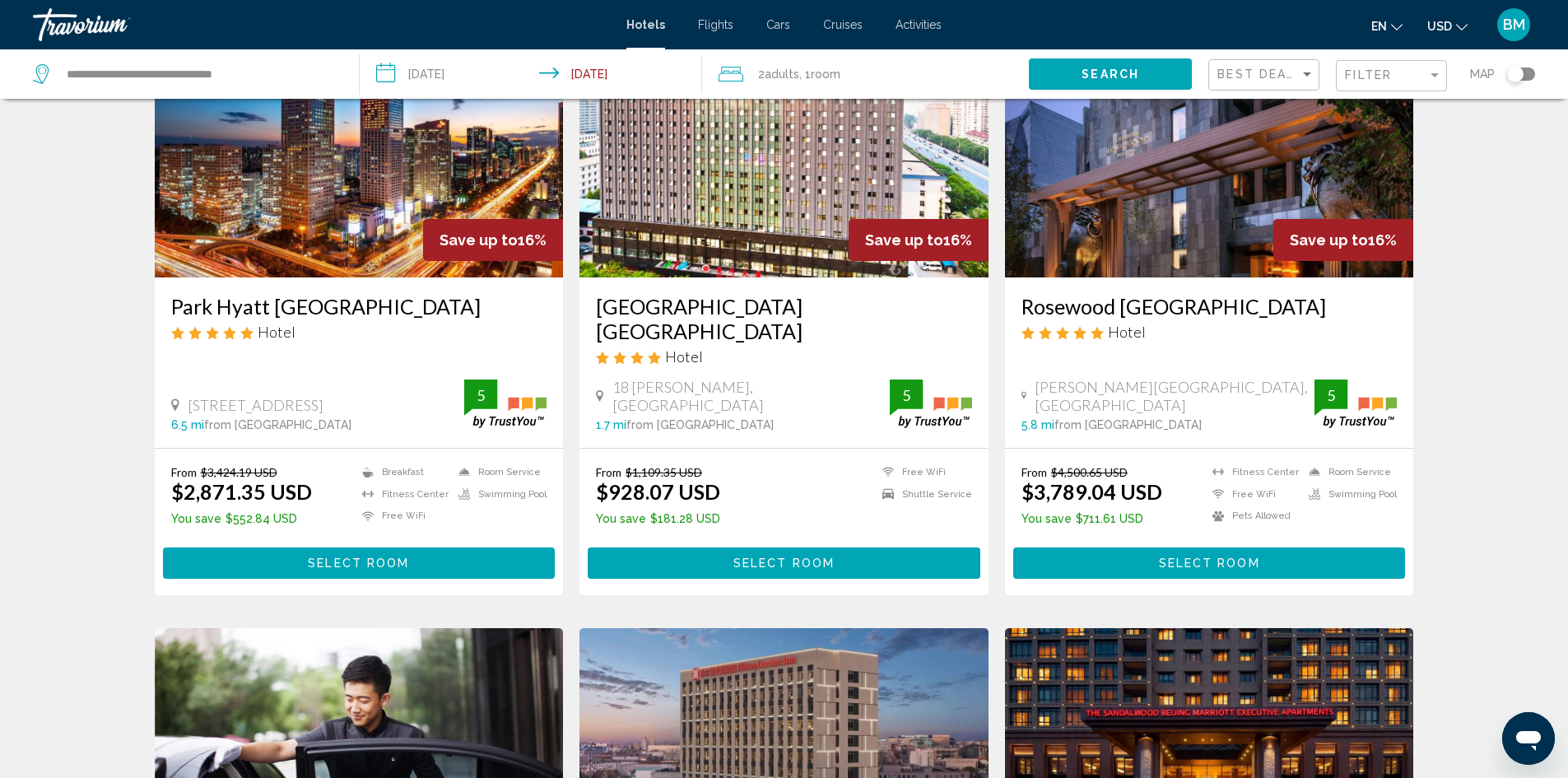
click at [419, 212] on img "Main content" at bounding box center [359, 146] width 409 height 264
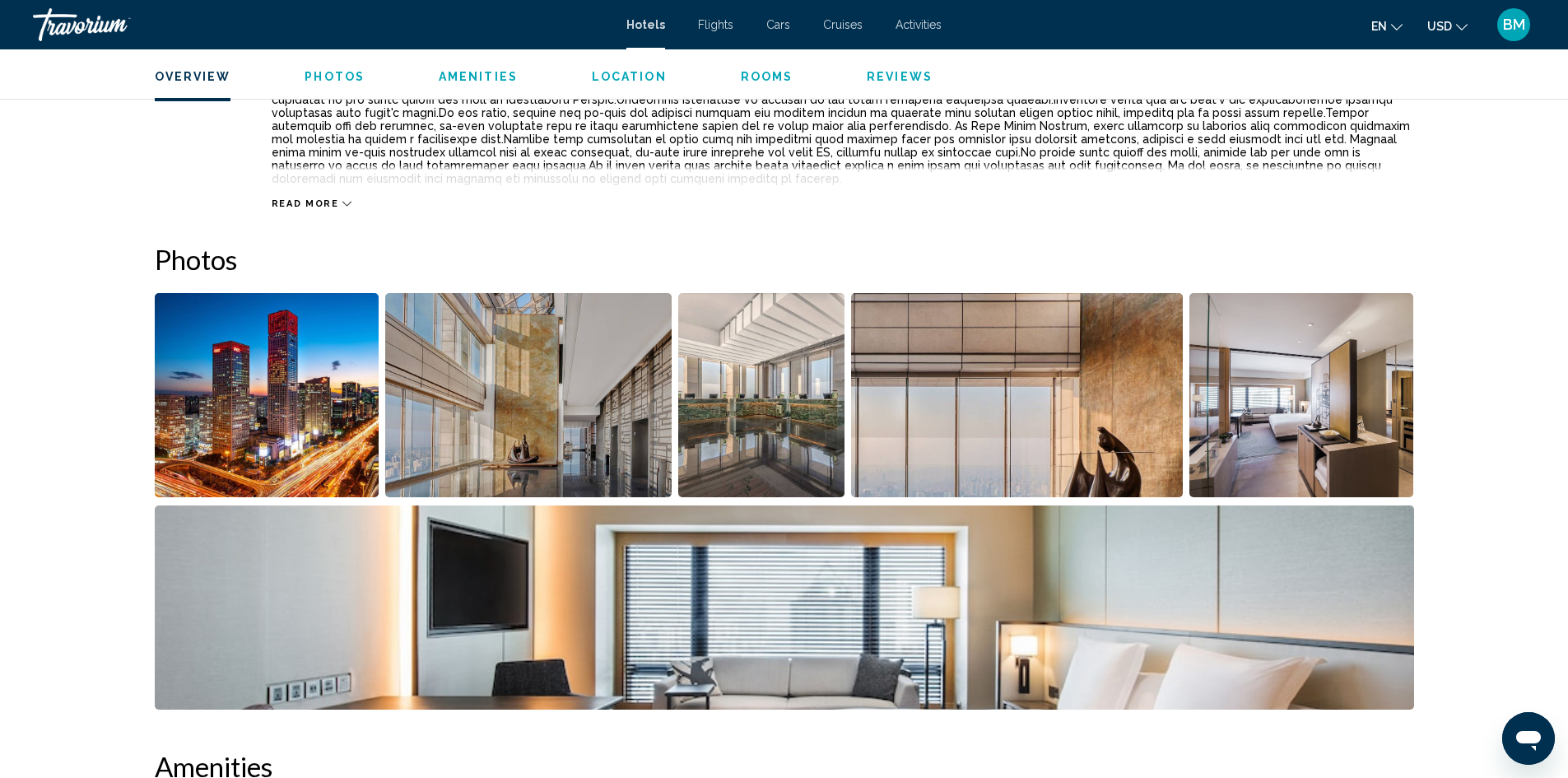
scroll to position [659, 0]
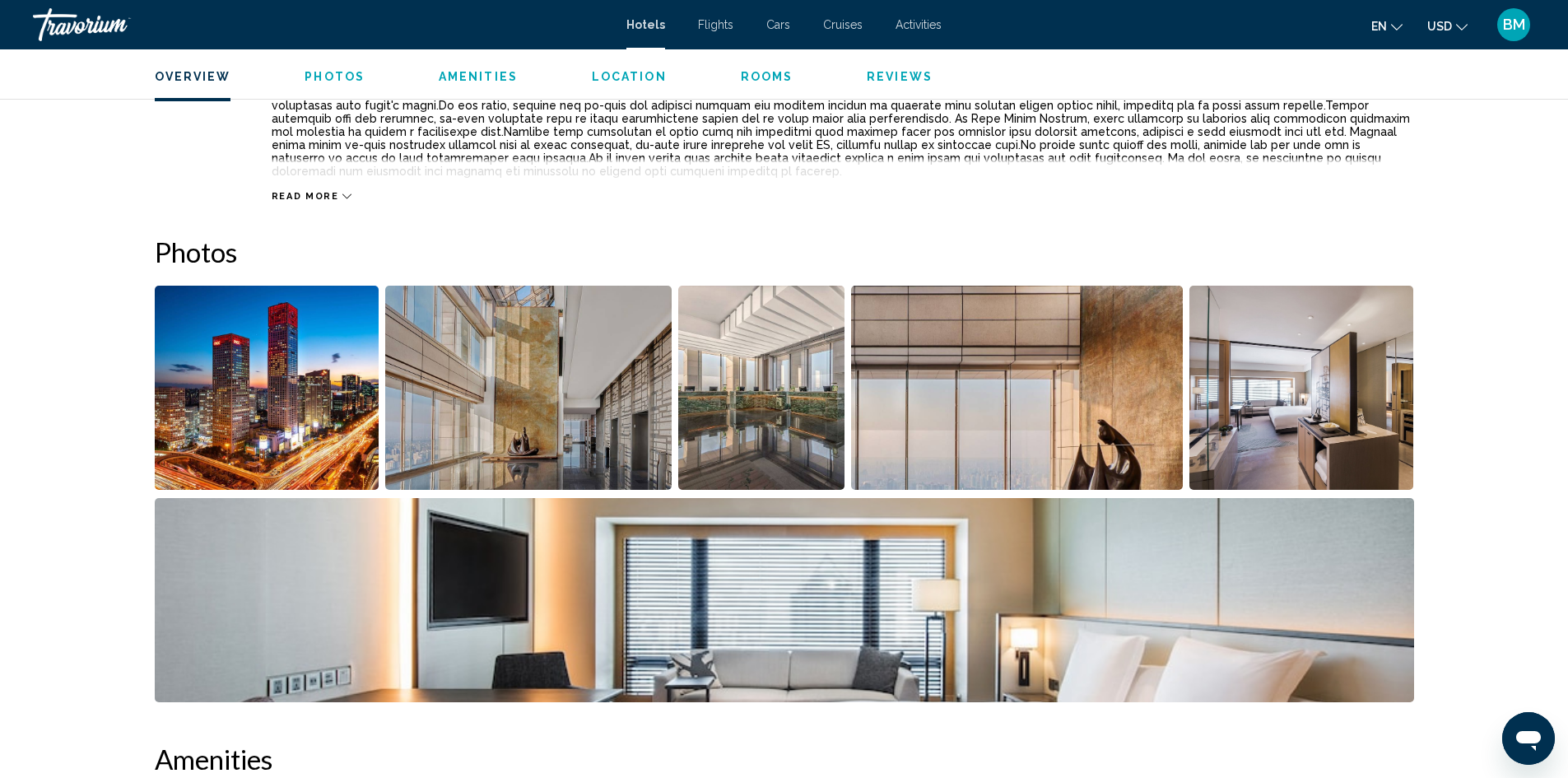
click at [281, 369] on img "Open full-screen image slider" at bounding box center [267, 387] width 225 height 204
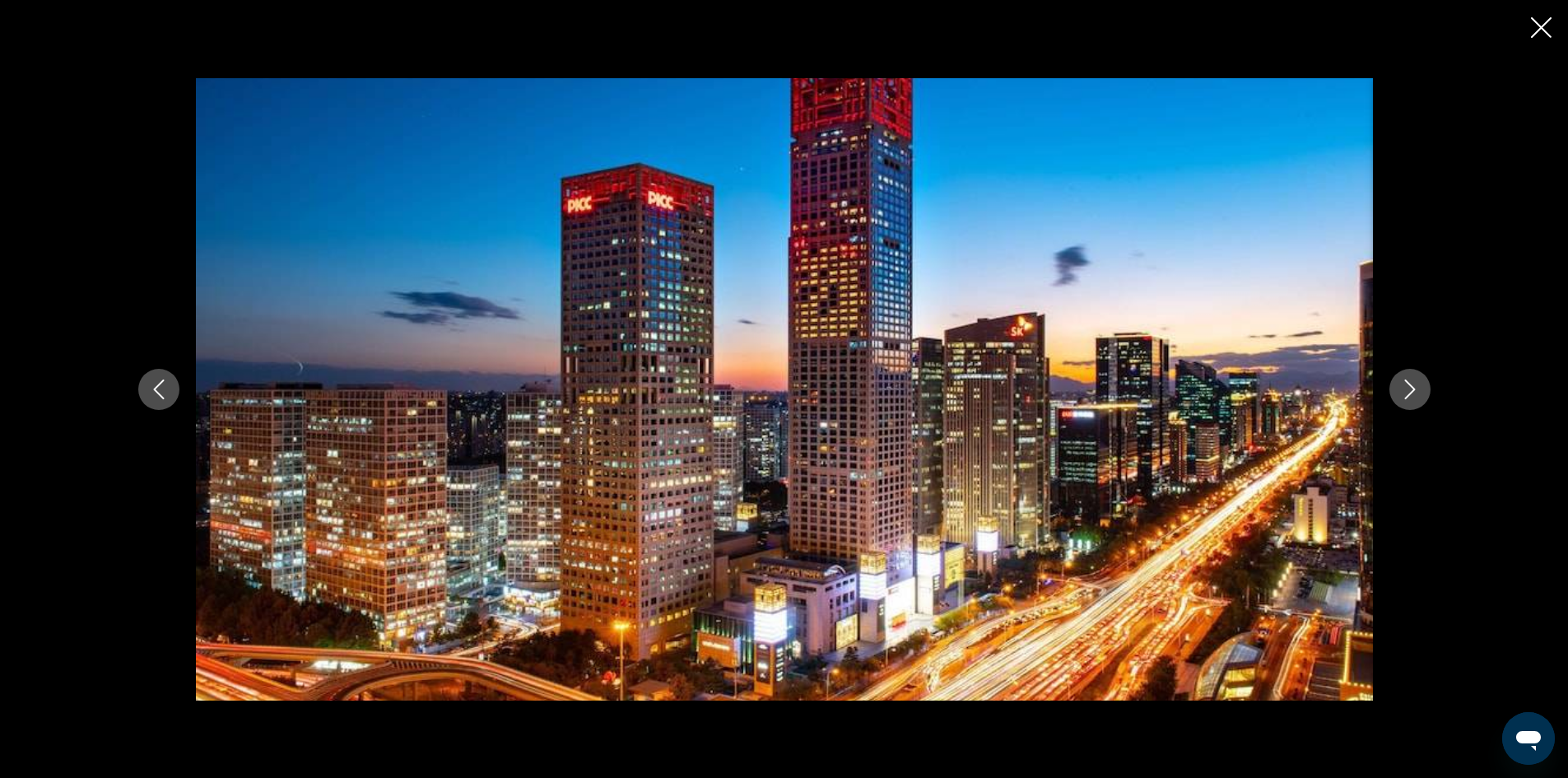
click at [1395, 391] on button "Next image" at bounding box center [1410, 390] width 41 height 41
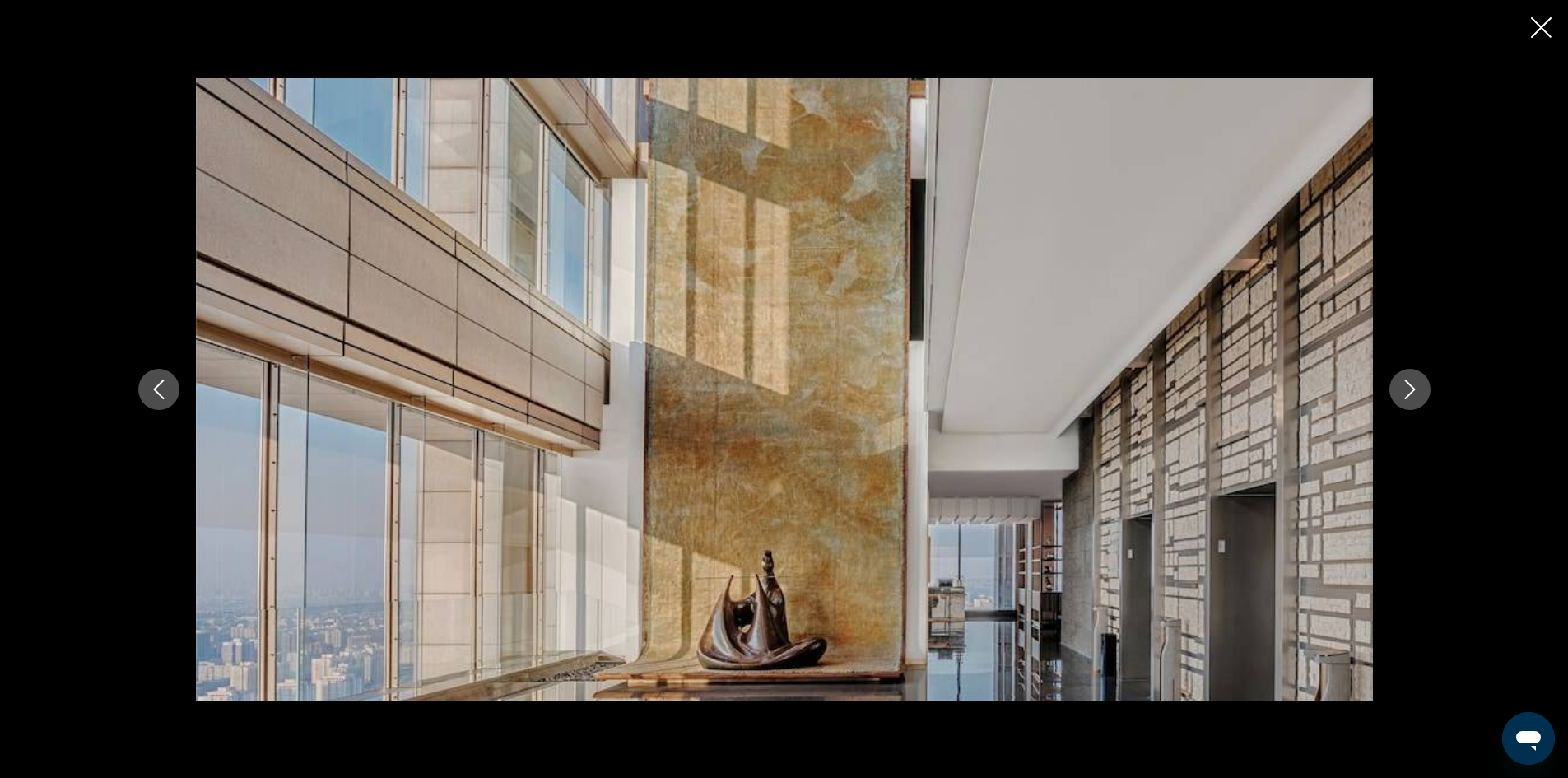
click at [1402, 391] on icon "Next image" at bounding box center [1410, 390] width 20 height 20
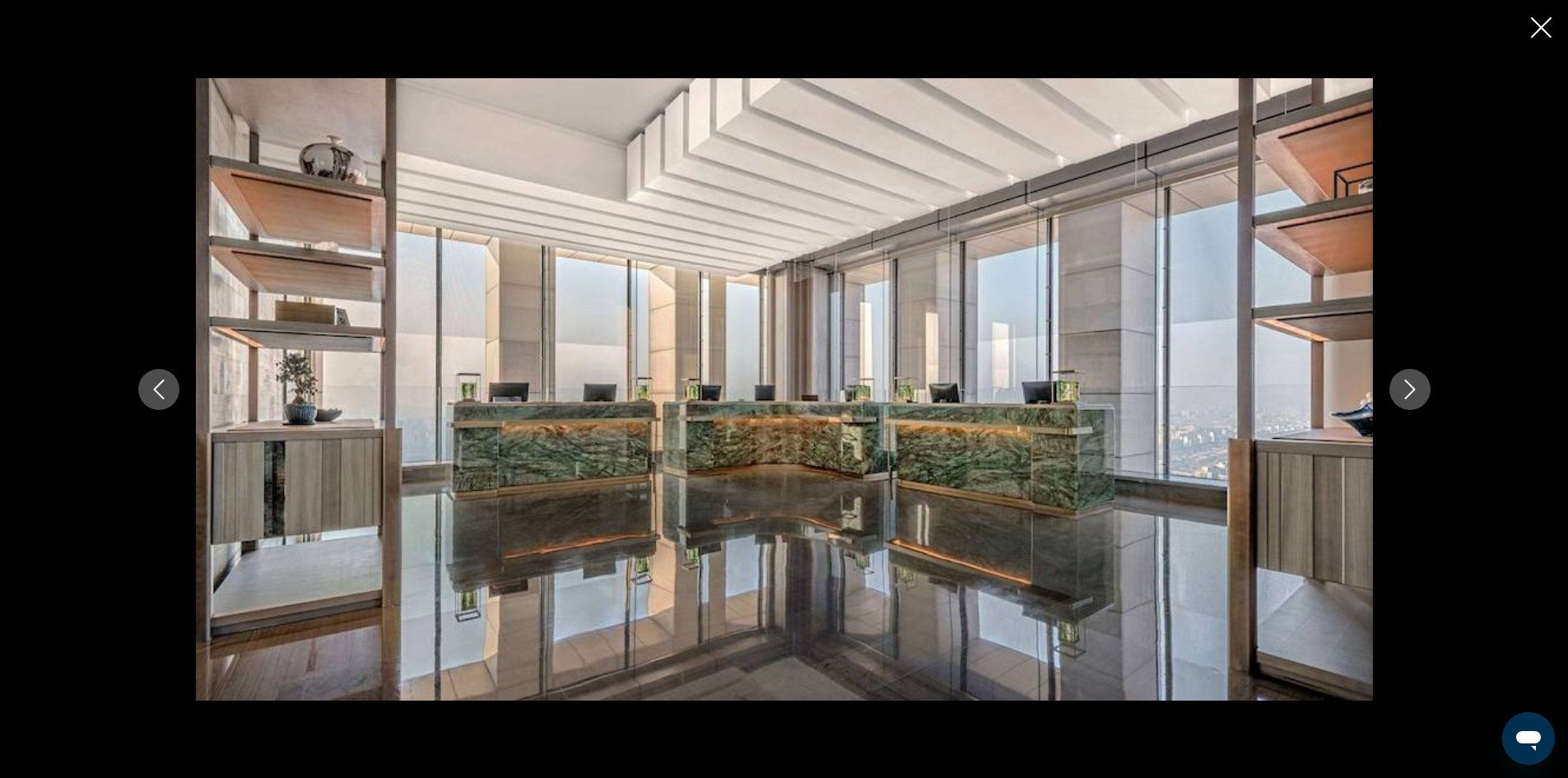
click at [1412, 392] on icon "Next image" at bounding box center [1410, 390] width 20 height 20
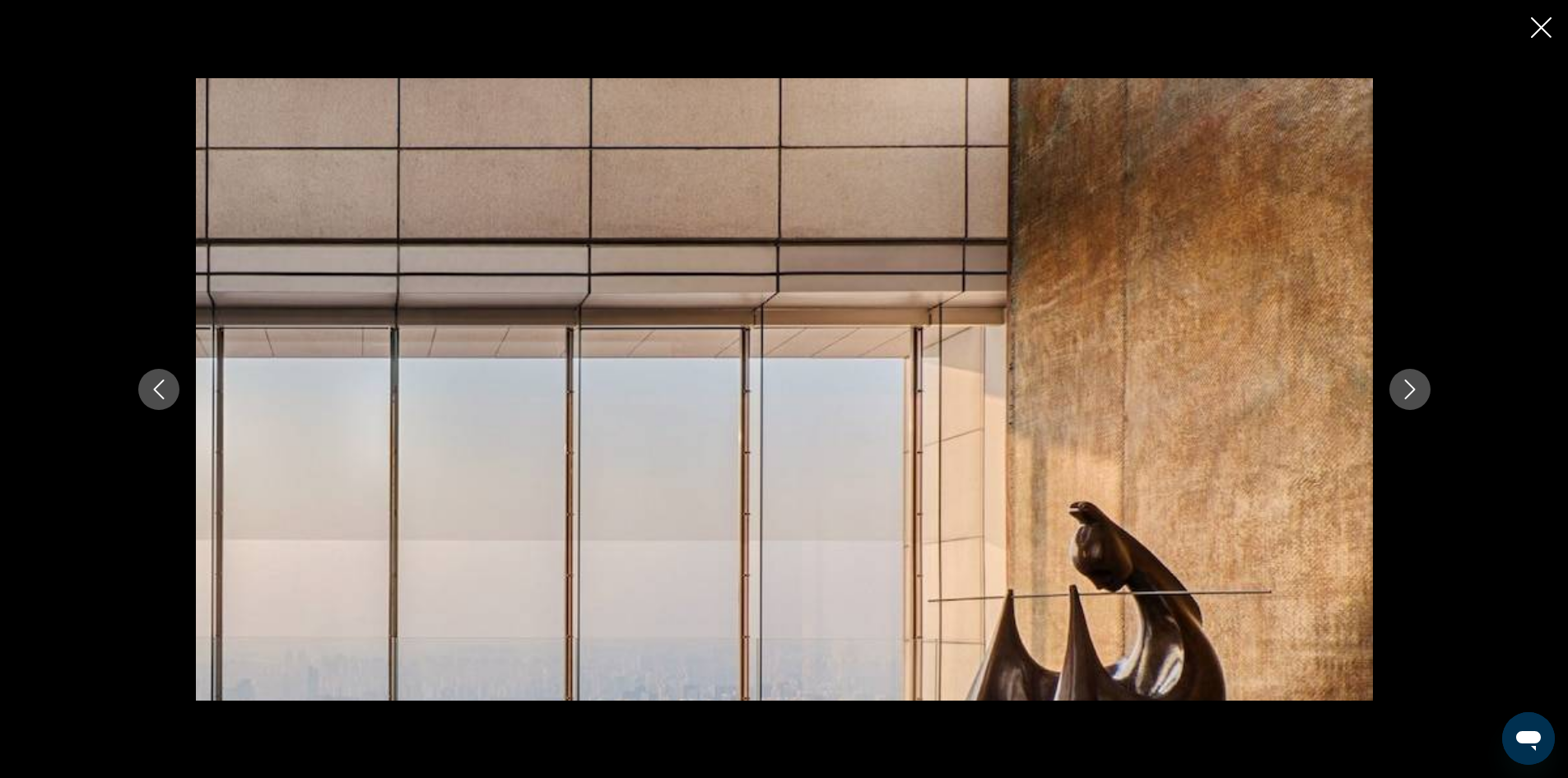
click at [1412, 392] on icon "Next image" at bounding box center [1410, 390] width 20 height 20
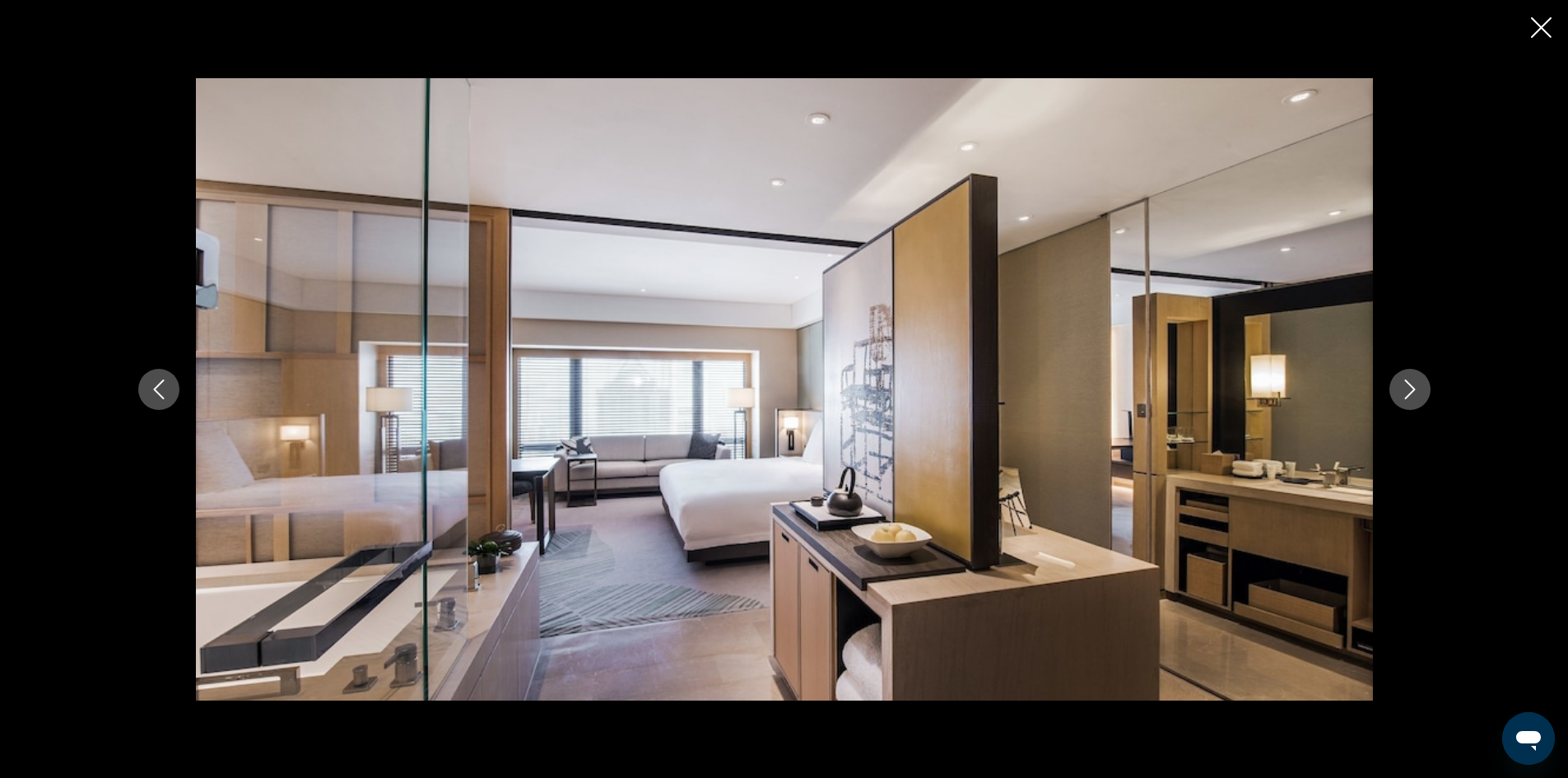
click at [1414, 391] on icon "Next image" at bounding box center [1410, 390] width 20 height 20
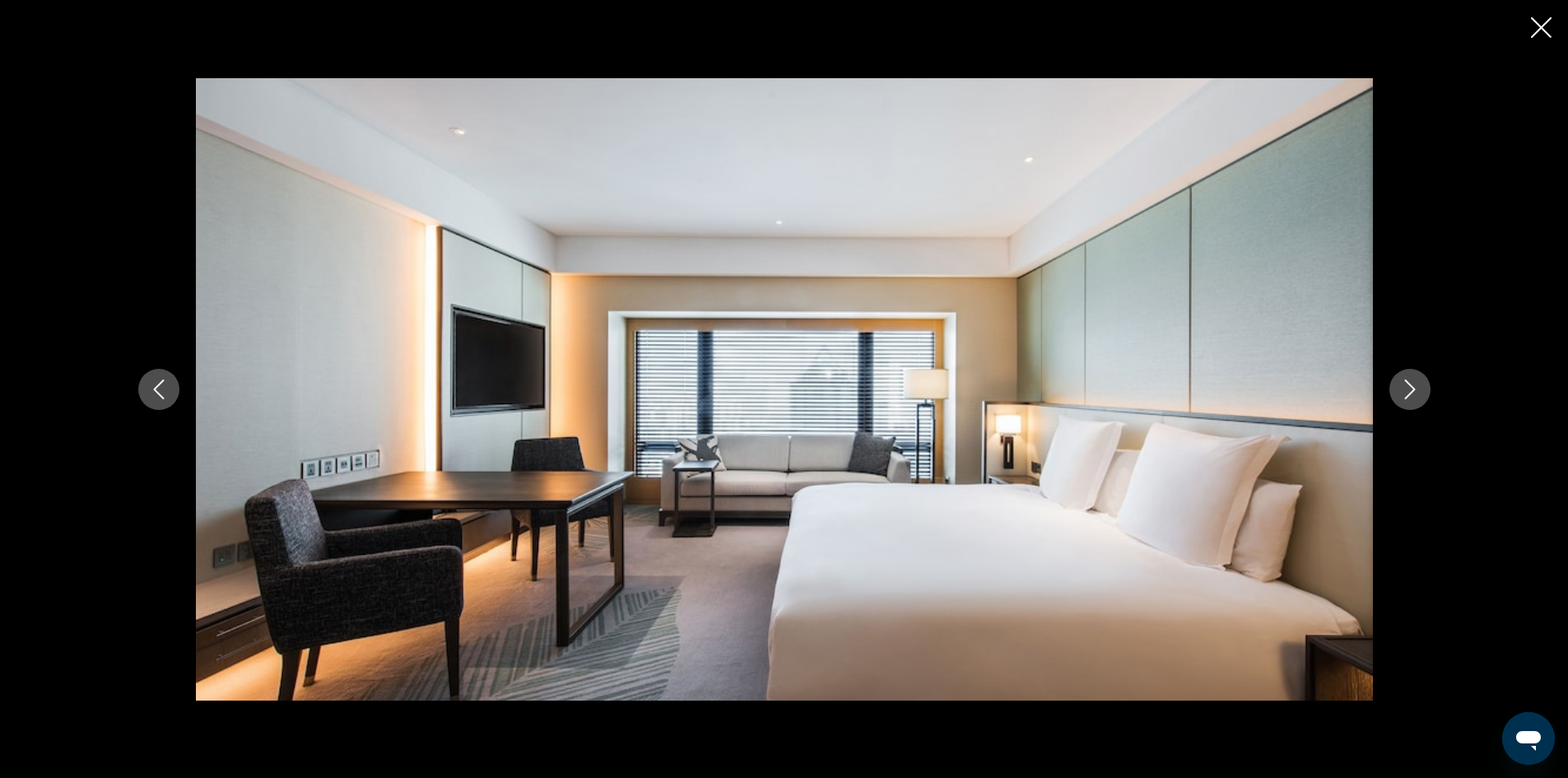
click at [1414, 391] on icon "Next image" at bounding box center [1410, 390] width 20 height 20
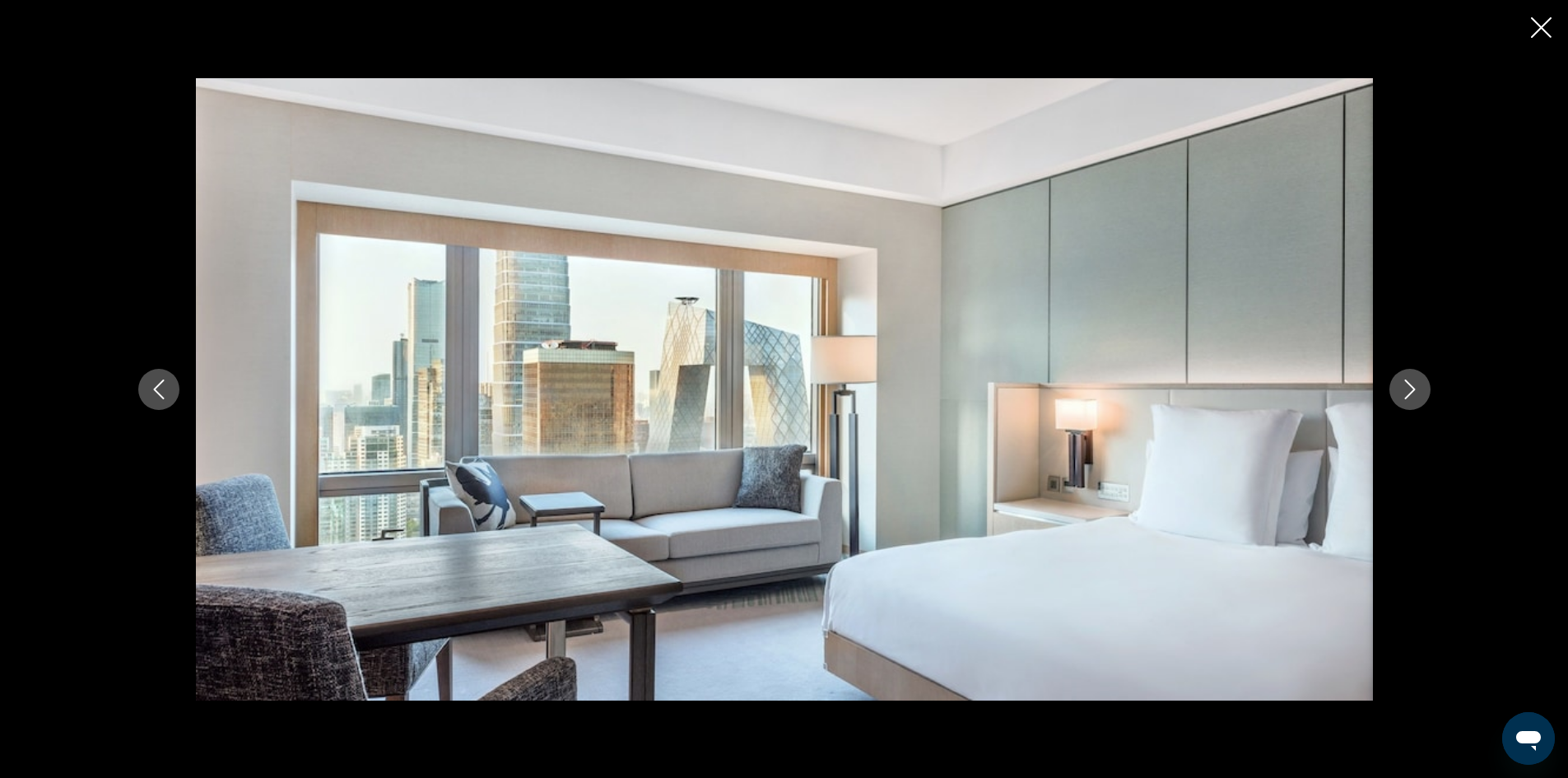
click at [1414, 391] on icon "Next image" at bounding box center [1410, 390] width 20 height 20
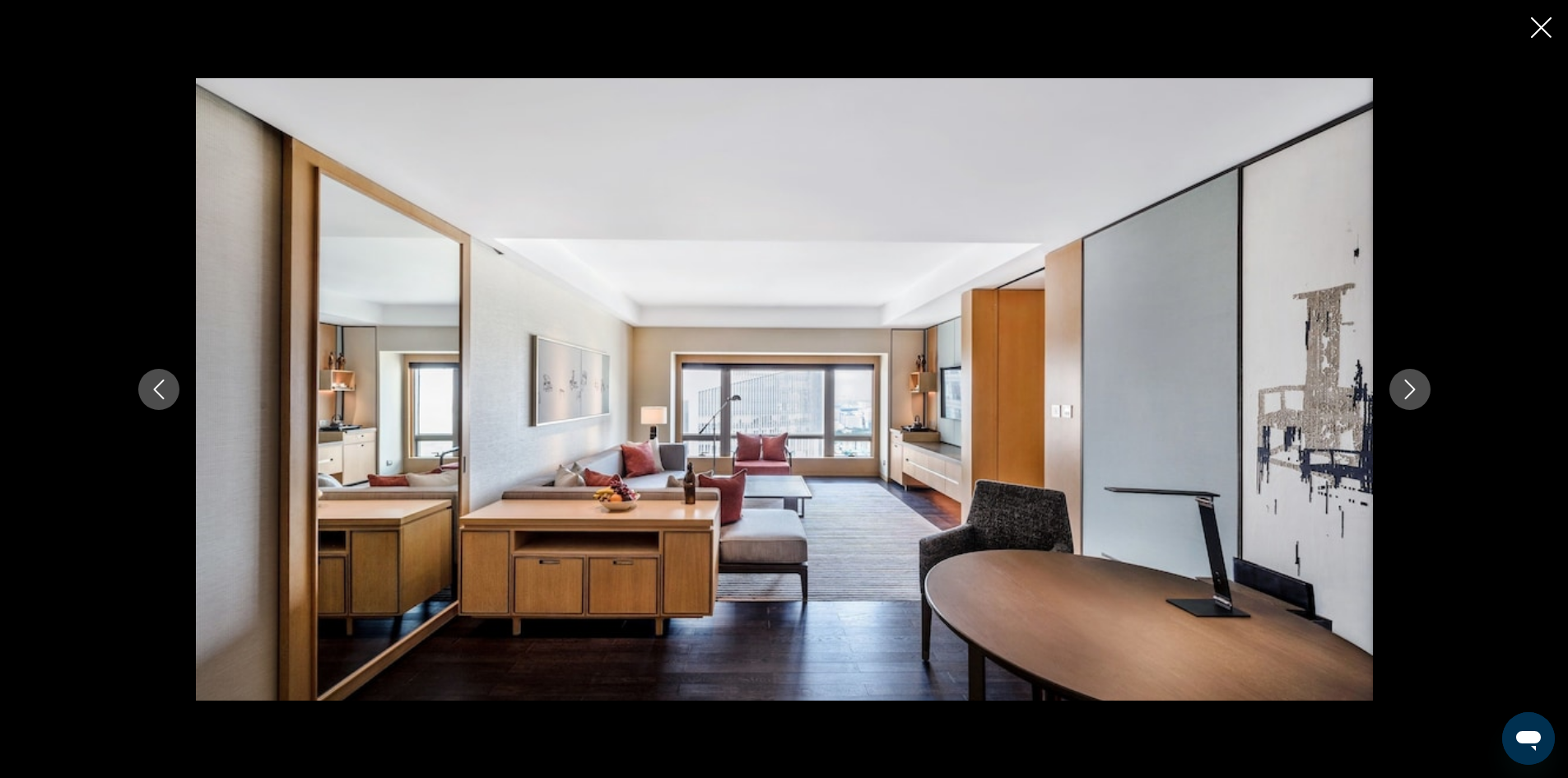
click at [1414, 391] on icon "Next image" at bounding box center [1410, 390] width 20 height 20
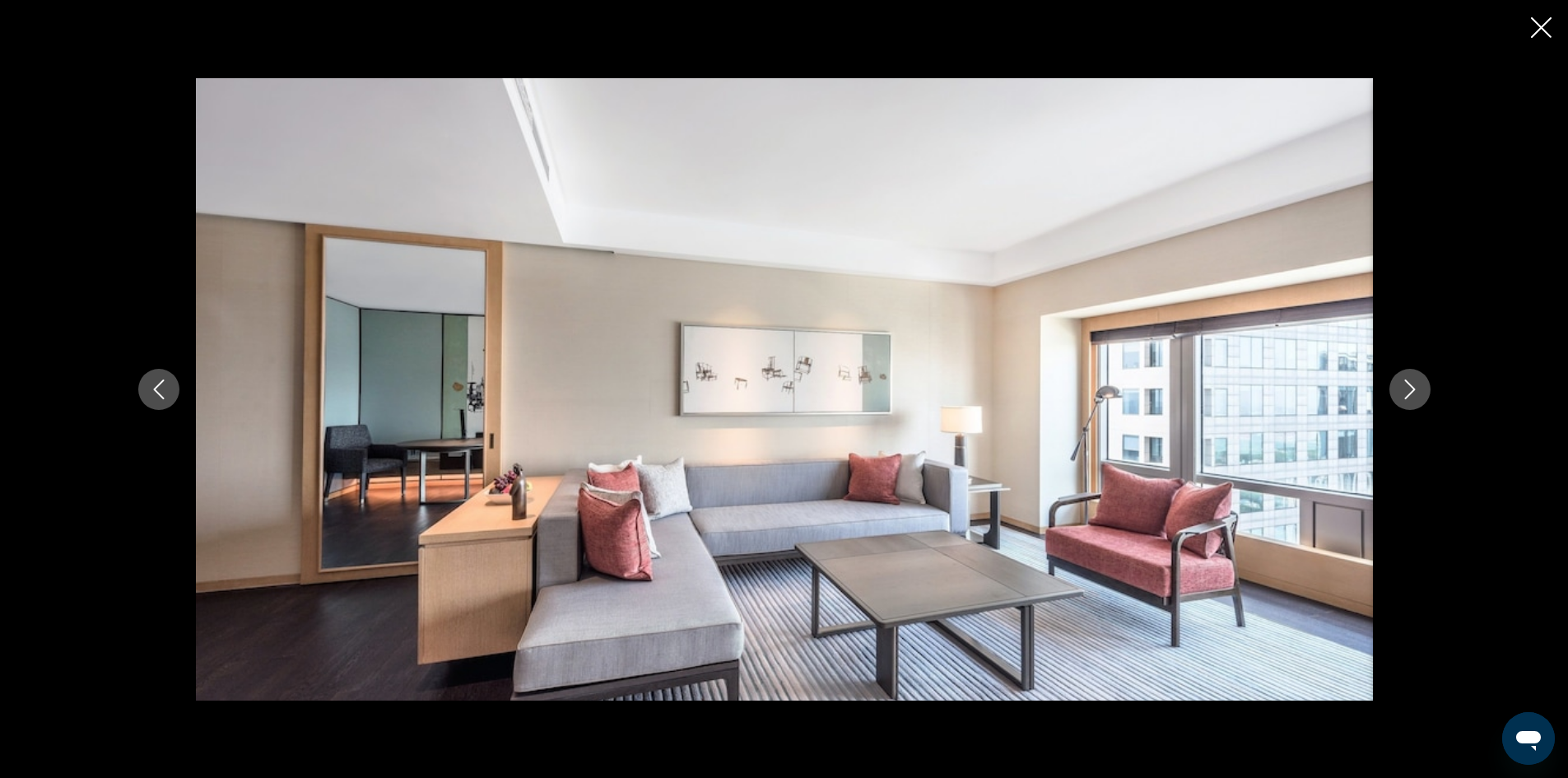
click at [1414, 391] on icon "Next image" at bounding box center [1410, 390] width 20 height 20
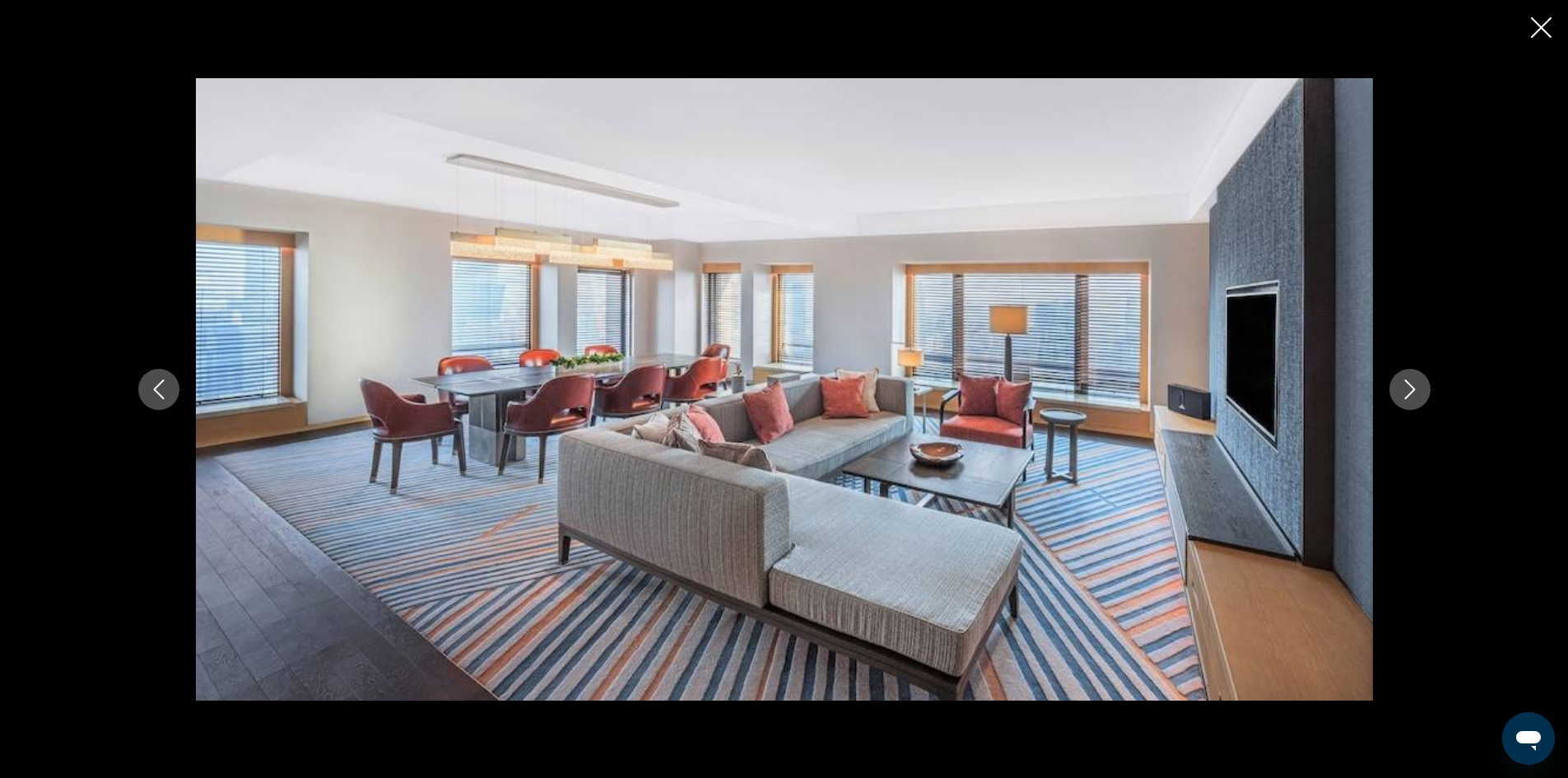
click at [1415, 390] on icon "Next image" at bounding box center [1410, 390] width 20 height 20
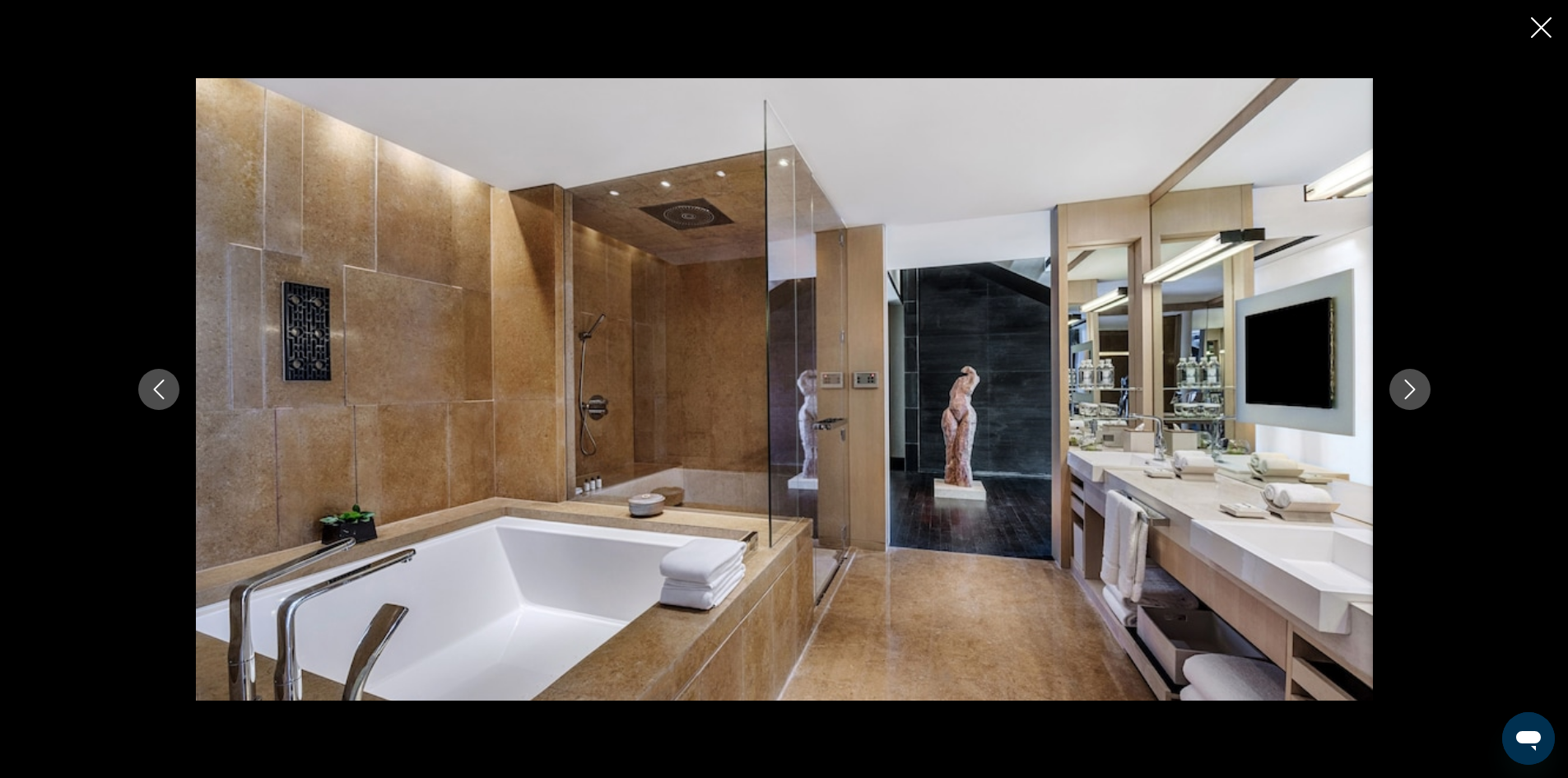
click at [1411, 392] on icon "Next image" at bounding box center [1410, 390] width 20 height 20
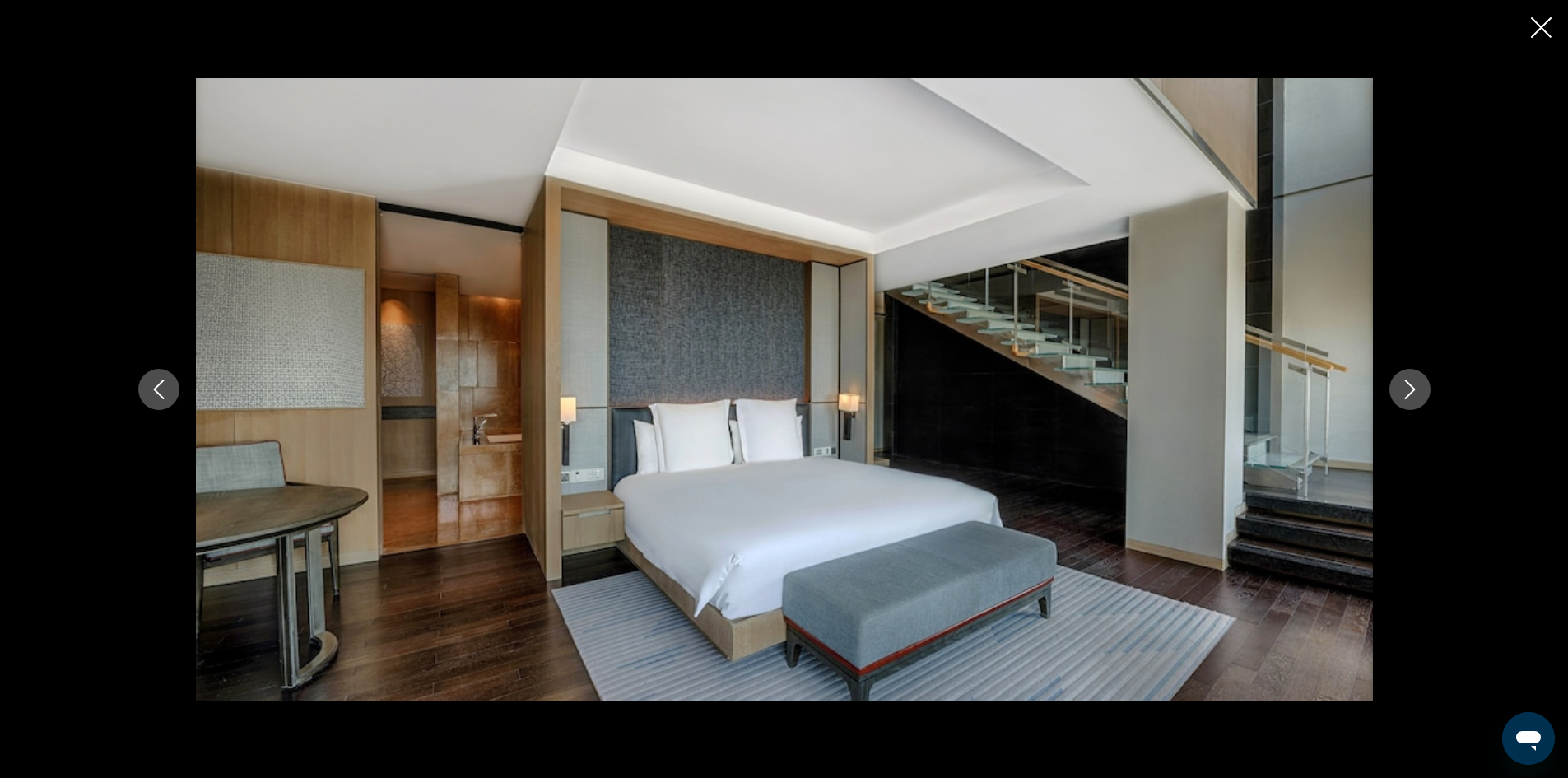
click at [1411, 392] on icon "Next image" at bounding box center [1410, 390] width 20 height 20
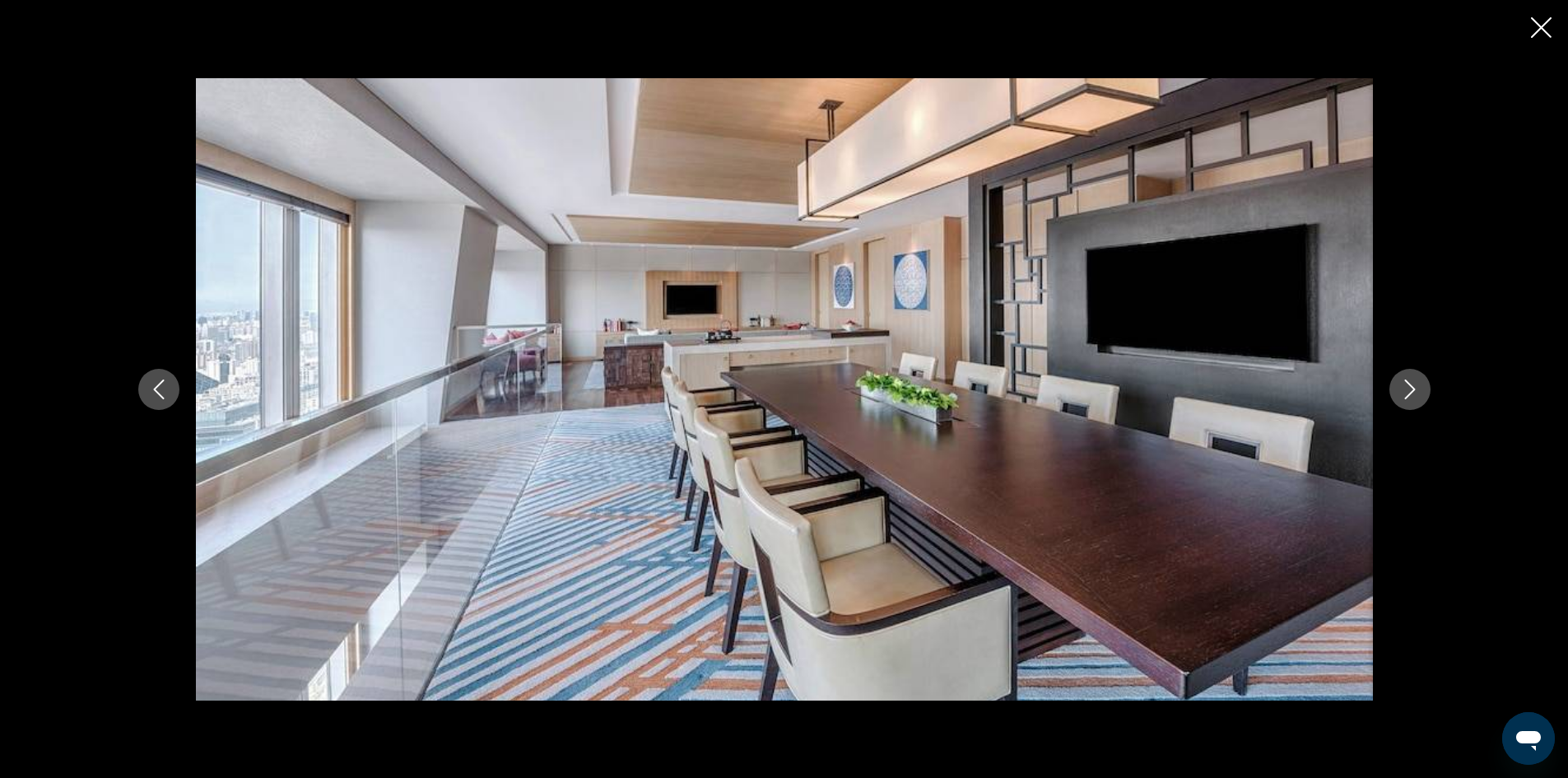
click at [1411, 392] on icon "Next image" at bounding box center [1410, 390] width 20 height 20
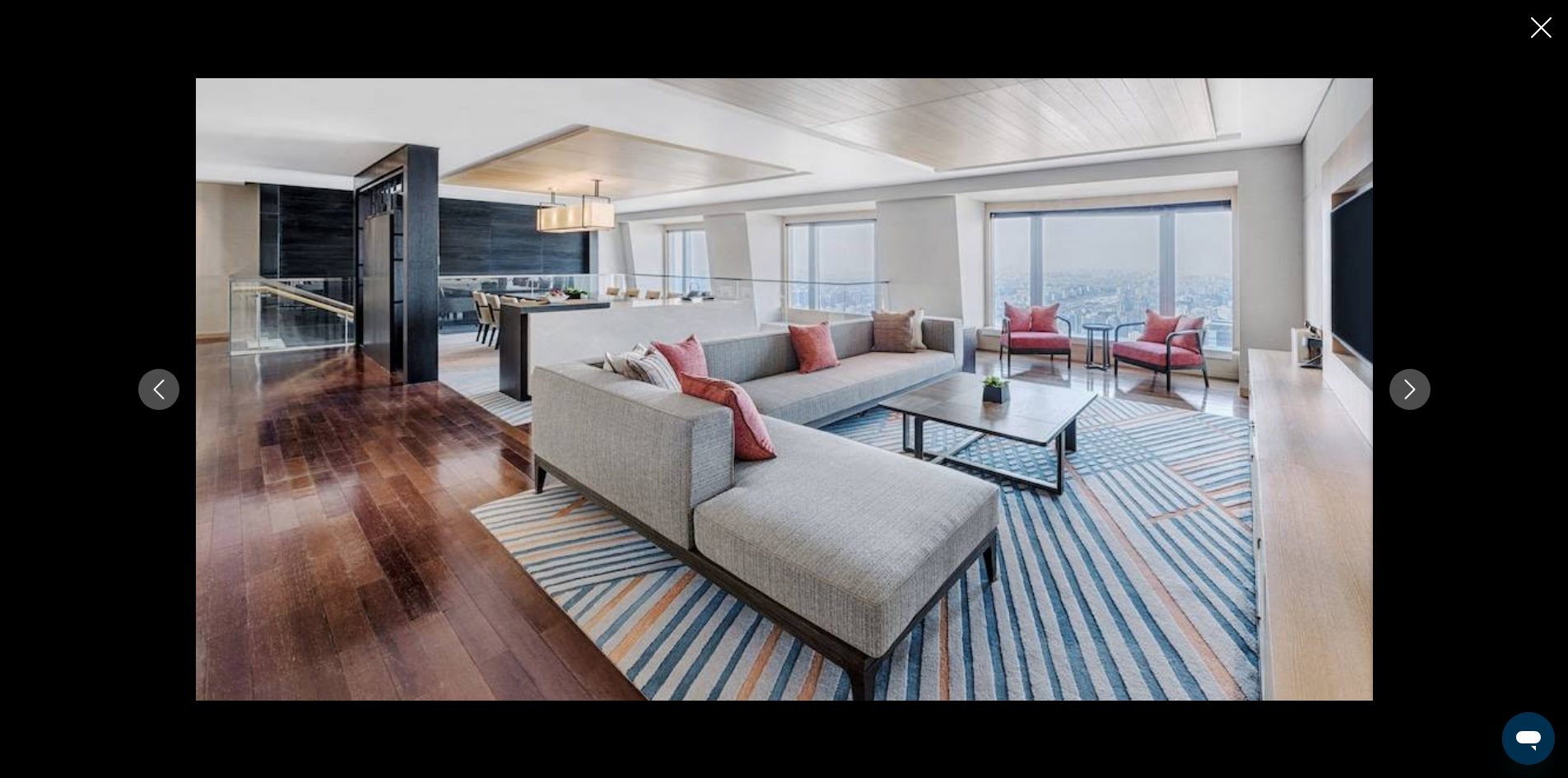
click at [1411, 392] on icon "Next image" at bounding box center [1410, 390] width 20 height 20
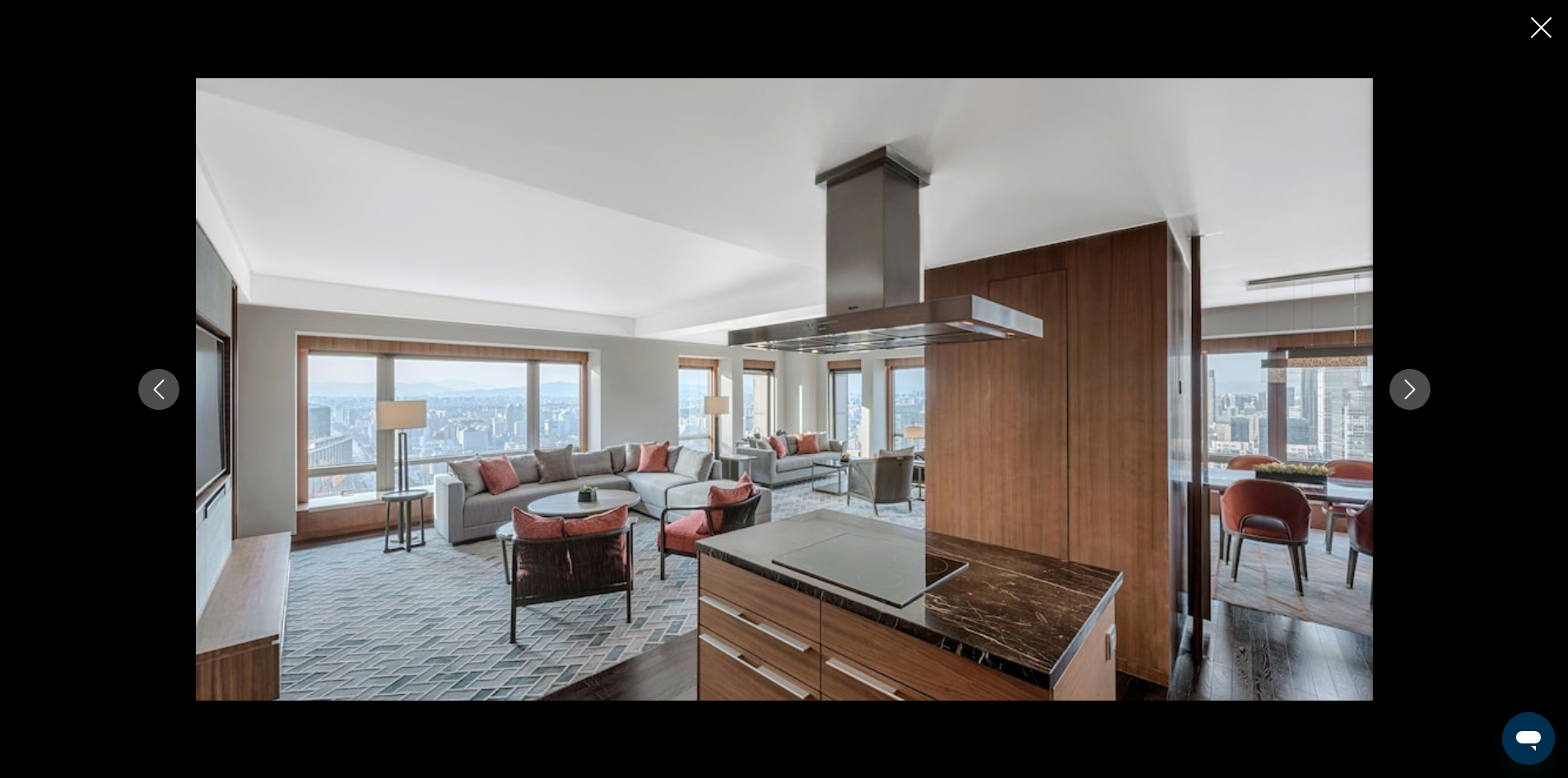
click at [1411, 392] on icon "Next image" at bounding box center [1410, 390] width 20 height 20
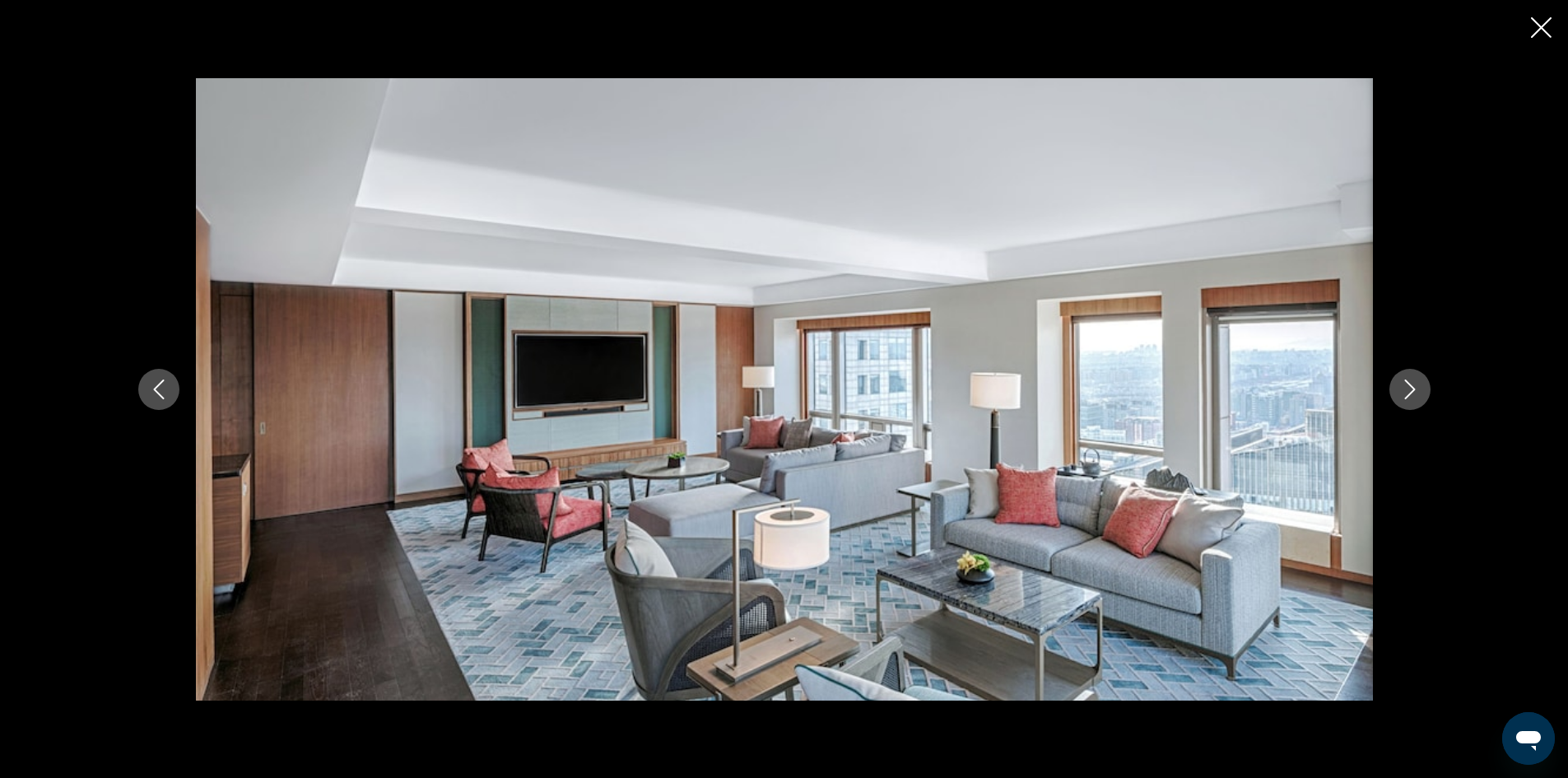
click at [1411, 392] on icon "Next image" at bounding box center [1410, 390] width 20 height 20
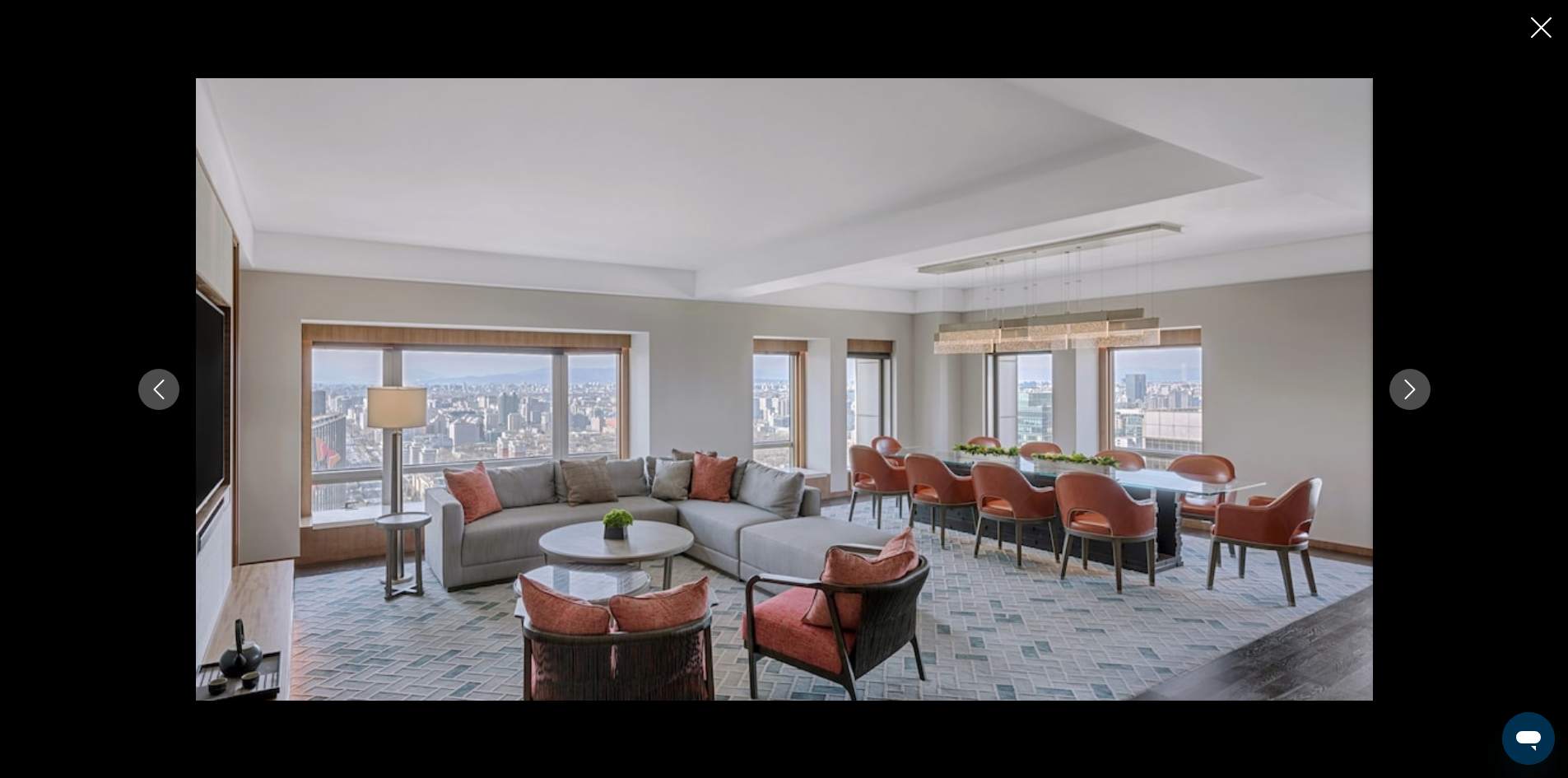
click at [1411, 392] on icon "Next image" at bounding box center [1410, 390] width 20 height 20
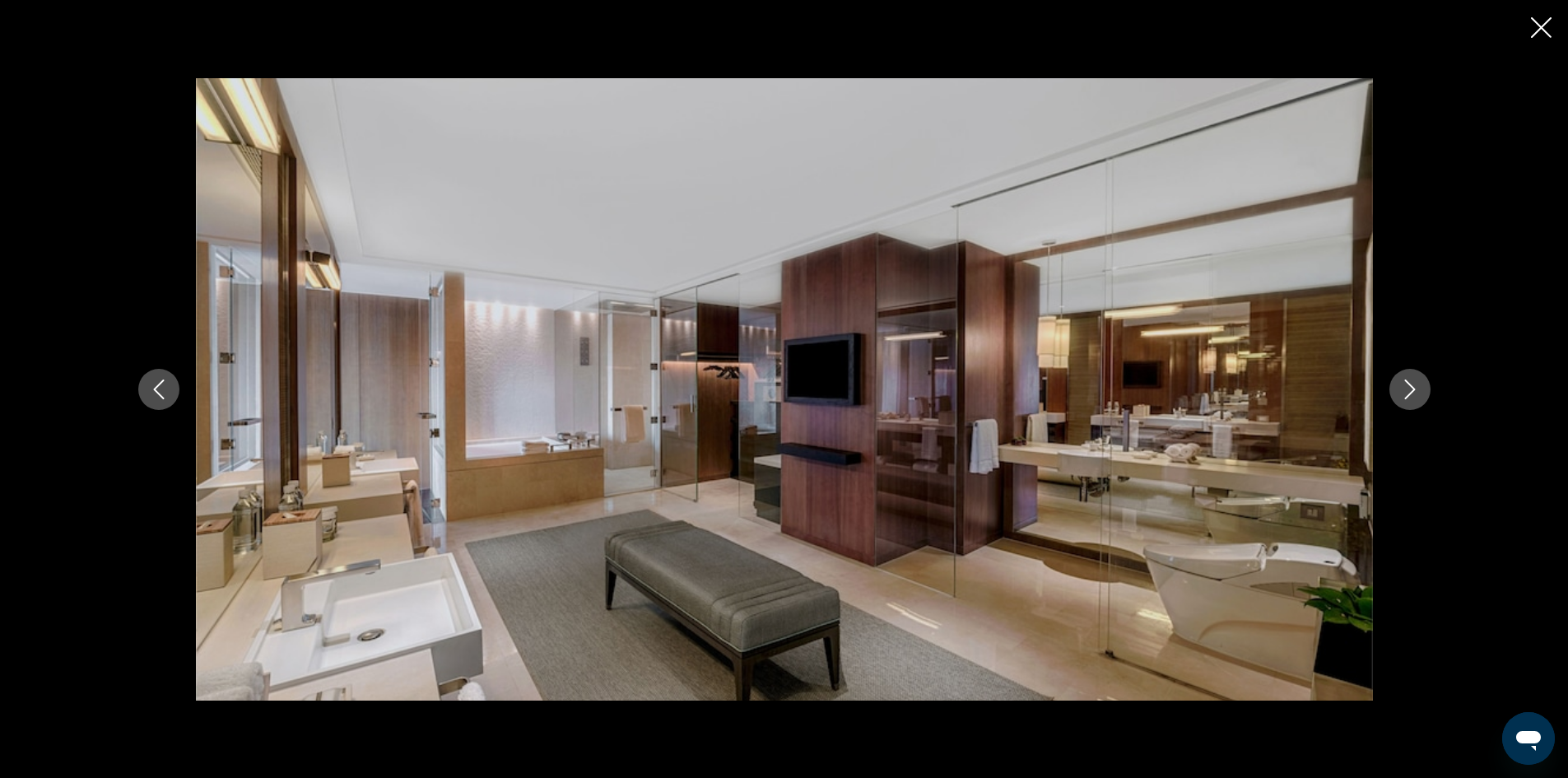
click at [1411, 392] on icon "Next image" at bounding box center [1410, 390] width 20 height 20
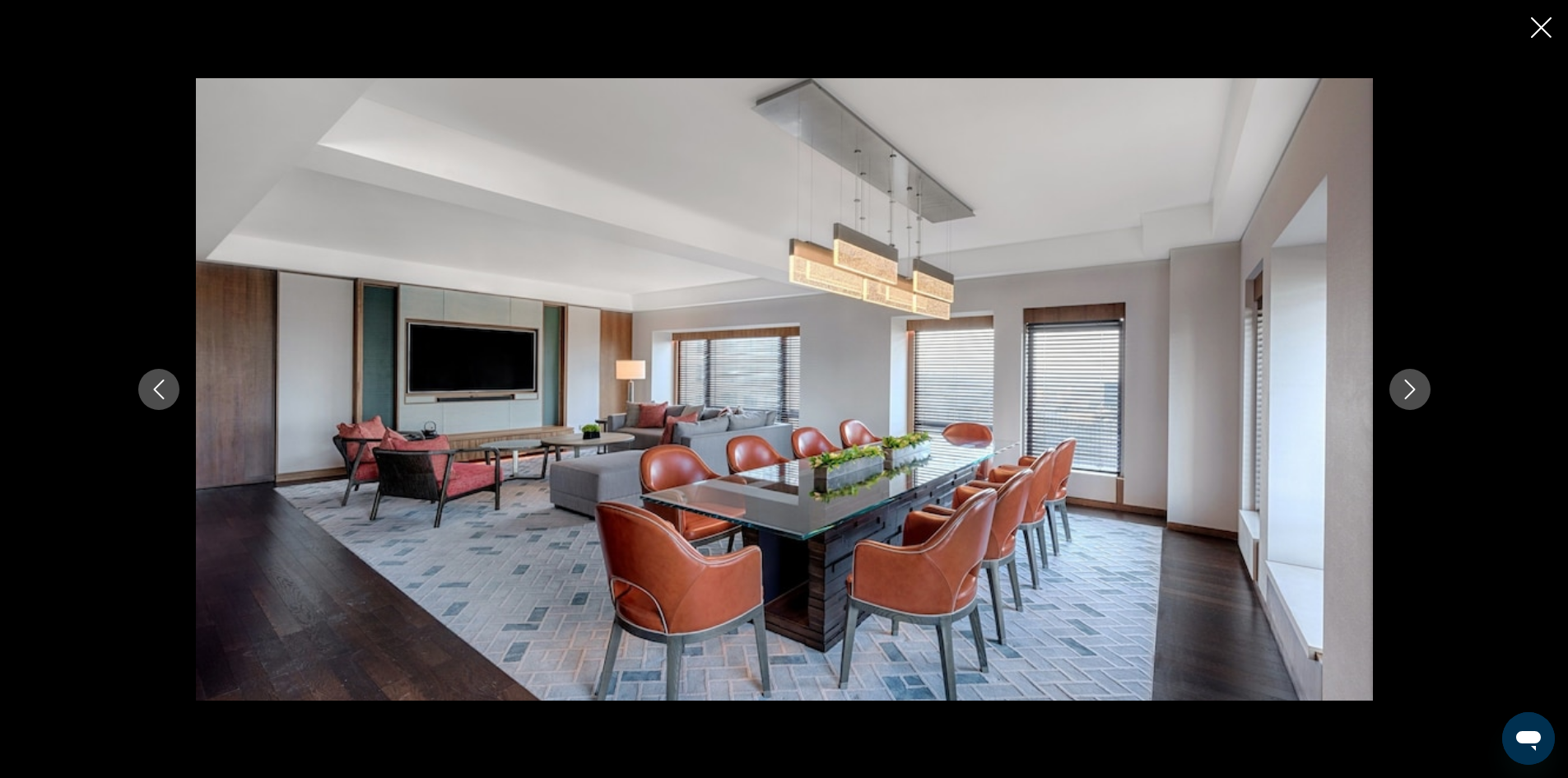
click at [1419, 391] on icon "Next image" at bounding box center [1410, 390] width 20 height 20
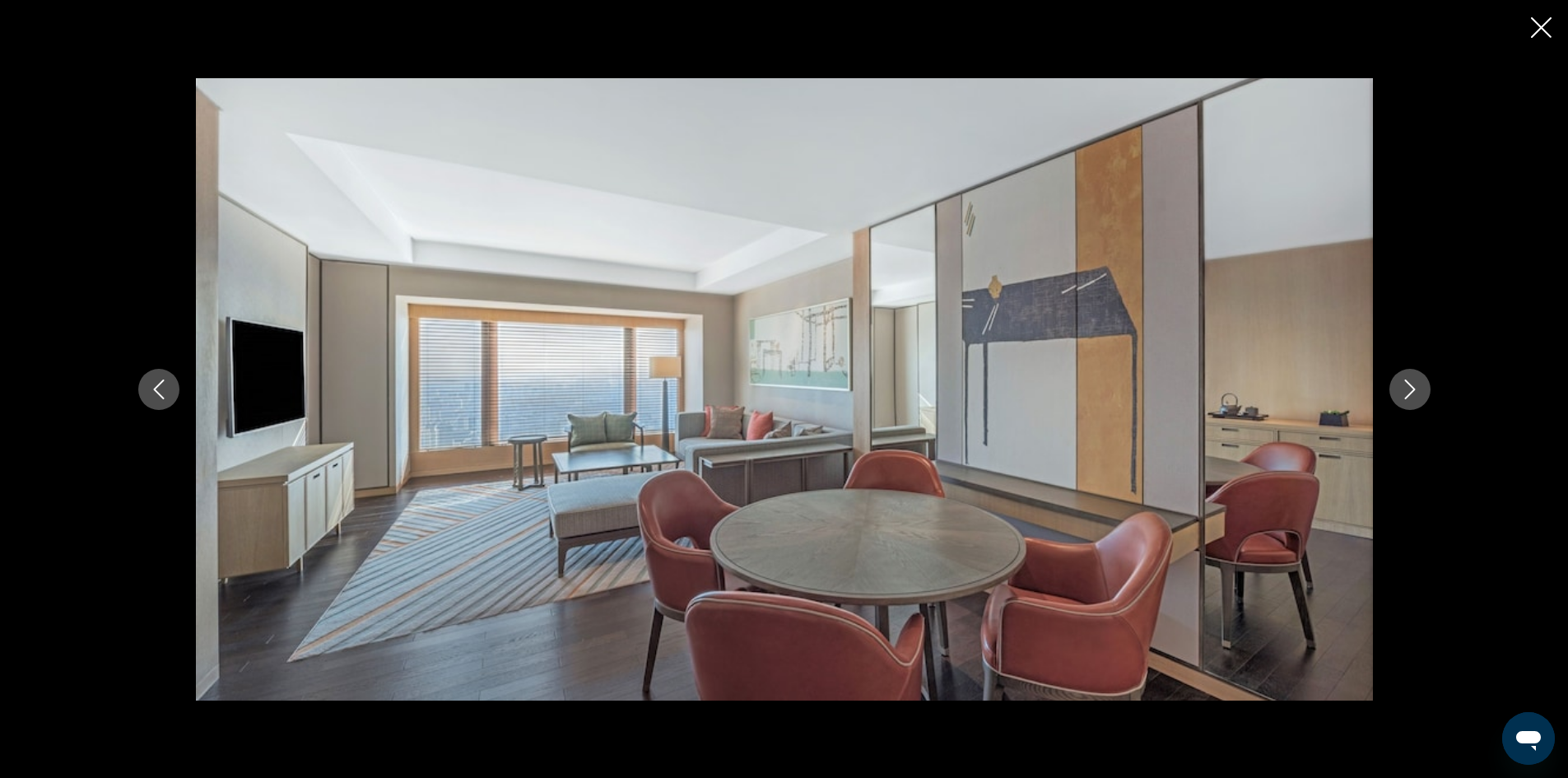
click at [1406, 391] on icon "Next image" at bounding box center [1410, 390] width 20 height 20
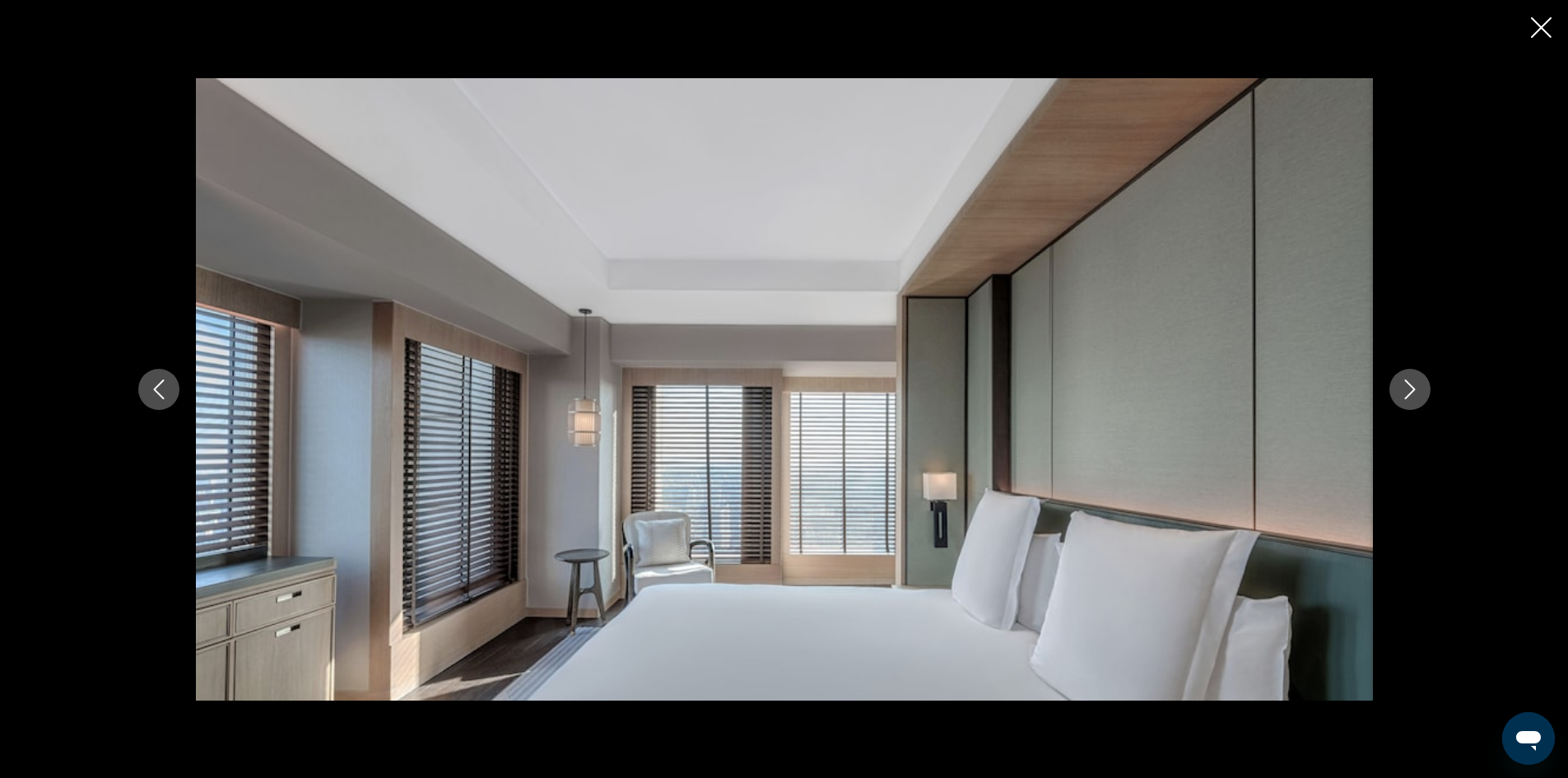
click at [1405, 381] on icon "Next image" at bounding box center [1409, 390] width 11 height 20
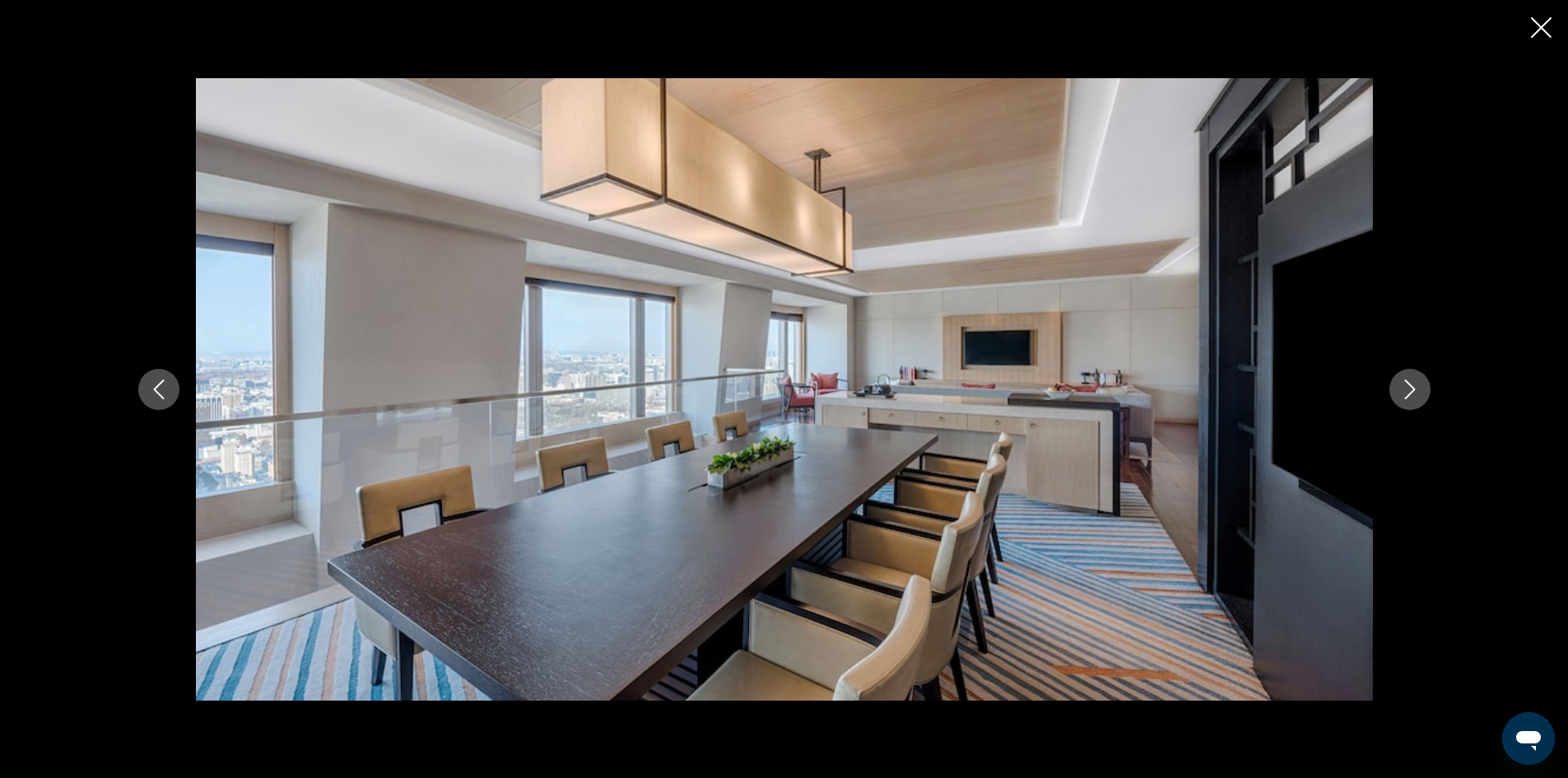
click at [1405, 381] on icon "Next image" at bounding box center [1409, 390] width 11 height 20
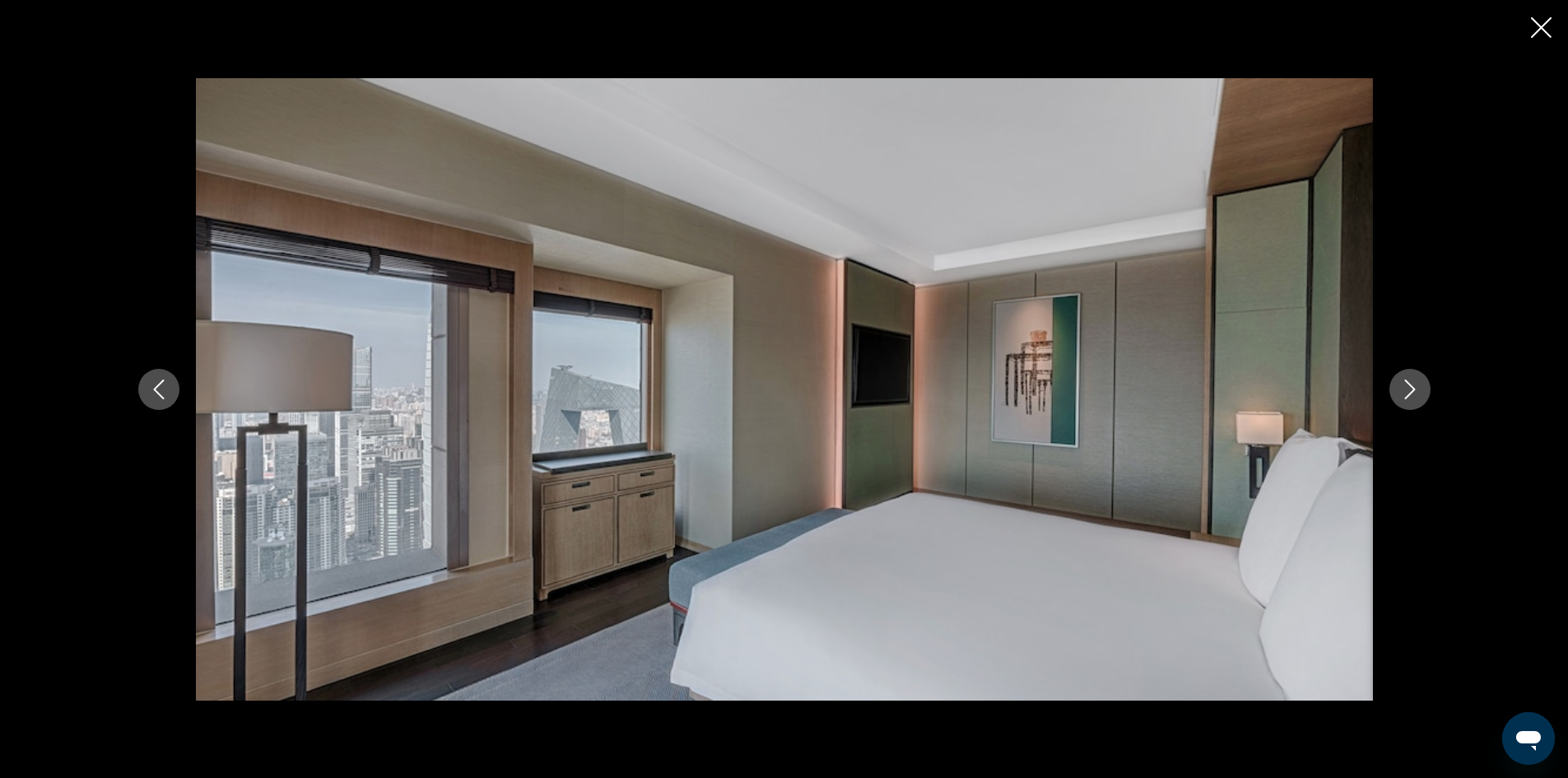
click at [1405, 381] on icon "Next image" at bounding box center [1409, 390] width 11 height 20
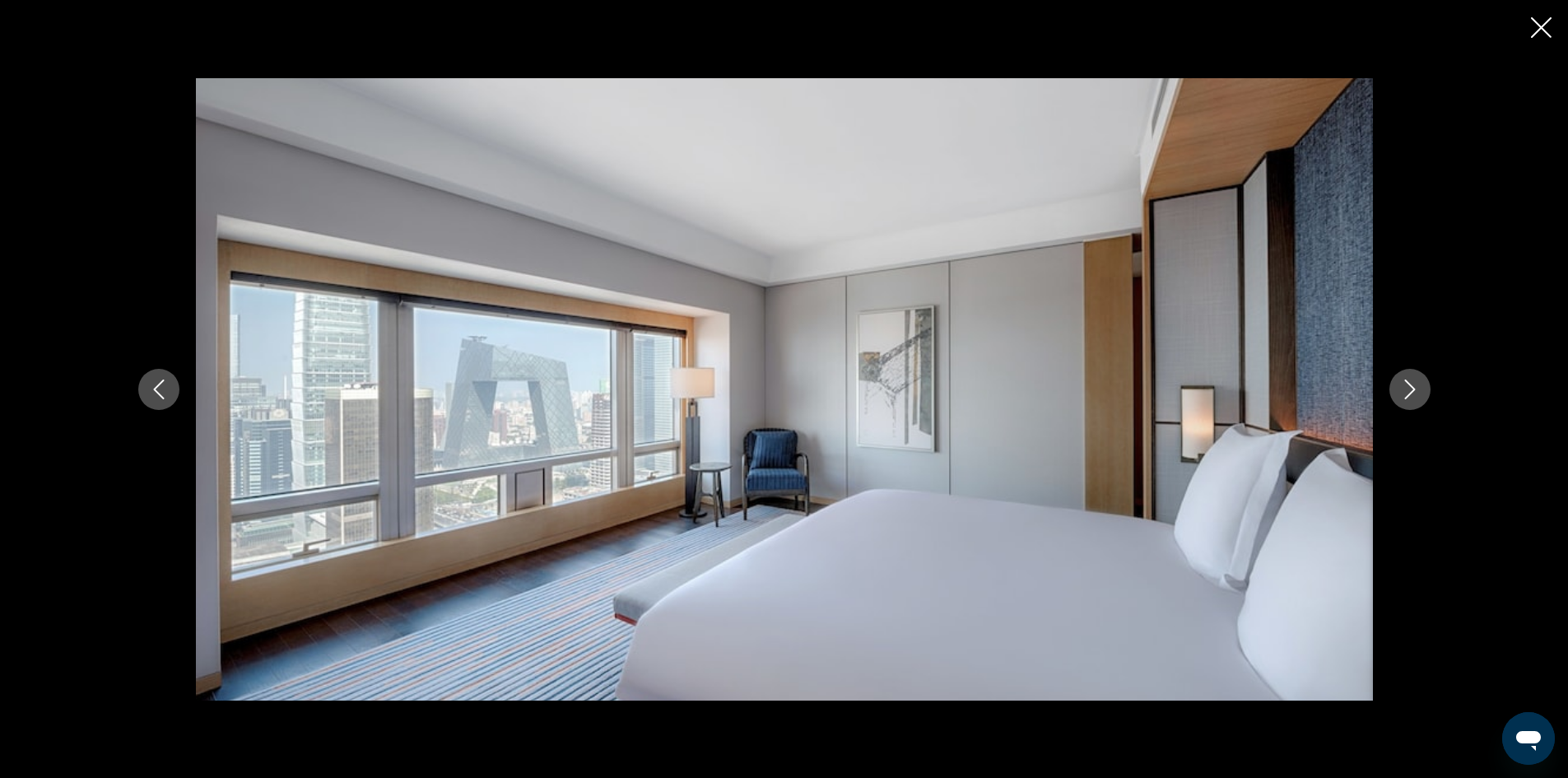
click at [1545, 30] on icon "Close slideshow" at bounding box center [1541, 27] width 21 height 21
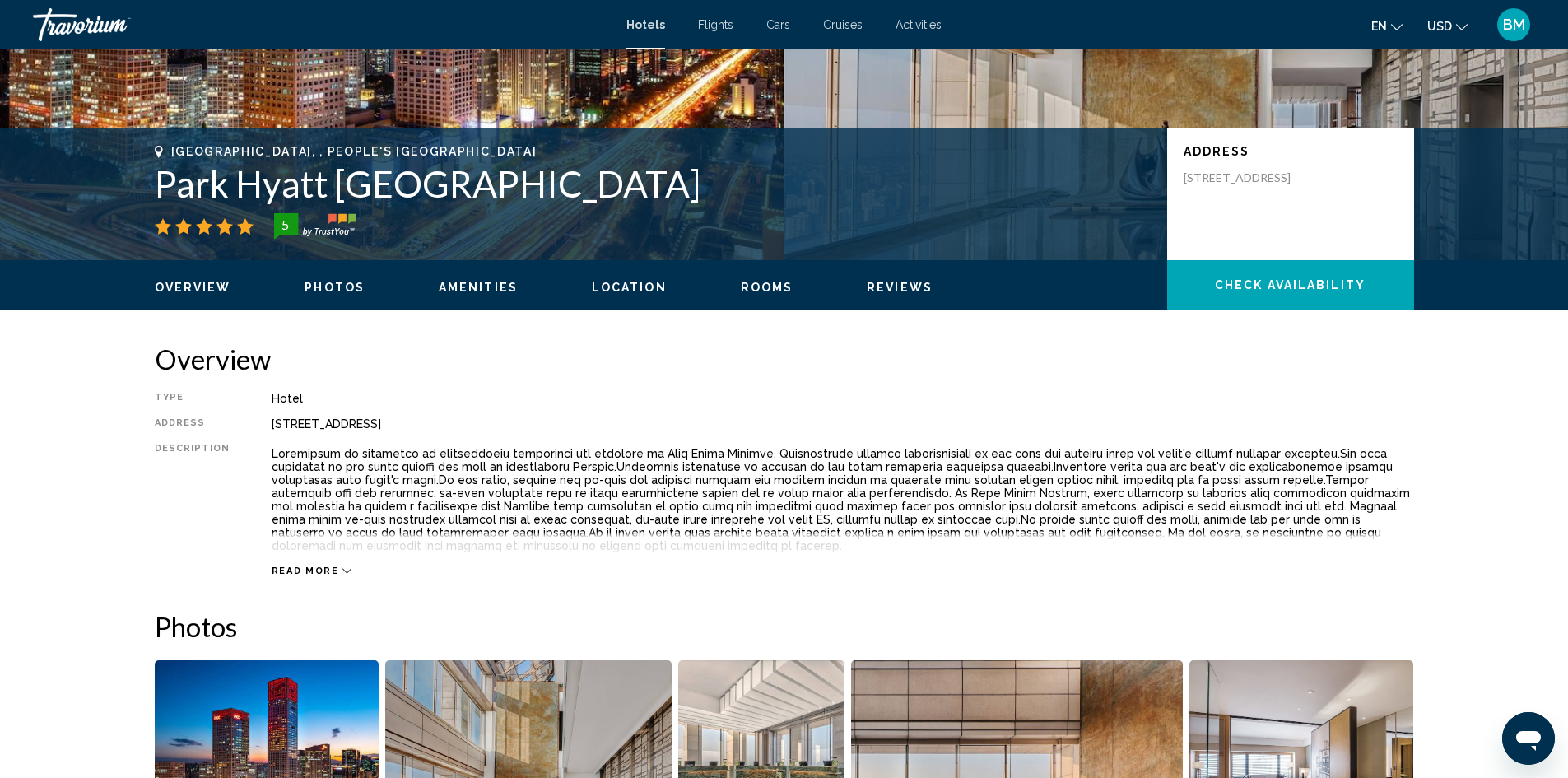
scroll to position [247, 0]
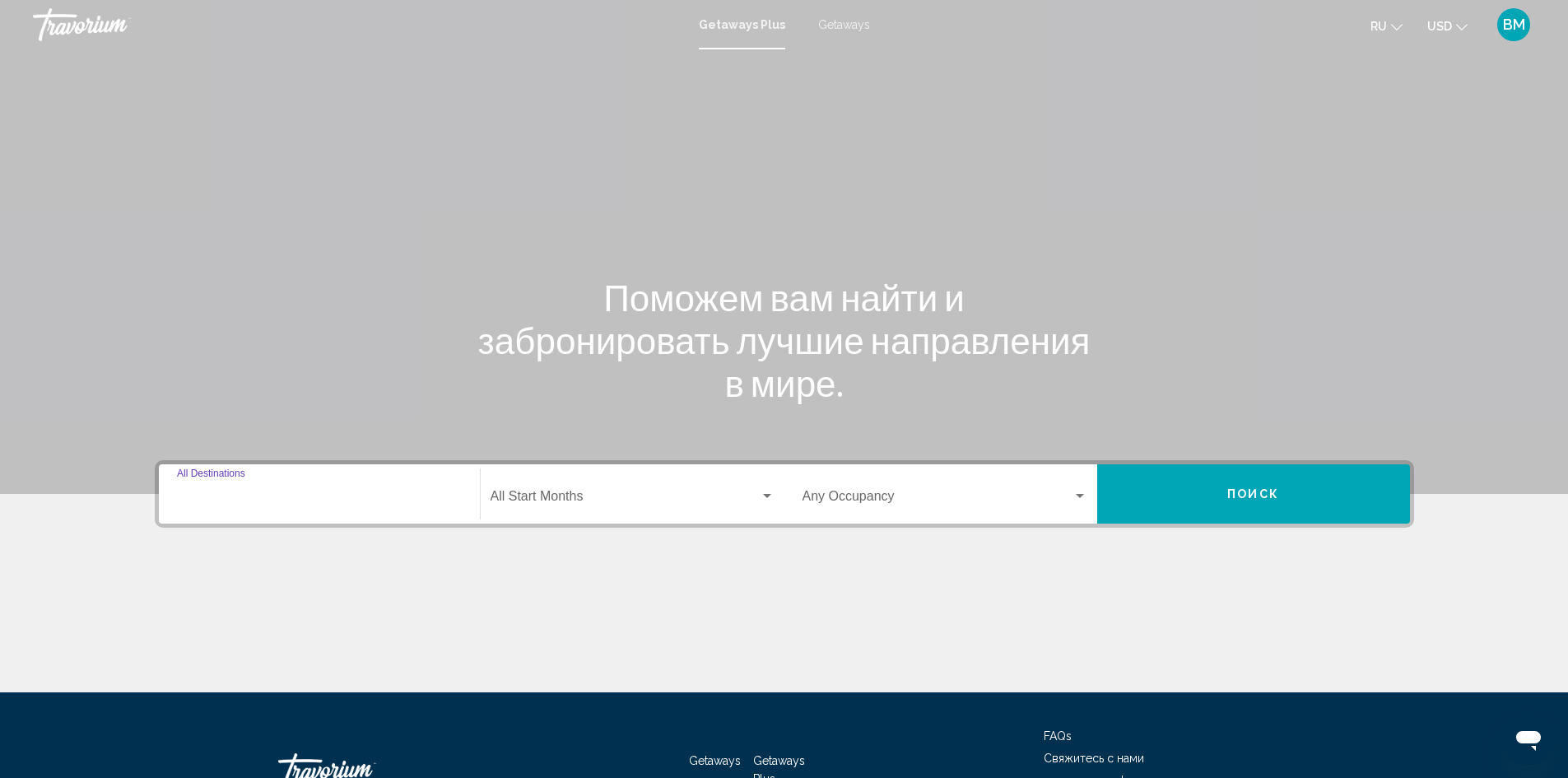
click at [245, 499] on input "Destination All Destinations" at bounding box center [318, 500] width 284 height 15
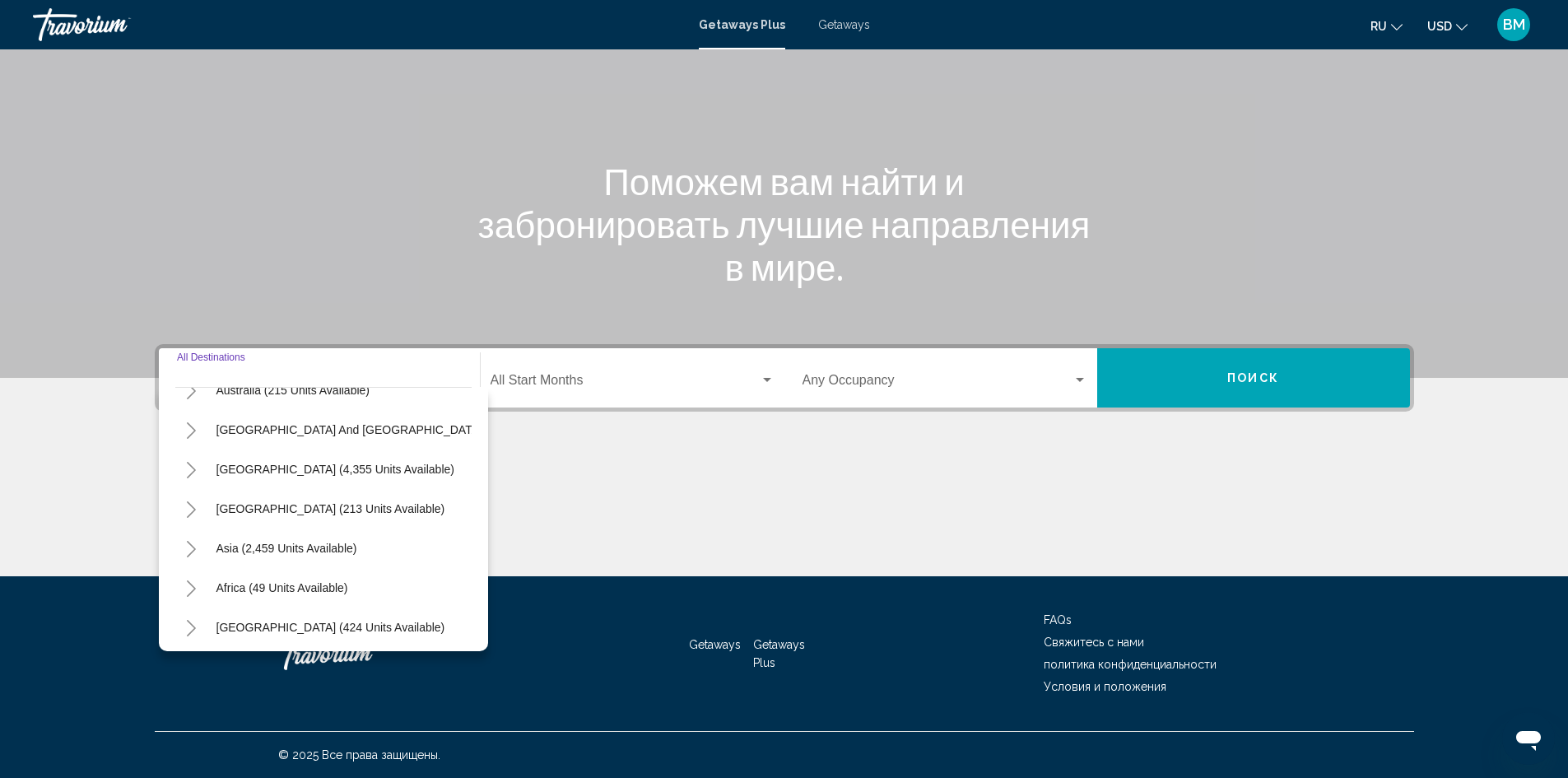
scroll to position [279, 0]
click at [284, 537] on span "Asia (2,459 units available)" at bounding box center [287, 544] width 141 height 13
type input "**********"
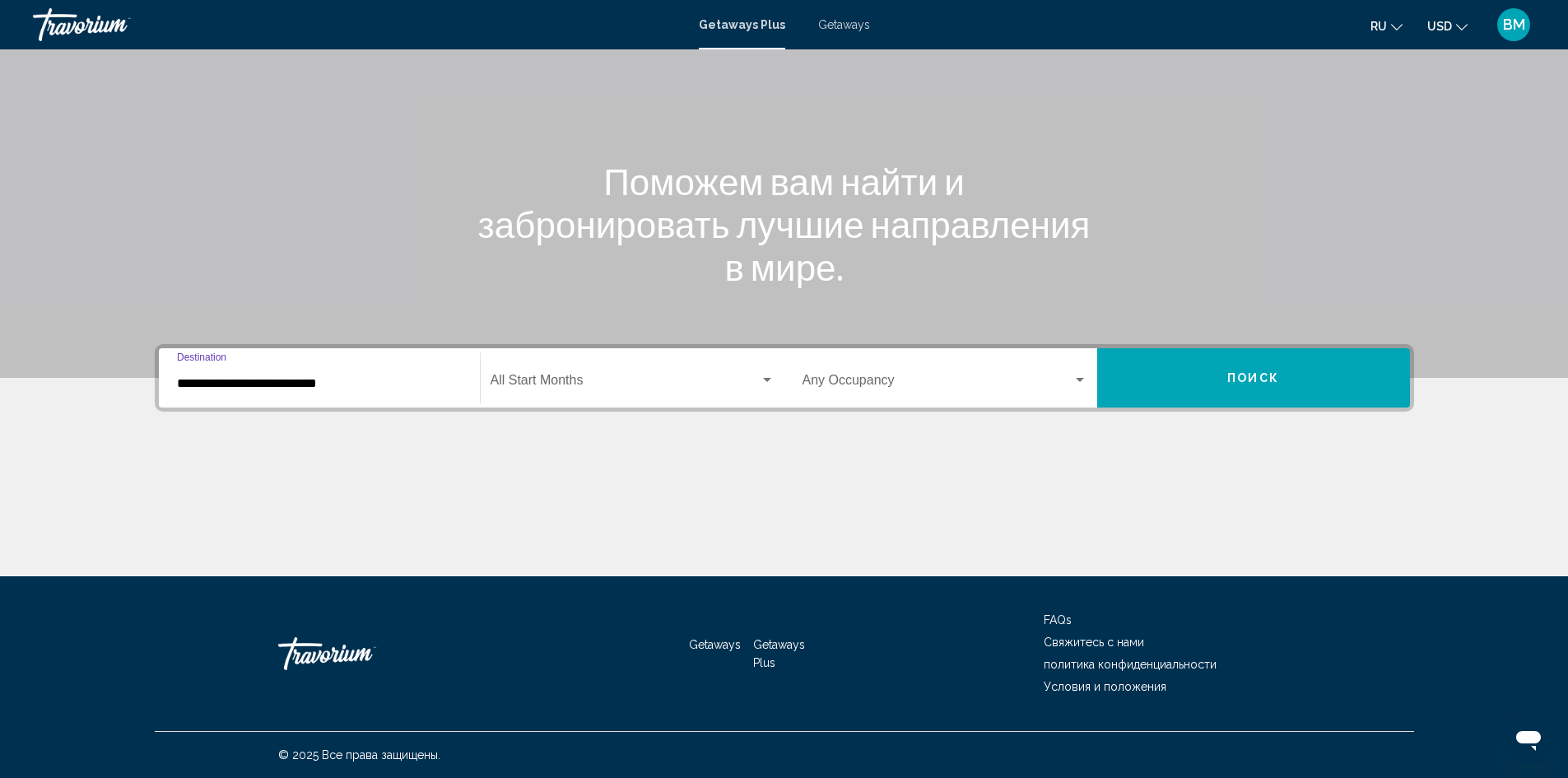
click at [181, 377] on input "**********" at bounding box center [318, 384] width 284 height 15
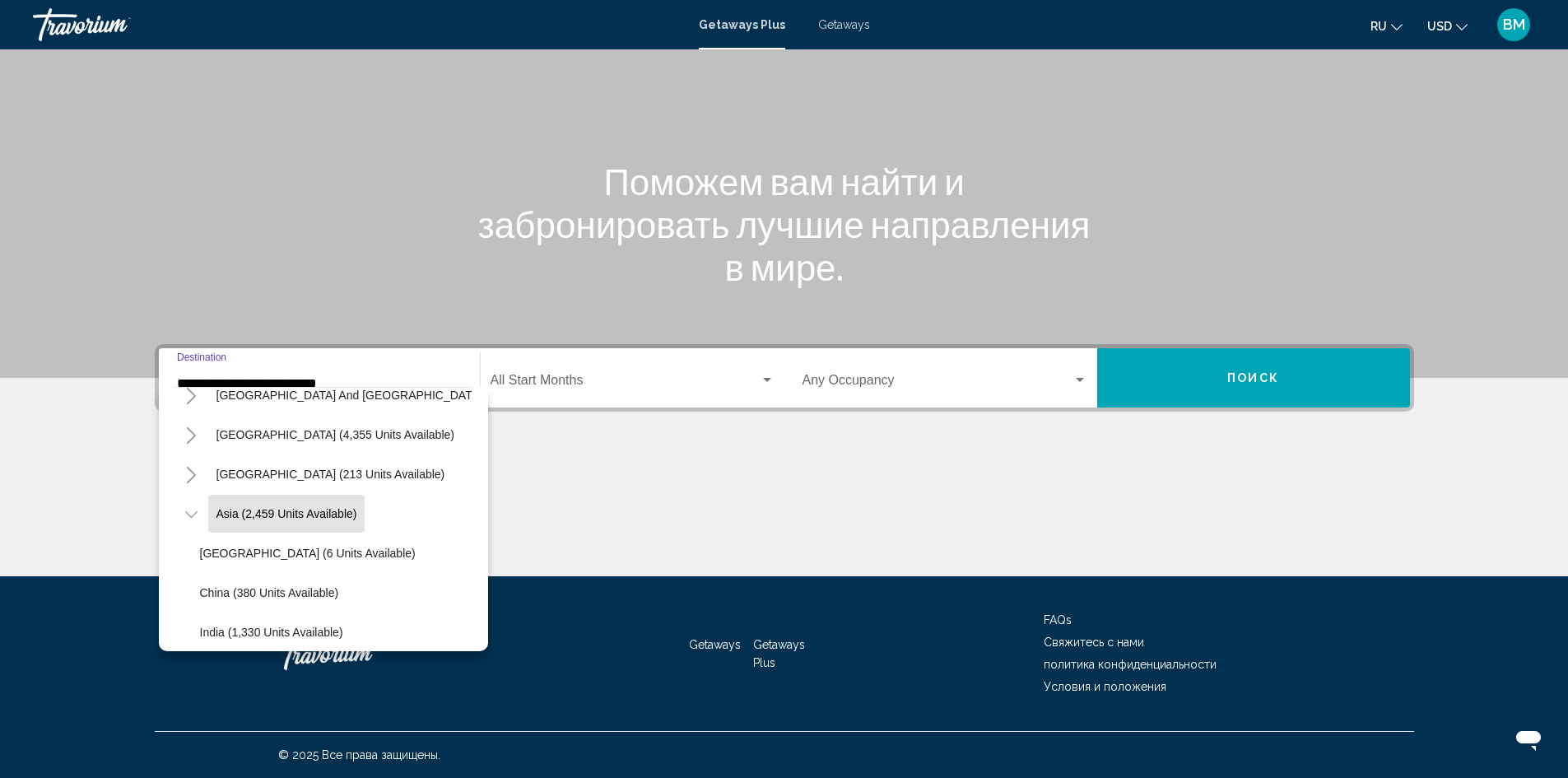
scroll to position [302, 0]
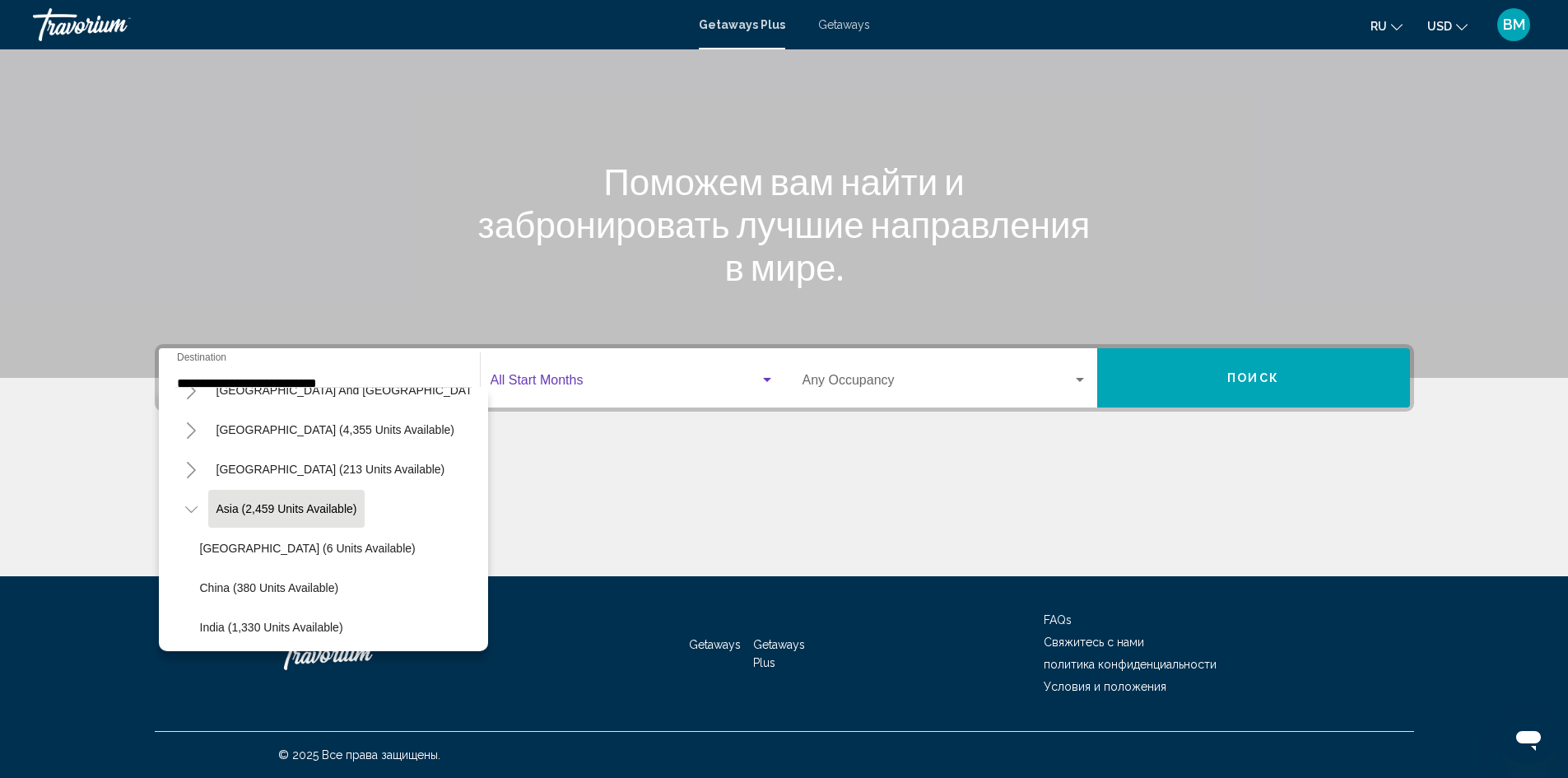
click at [599, 384] on span "Search widget" at bounding box center [625, 384] width 269 height 15
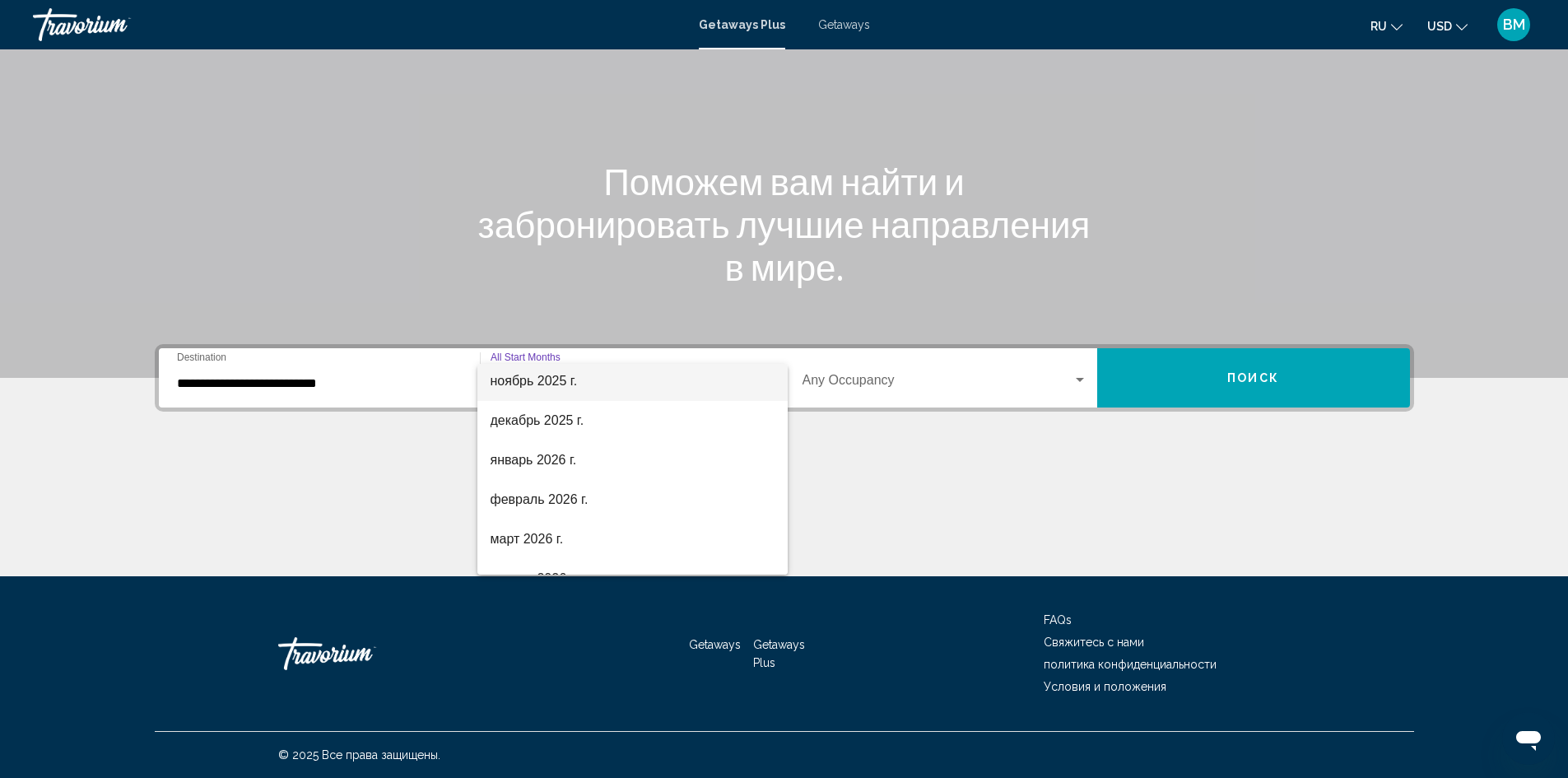
scroll to position [164, 0]
click at [528, 422] on span "декабрь 2025 г." at bounding box center [633, 416] width 284 height 40
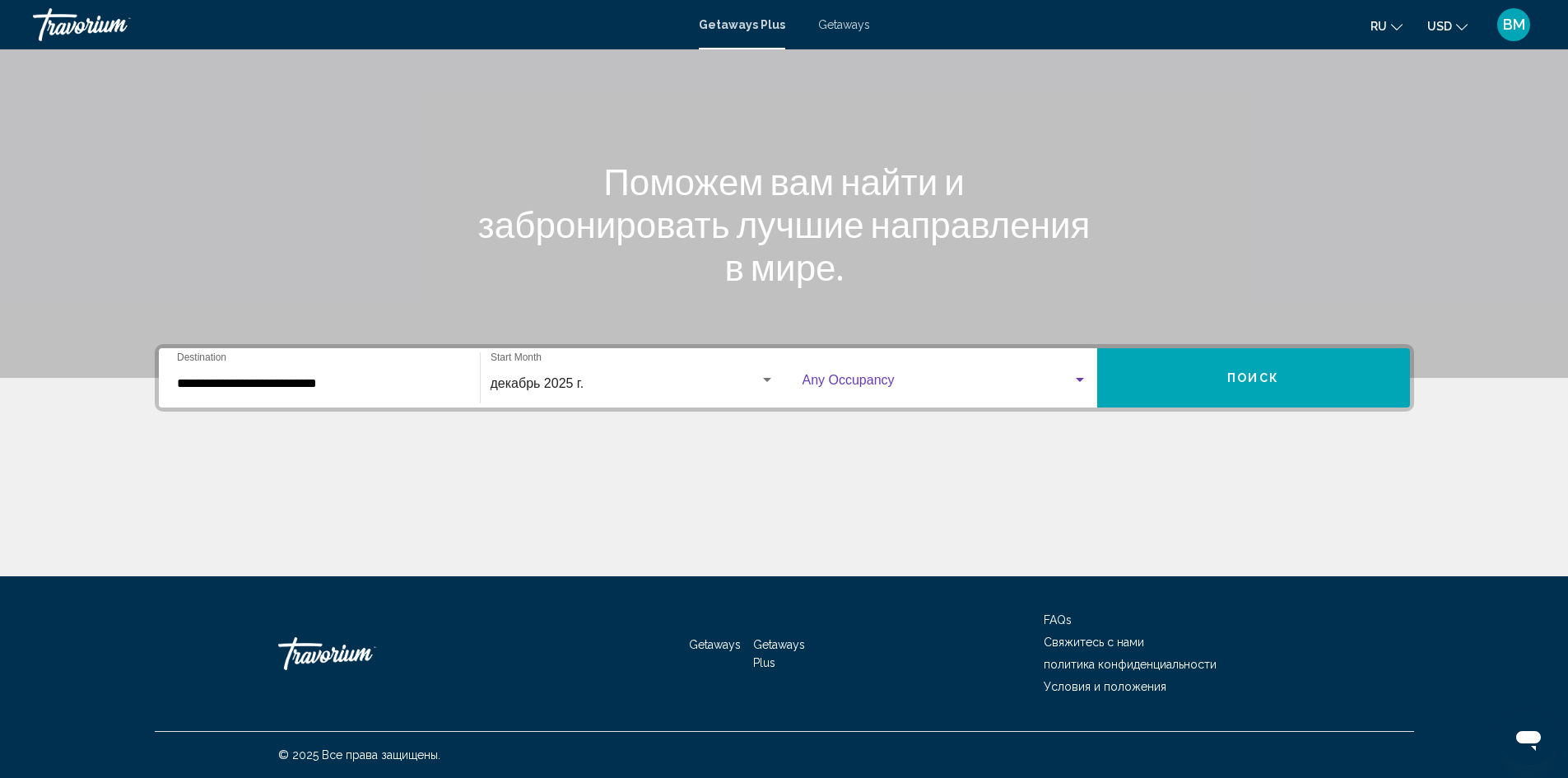
click at [854, 380] on span "Search widget" at bounding box center [938, 384] width 270 height 15
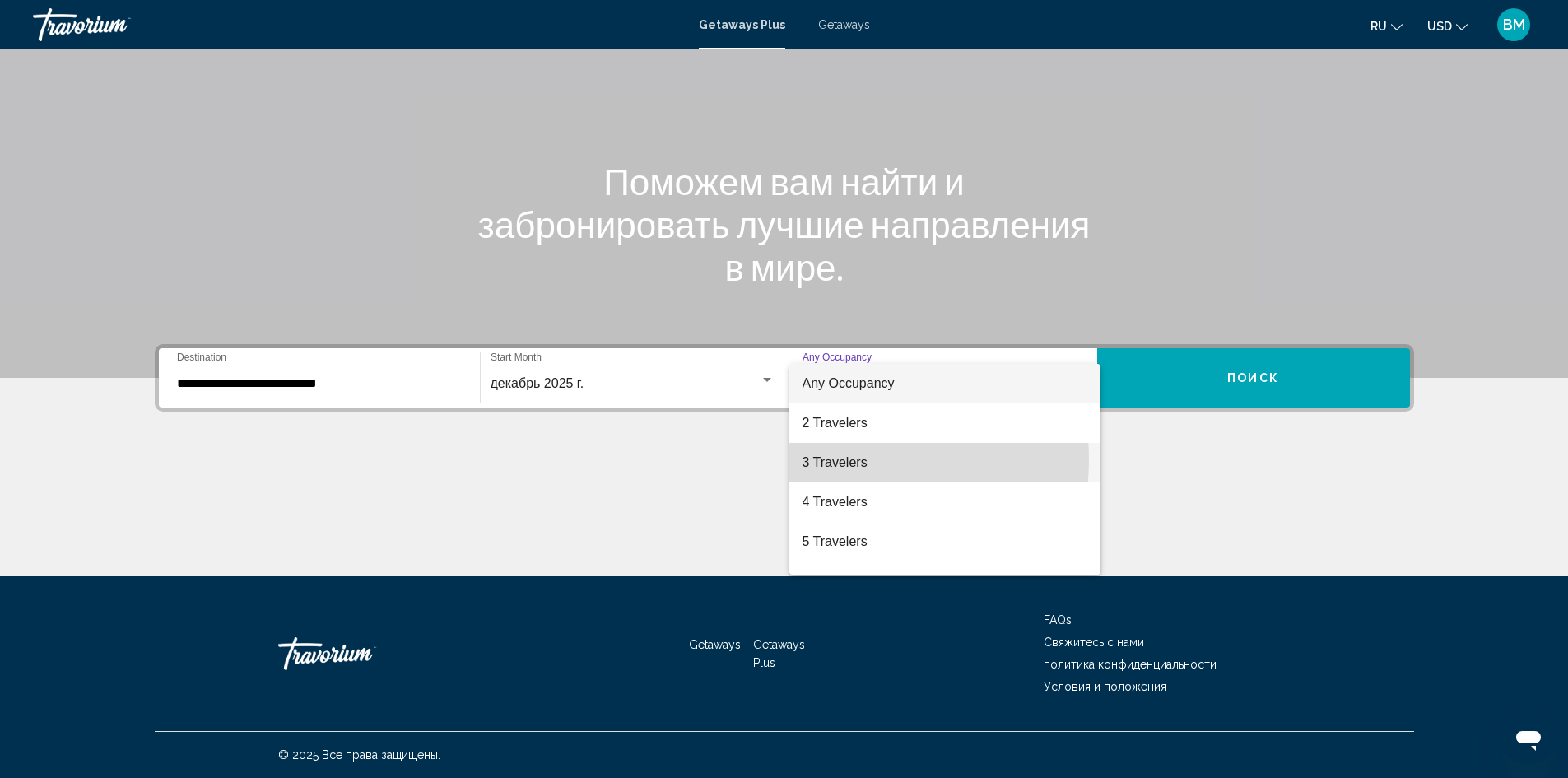
click at [847, 460] on span "3 Travelers" at bounding box center [944, 463] width 284 height 40
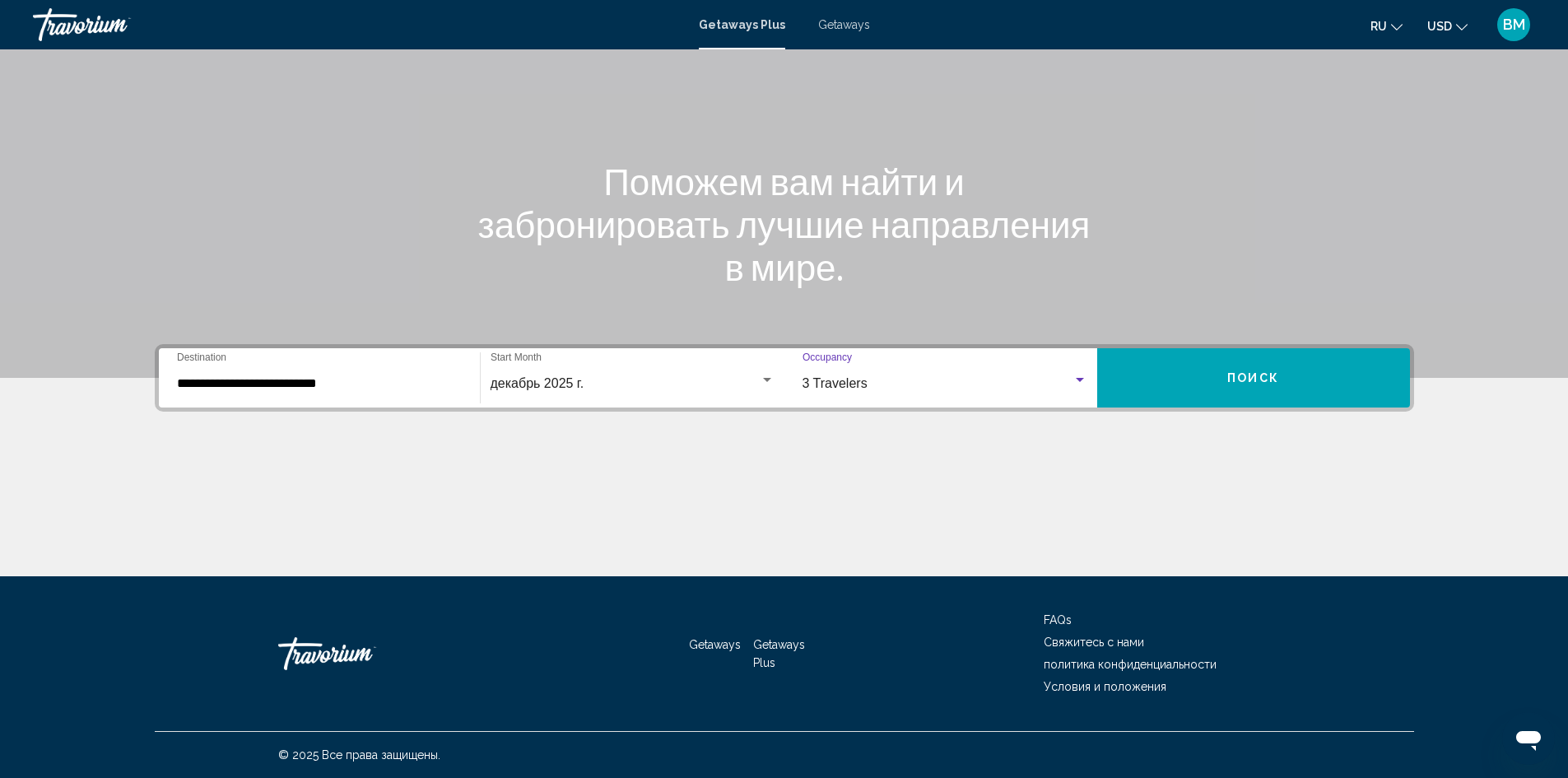
click at [1248, 368] on button "Поиск" at bounding box center [1253, 377] width 313 height 59
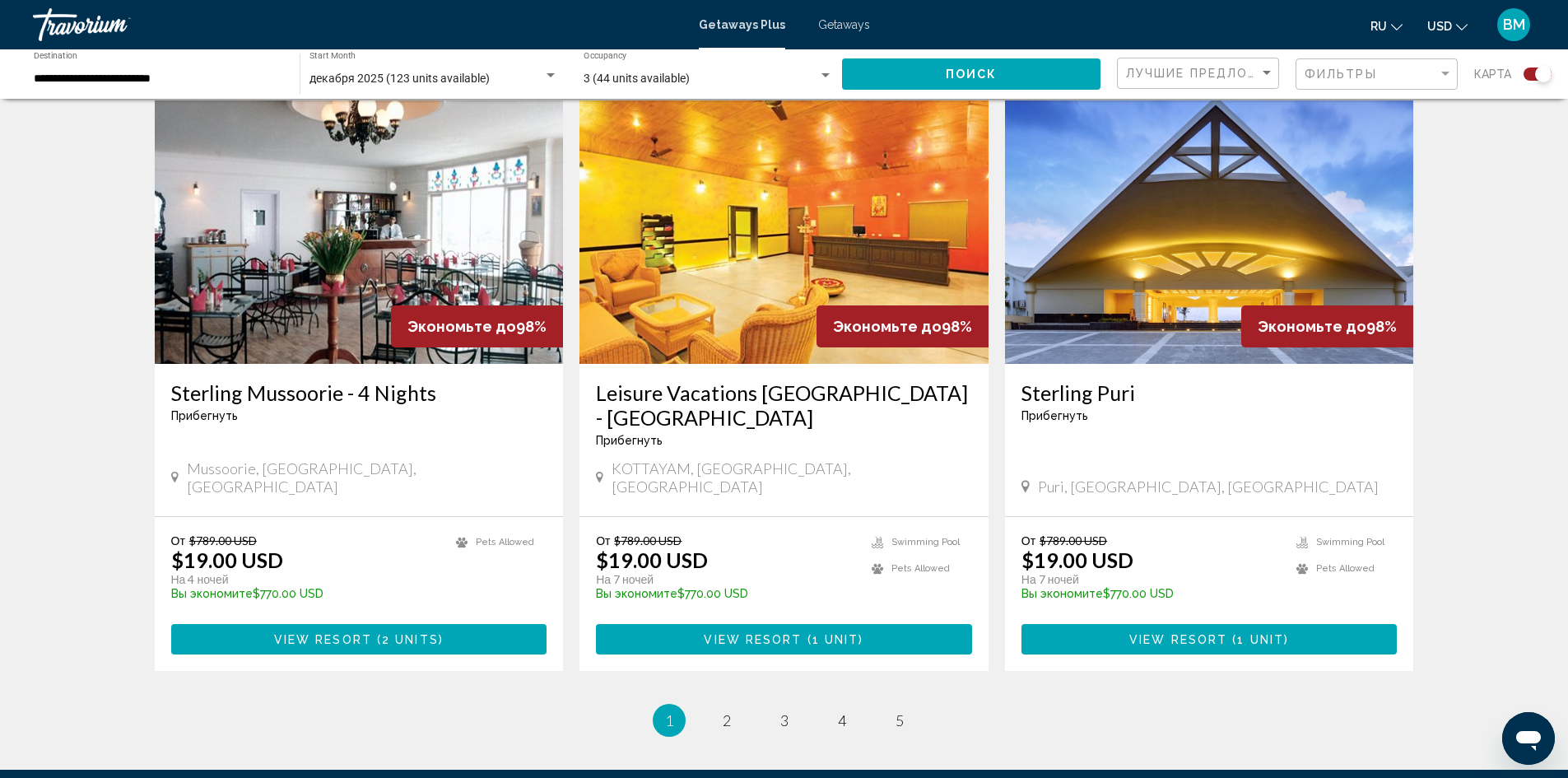
scroll to position [2387, 0]
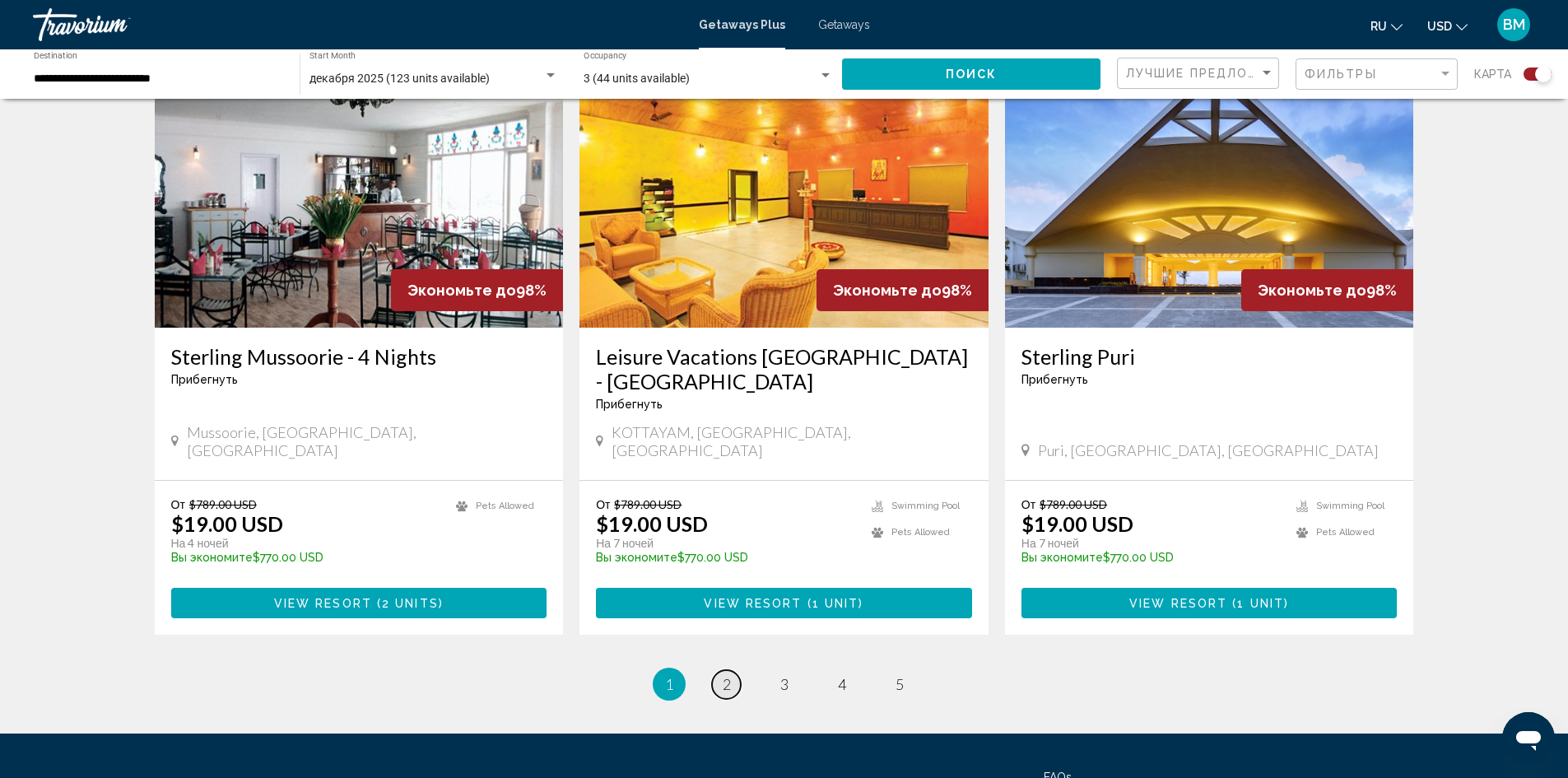
click at [733, 670] on link "page 2" at bounding box center [726, 684] width 29 height 29
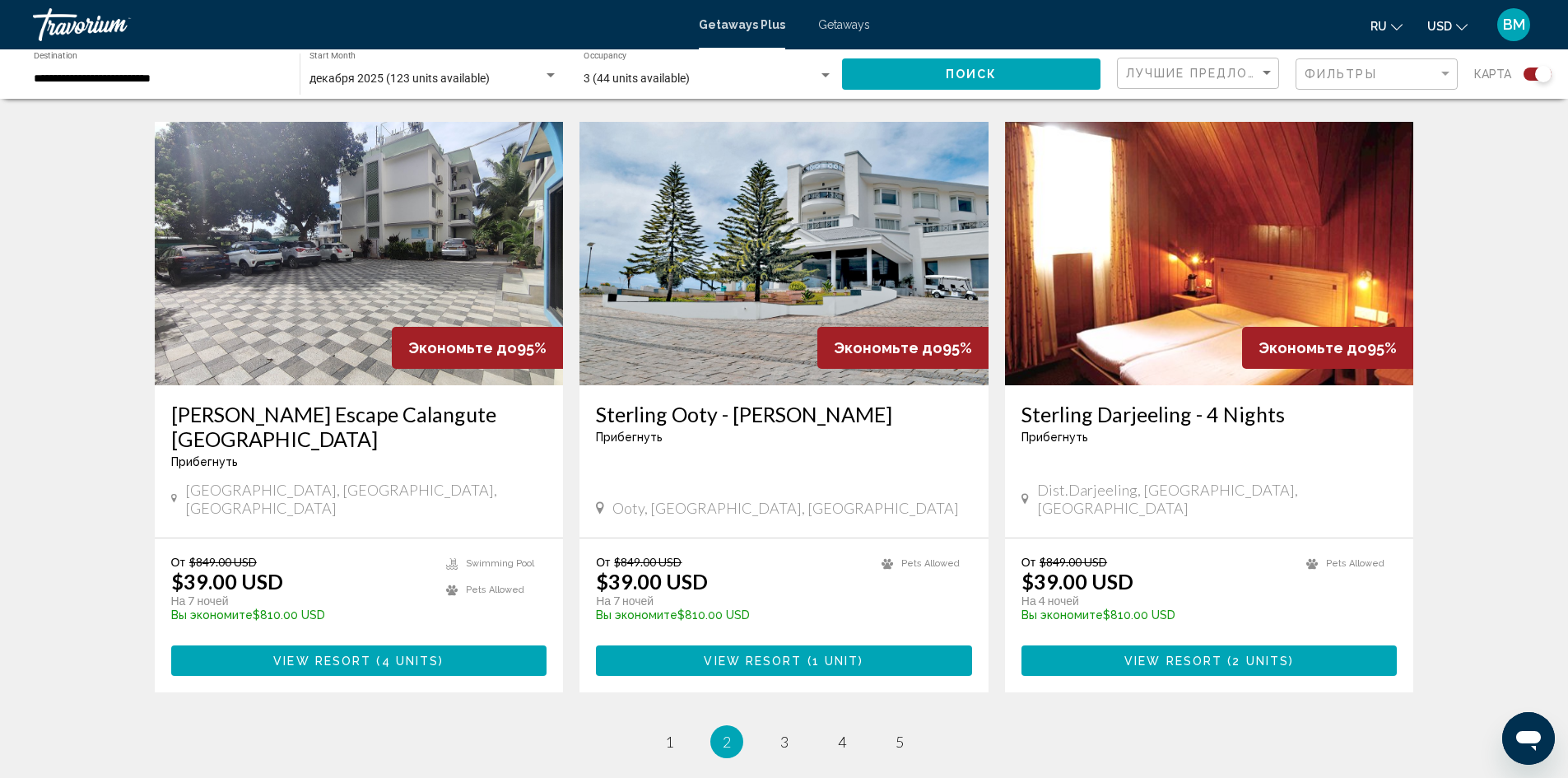
scroll to position [2387, 0]
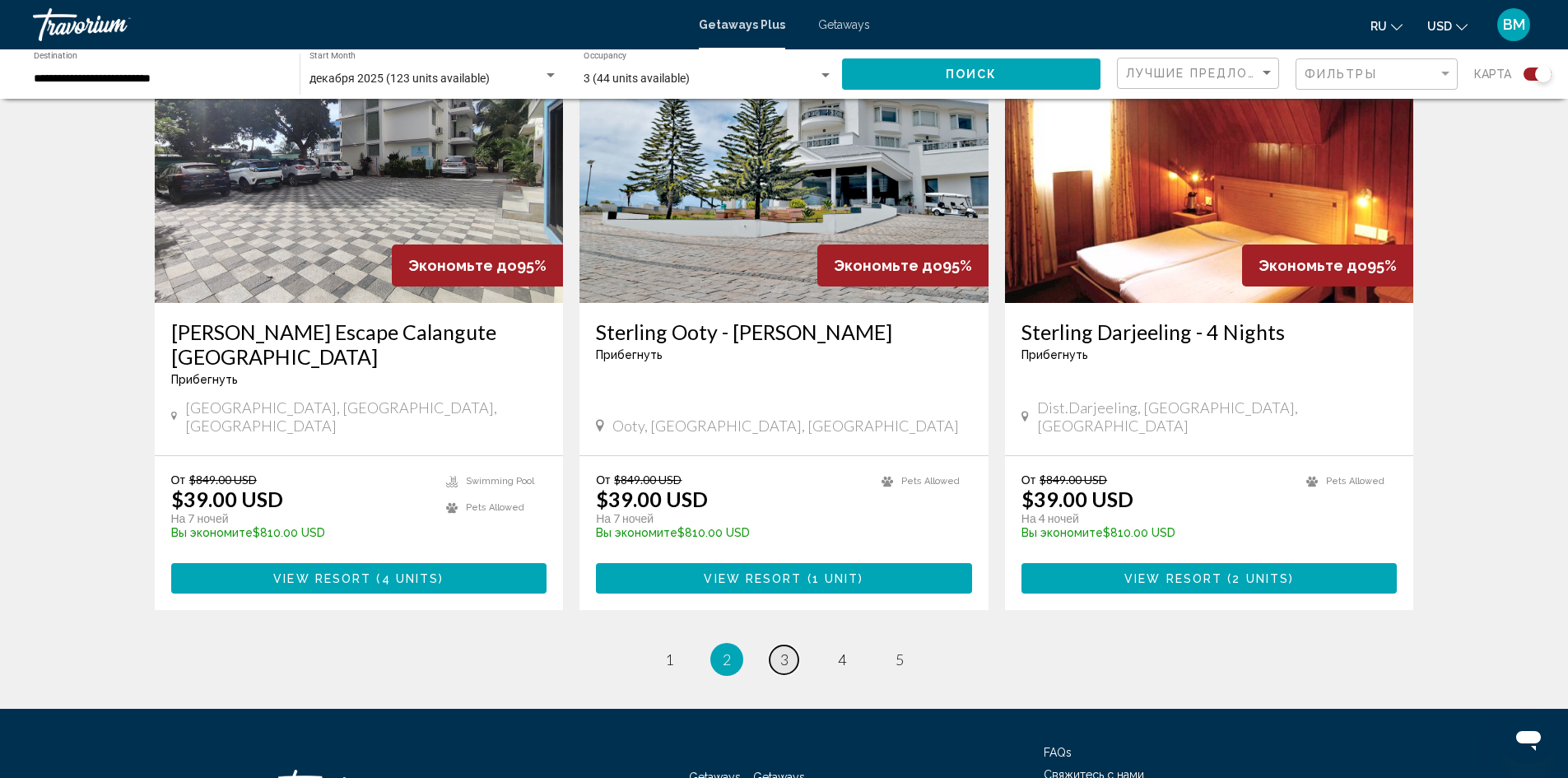
click at [780, 650] on span "3" at bounding box center [784, 659] width 8 height 18
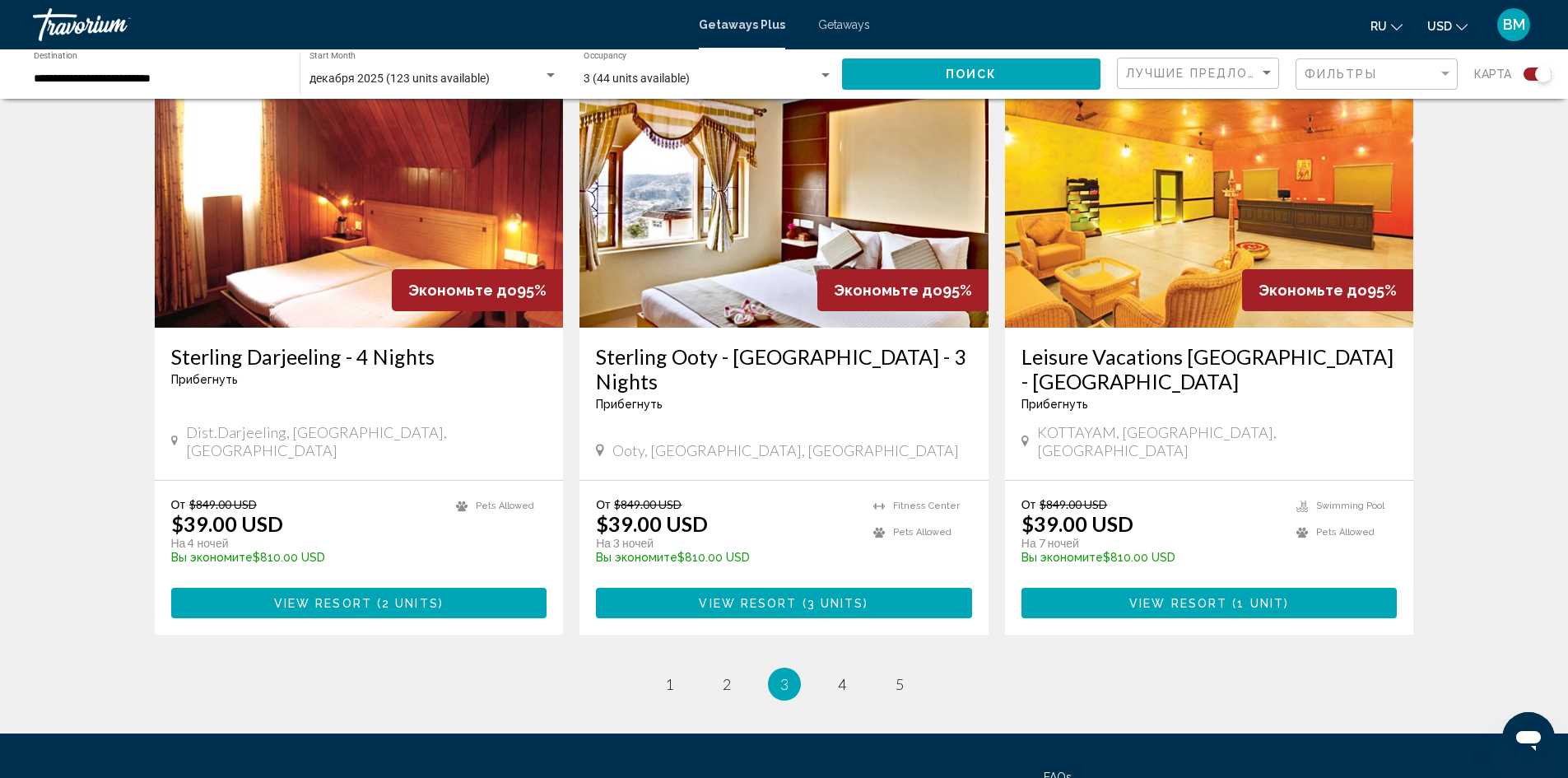
scroll to position [2441, 0]
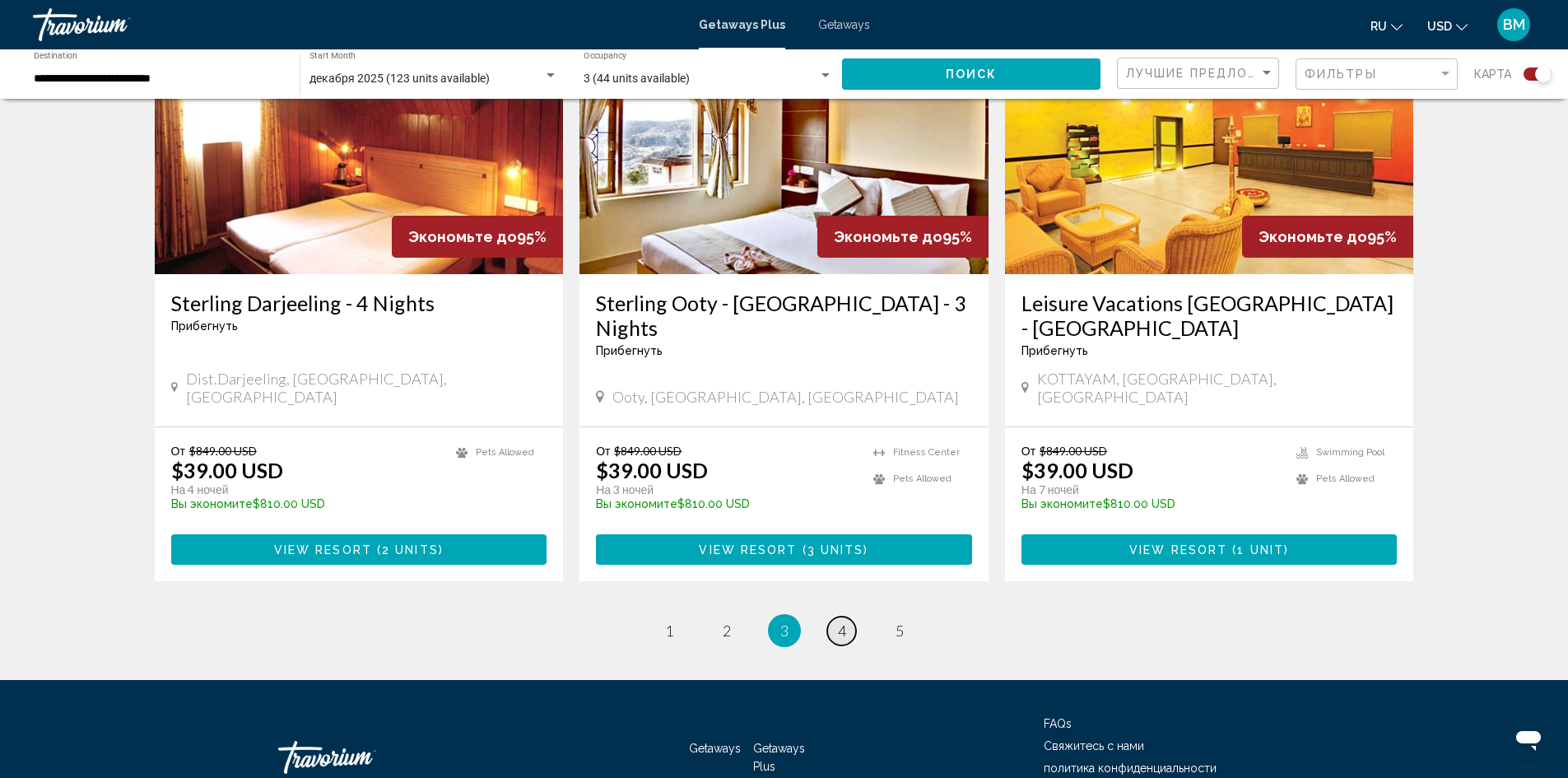
click at [840, 621] on span "4" at bounding box center [842, 630] width 8 height 18
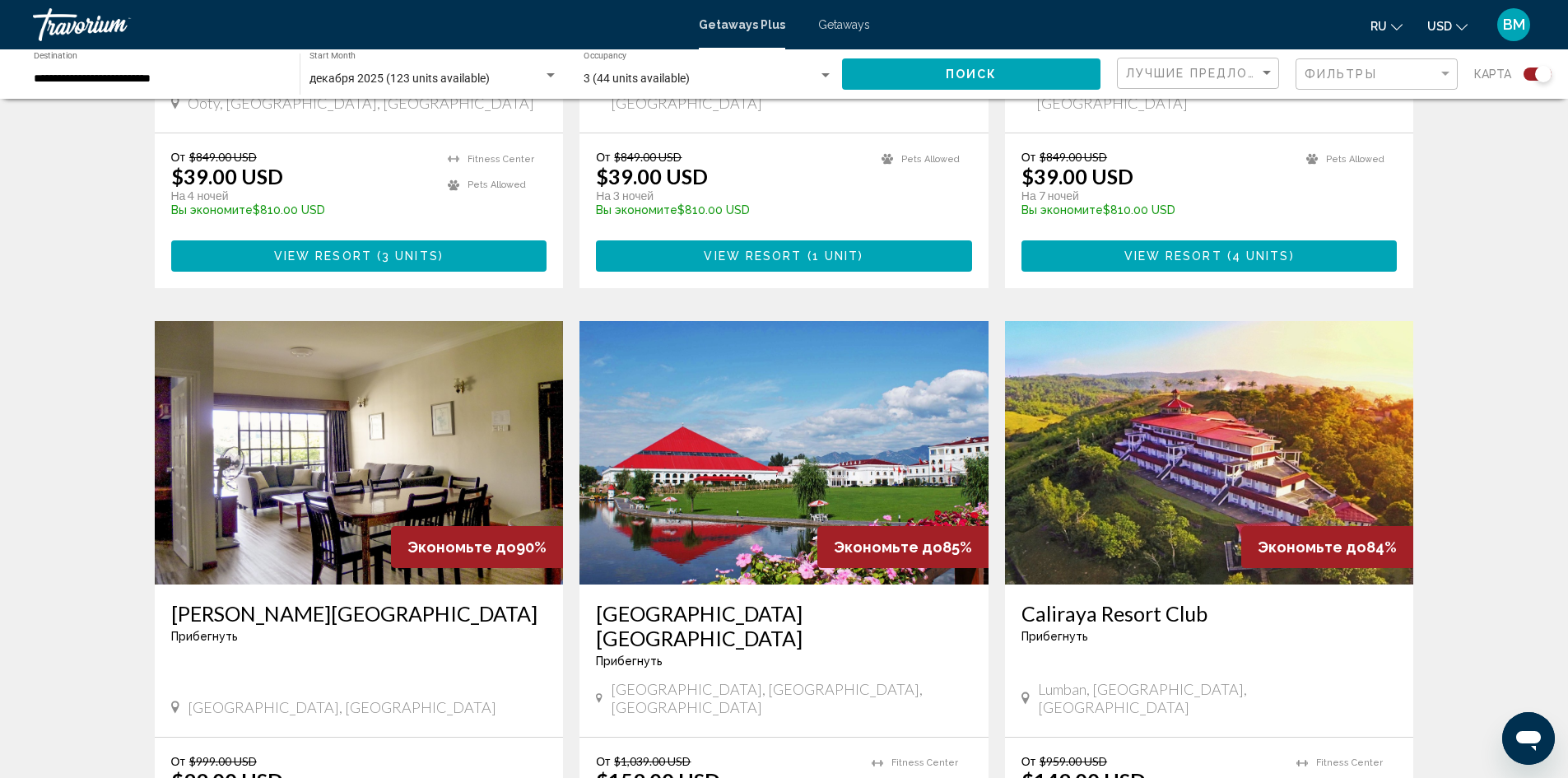
scroll to position [1564, 0]
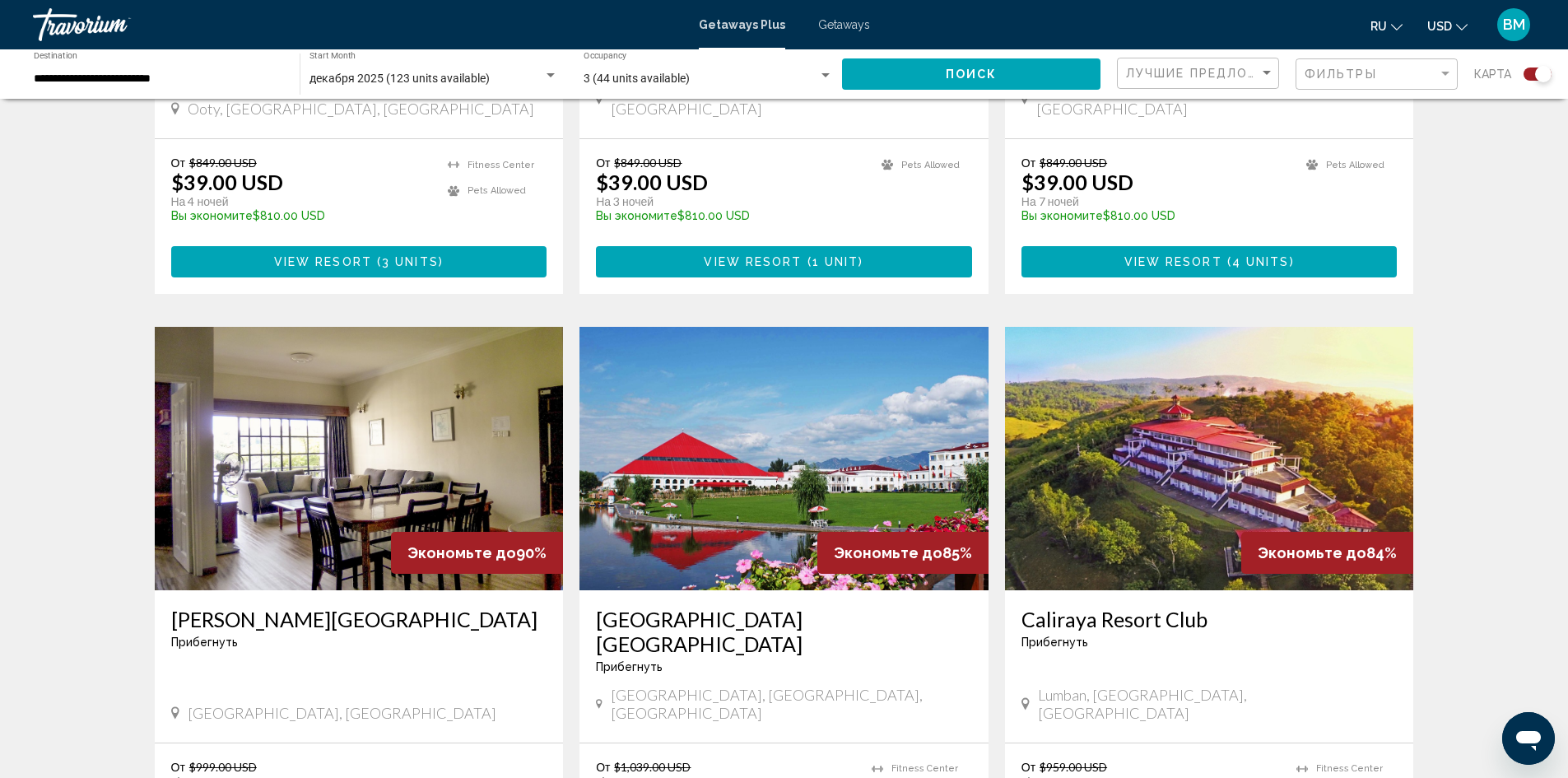
click at [382, 401] on img "Main content" at bounding box center [359, 459] width 409 height 264
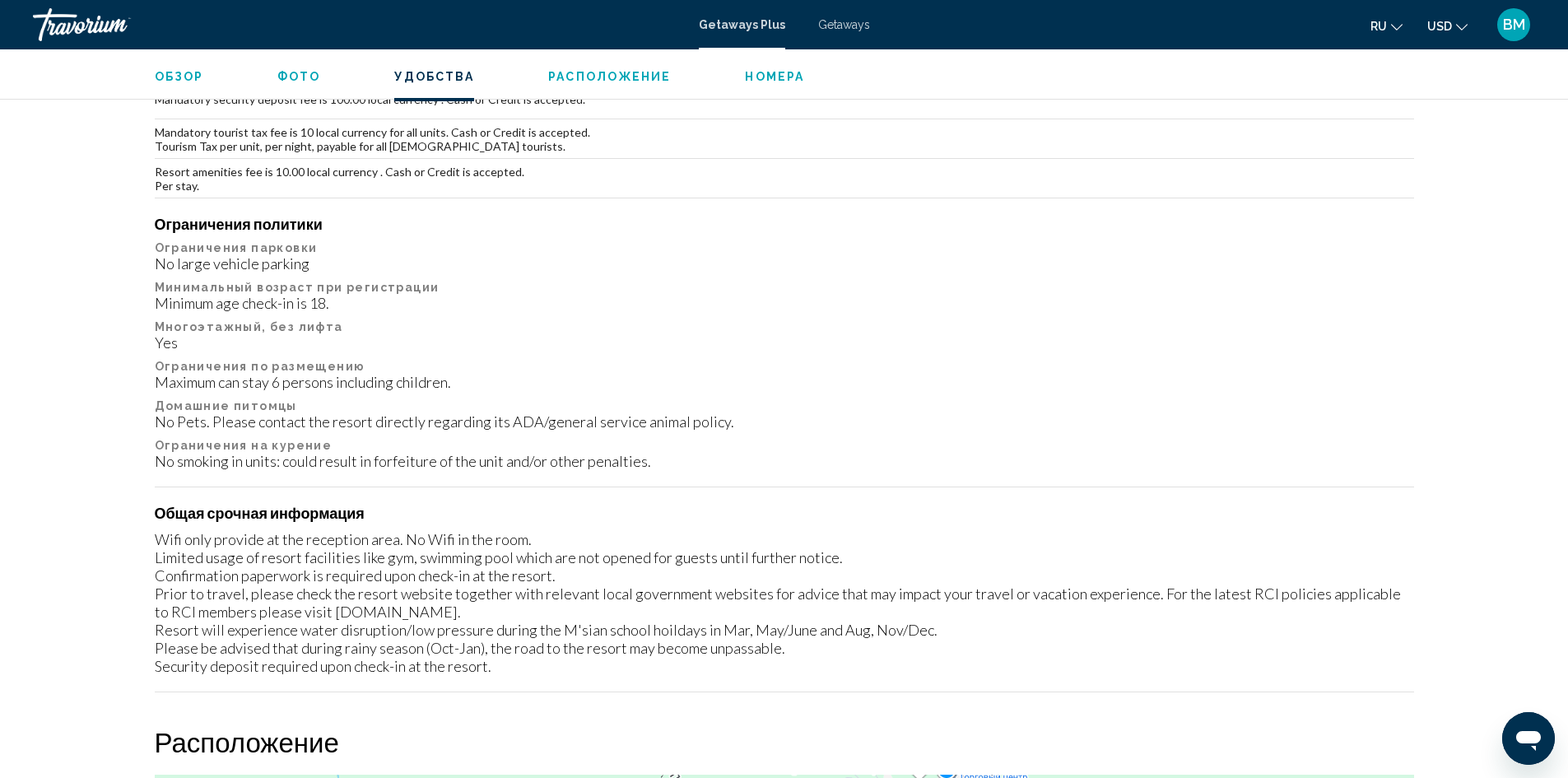
scroll to position [1481, 0]
